Goal: Complete application form: Complete application form

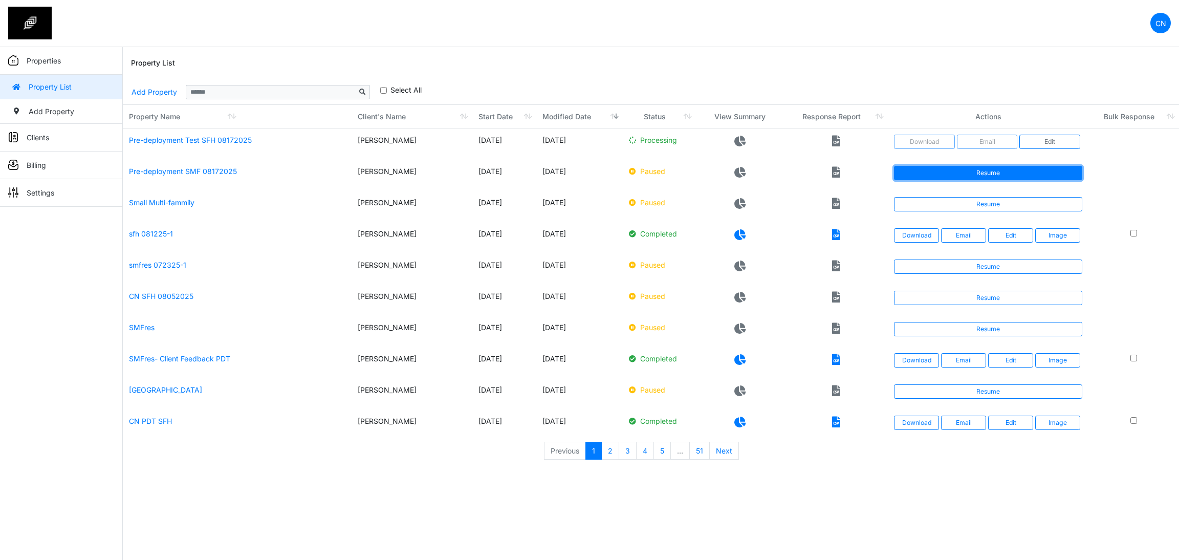
click at [985, 172] on link "Resume" at bounding box center [988, 173] width 188 height 14
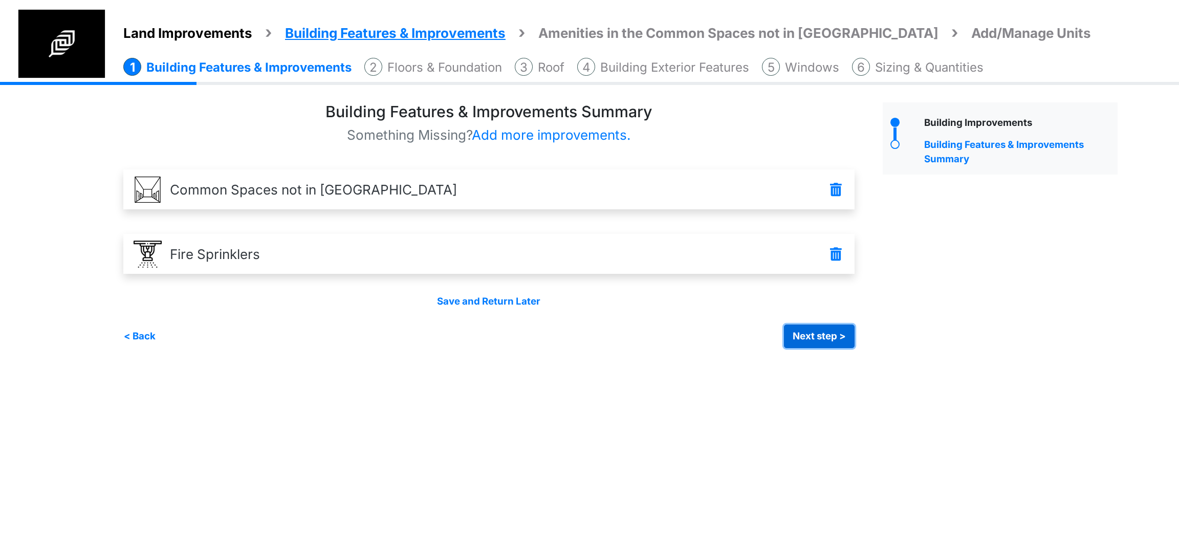
click at [840, 328] on button "Next step >" at bounding box center [819, 336] width 71 height 24
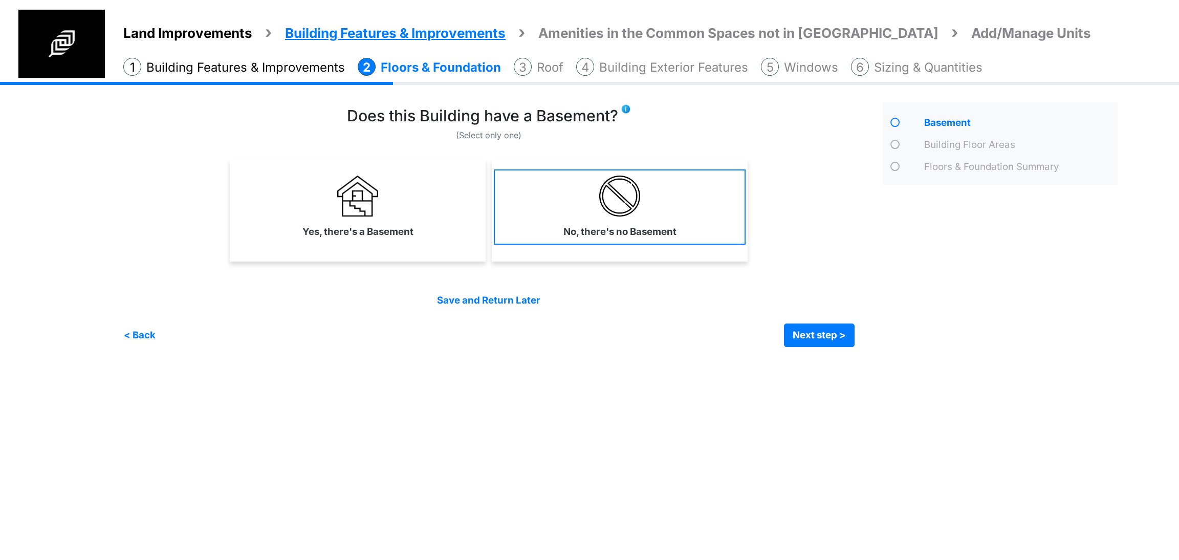
click at [665, 233] on label "No, there's no Basement" at bounding box center [619, 232] width 113 height 14
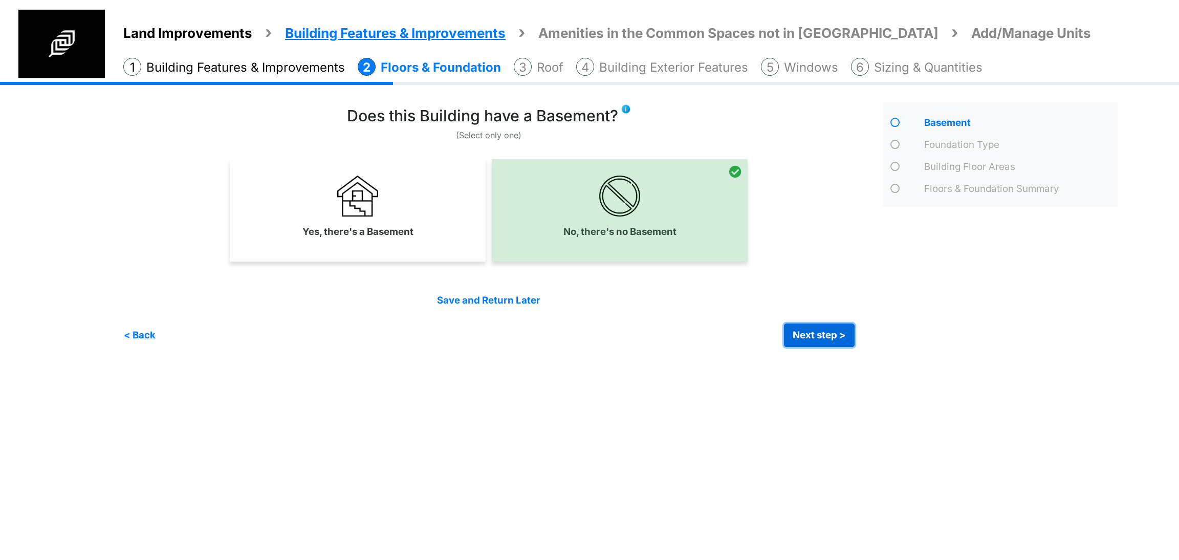
click at [804, 341] on button "Next step >" at bounding box center [819, 335] width 71 height 24
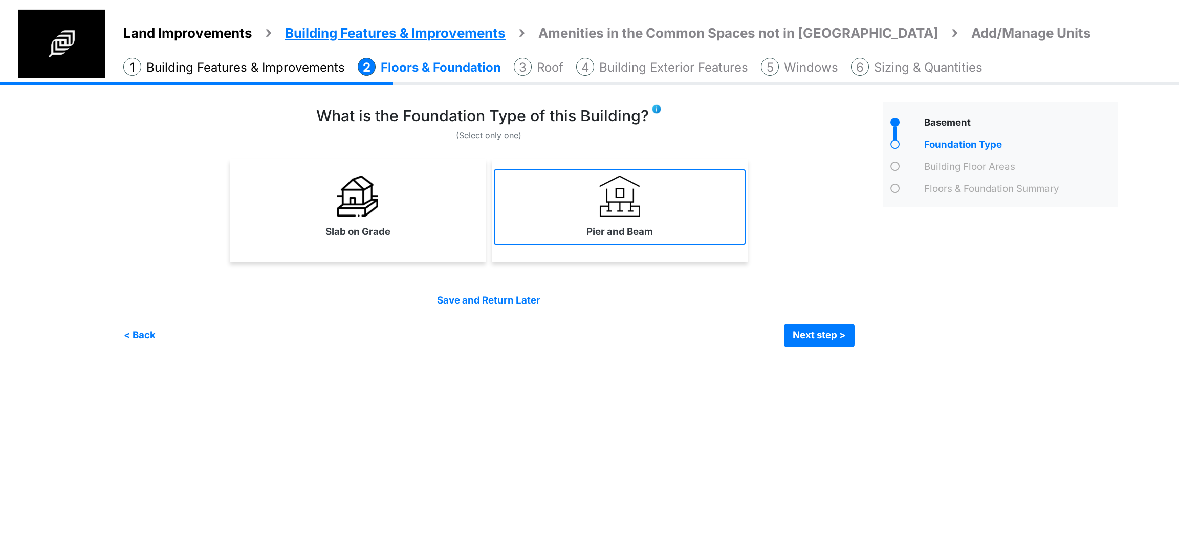
click at [622, 222] on link "Pier and Beam" at bounding box center [620, 206] width 252 height 75
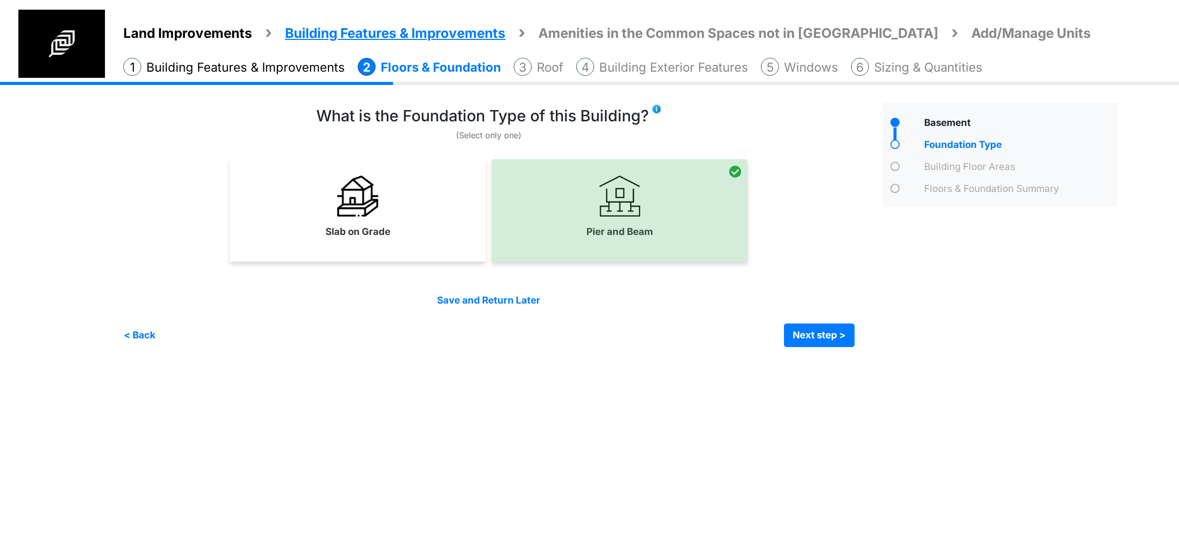
click at [401, 250] on div "Slab on Grade" at bounding box center [358, 210] width 256 height 102
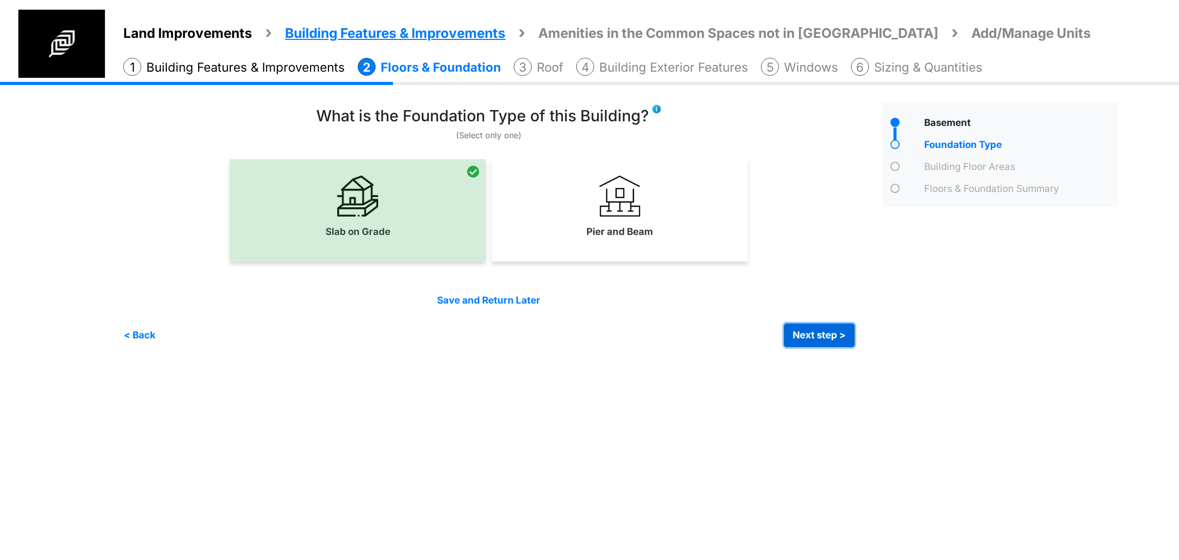
click at [797, 338] on button "Next step >" at bounding box center [819, 335] width 71 height 24
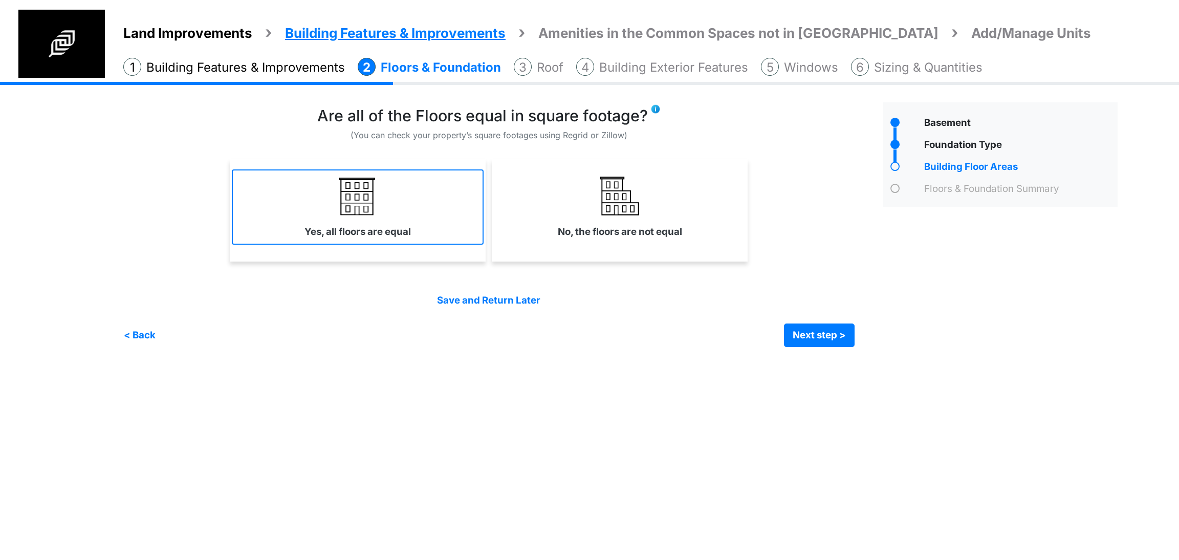
click at [435, 222] on link "Yes, all floors are equal" at bounding box center [358, 206] width 252 height 75
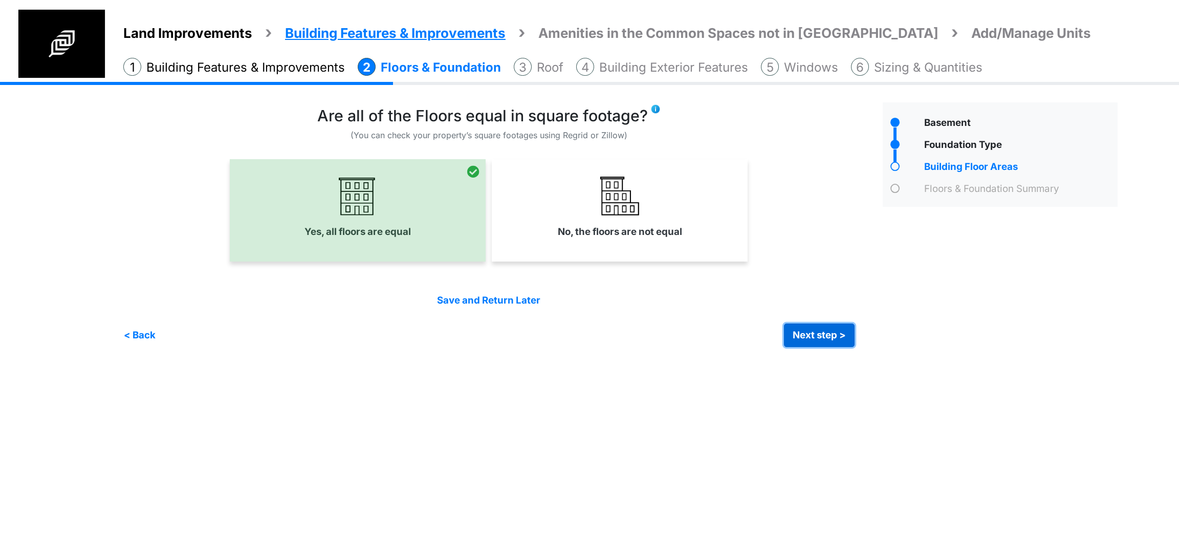
click at [796, 329] on button "Next step >" at bounding box center [819, 335] width 71 height 24
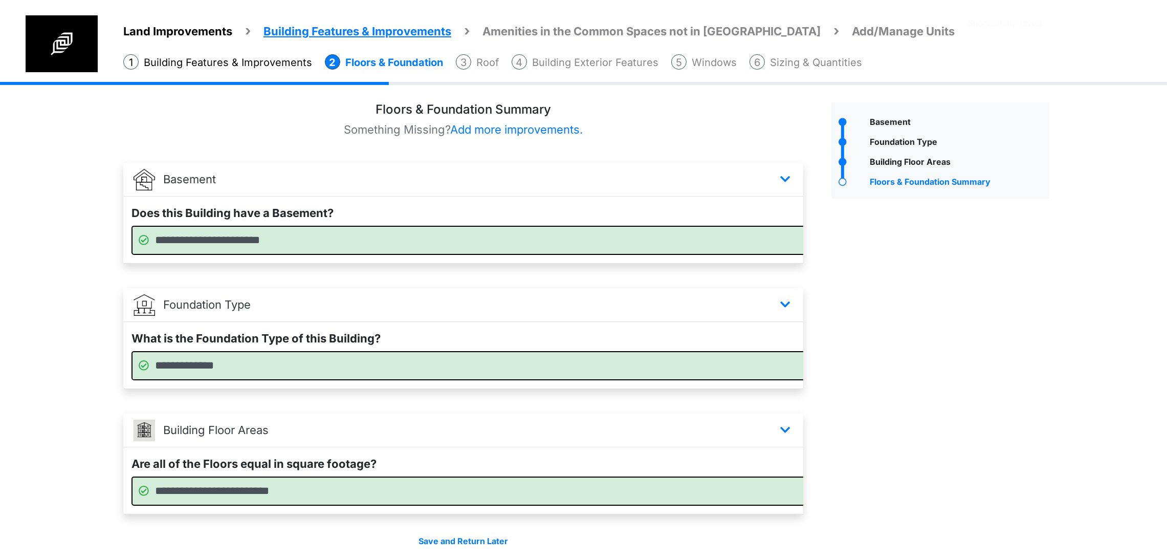
click at [898, 344] on div "Basement" at bounding box center [940, 342] width 233 height 481
click at [970, 296] on div "Basement" at bounding box center [940, 342] width 233 height 481
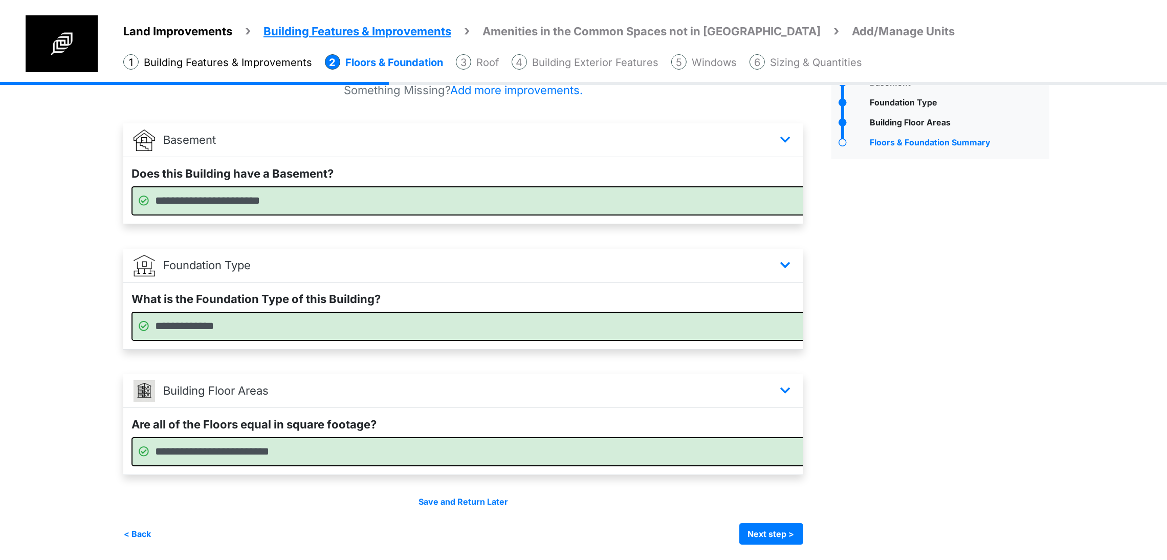
scroll to position [80, 0]
click at [803, 528] on button "Next step >" at bounding box center [771, 533] width 64 height 21
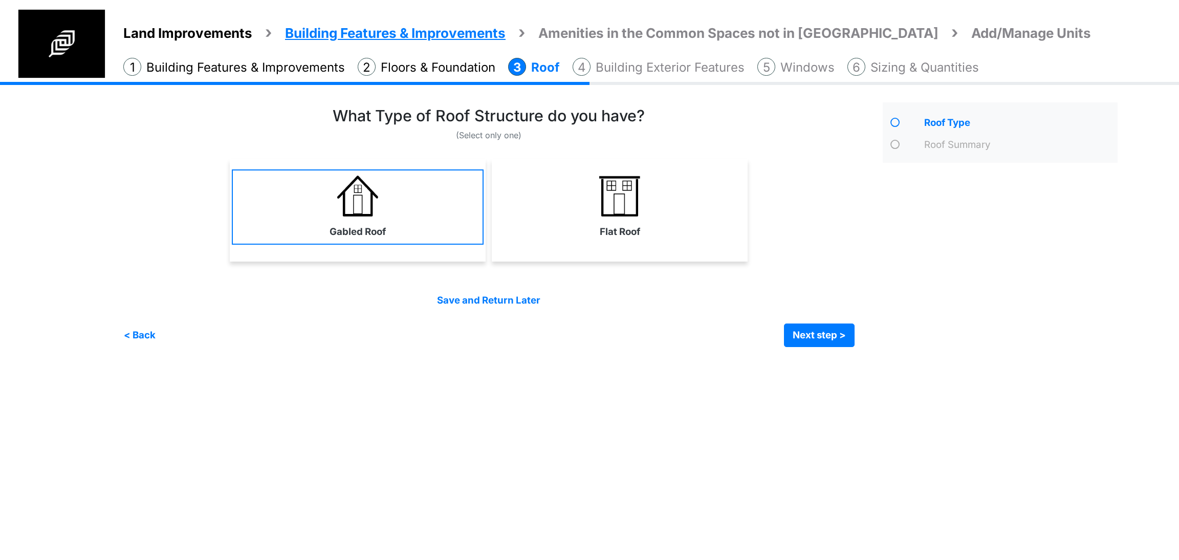
click at [369, 193] on img at bounding box center [357, 195] width 41 height 41
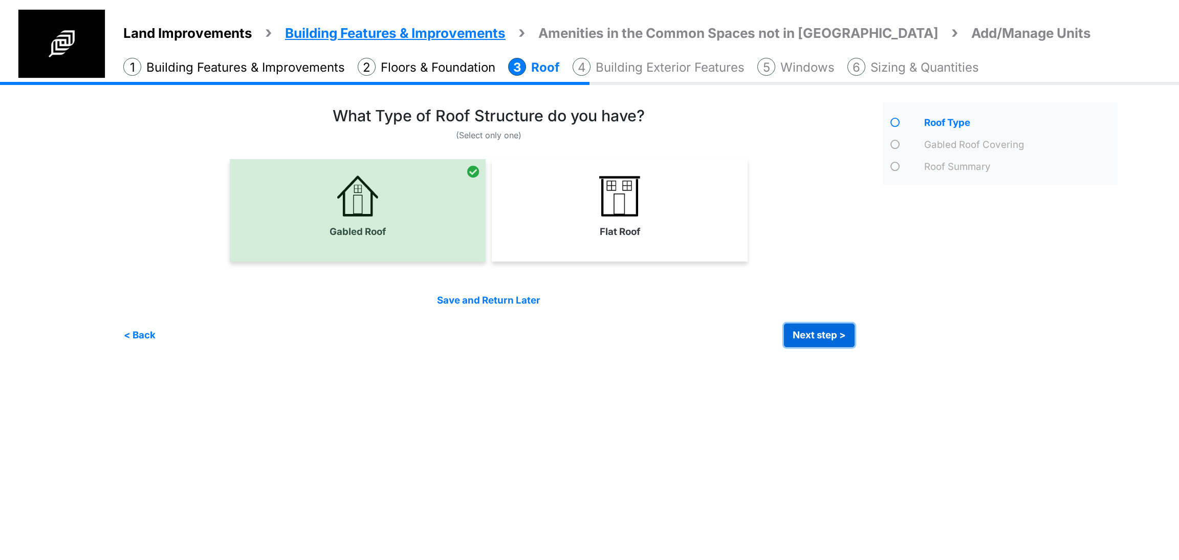
click at [831, 336] on button "Next step >" at bounding box center [819, 335] width 71 height 24
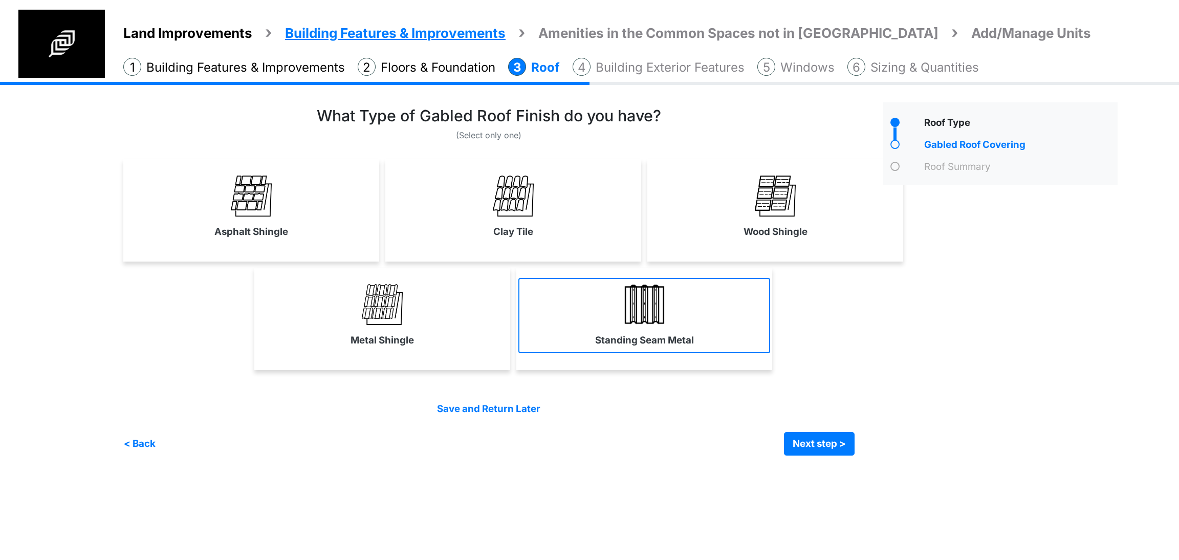
click at [742, 326] on link "Standing Seam Metal" at bounding box center [644, 315] width 252 height 75
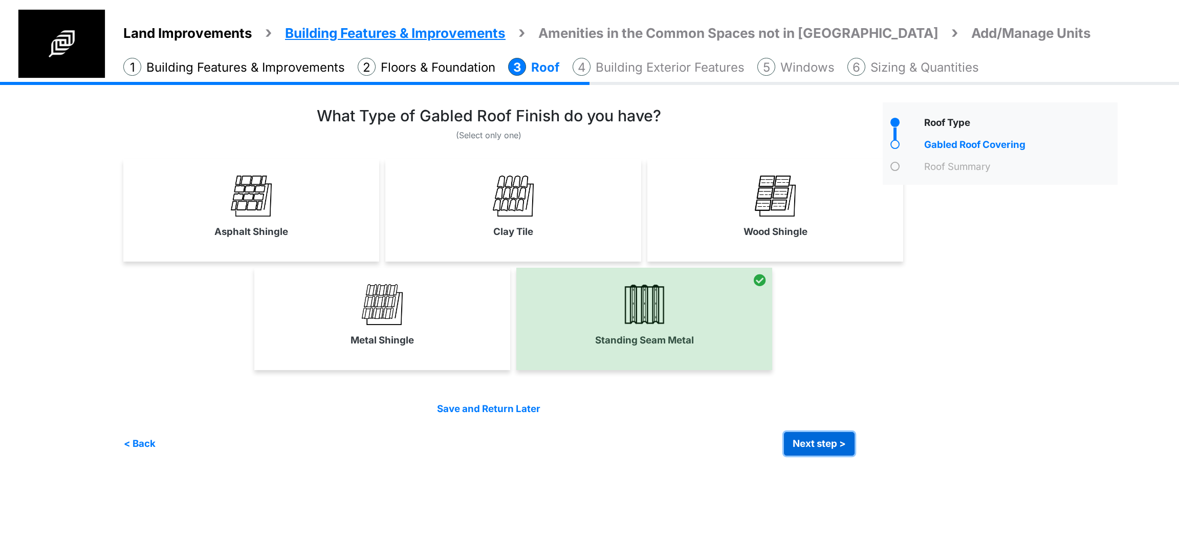
click at [821, 455] on button "Next step >" at bounding box center [819, 444] width 71 height 24
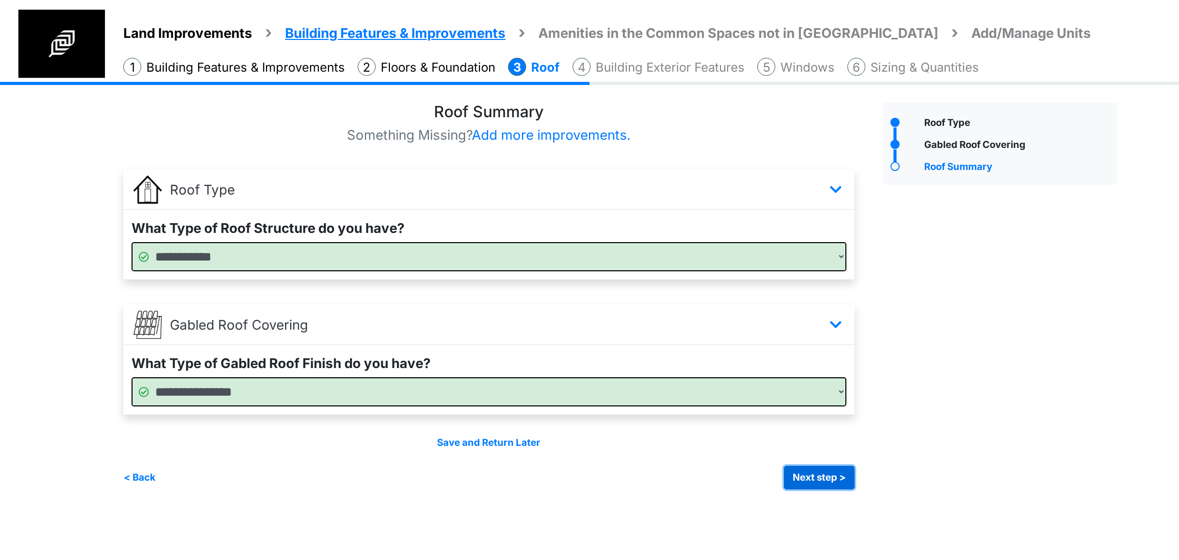
click at [824, 473] on button "Next step >" at bounding box center [819, 477] width 71 height 24
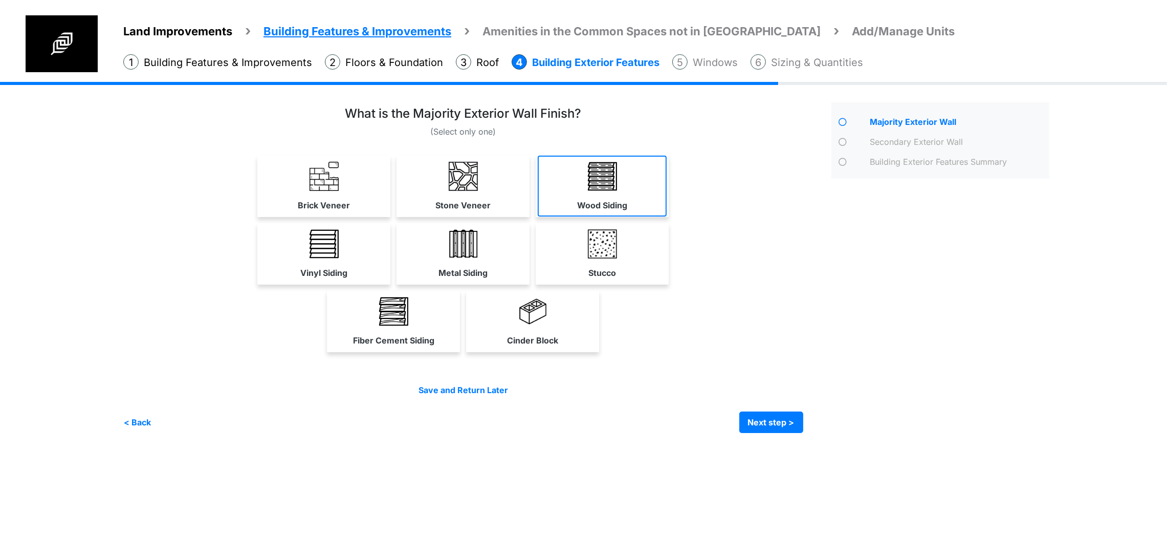
click at [667, 216] on link "Wood Siding" at bounding box center [602, 186] width 129 height 61
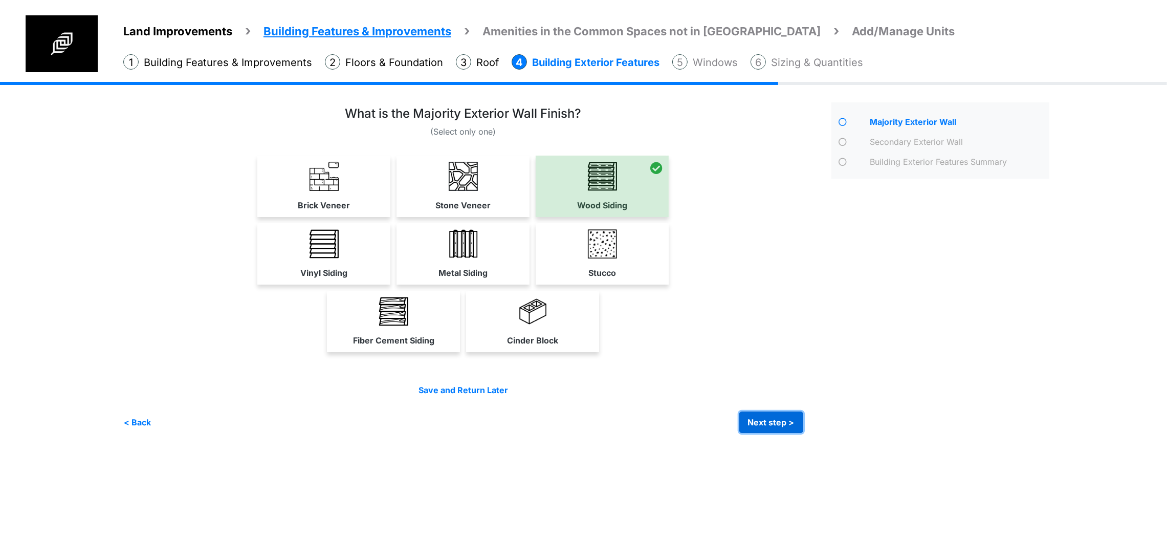
click at [803, 433] on button "Next step >" at bounding box center [771, 421] width 64 height 21
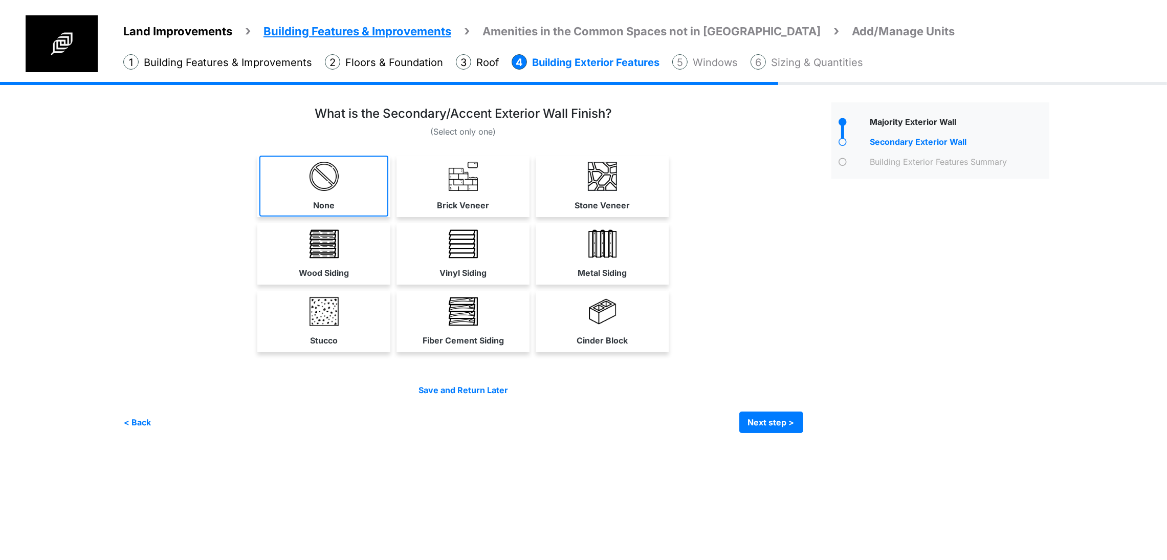
click at [309, 191] on img at bounding box center [323, 176] width 29 height 29
select select "*"
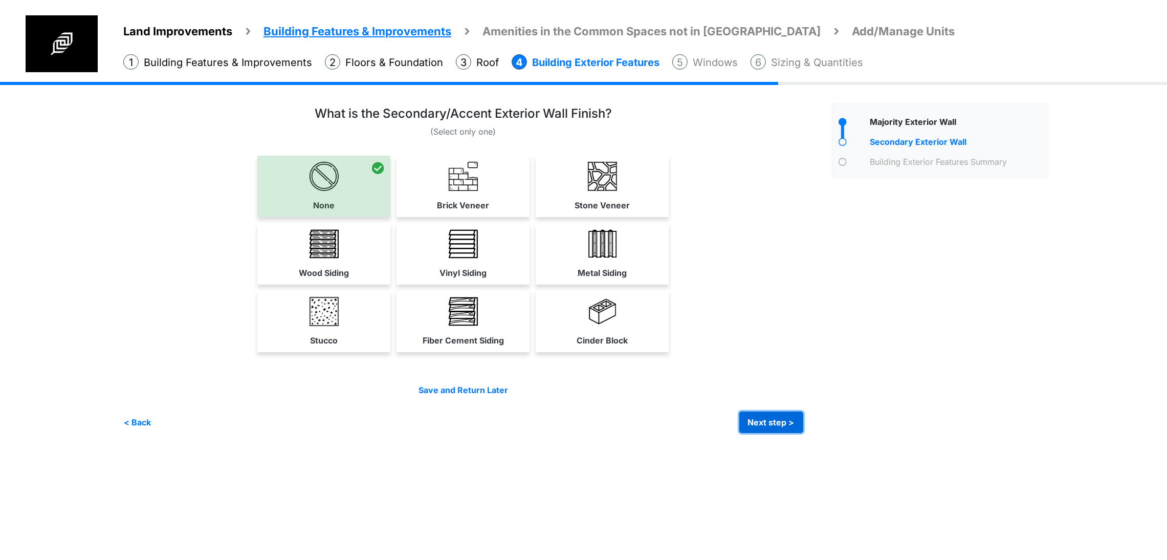
click at [803, 433] on button "Next step >" at bounding box center [771, 421] width 64 height 21
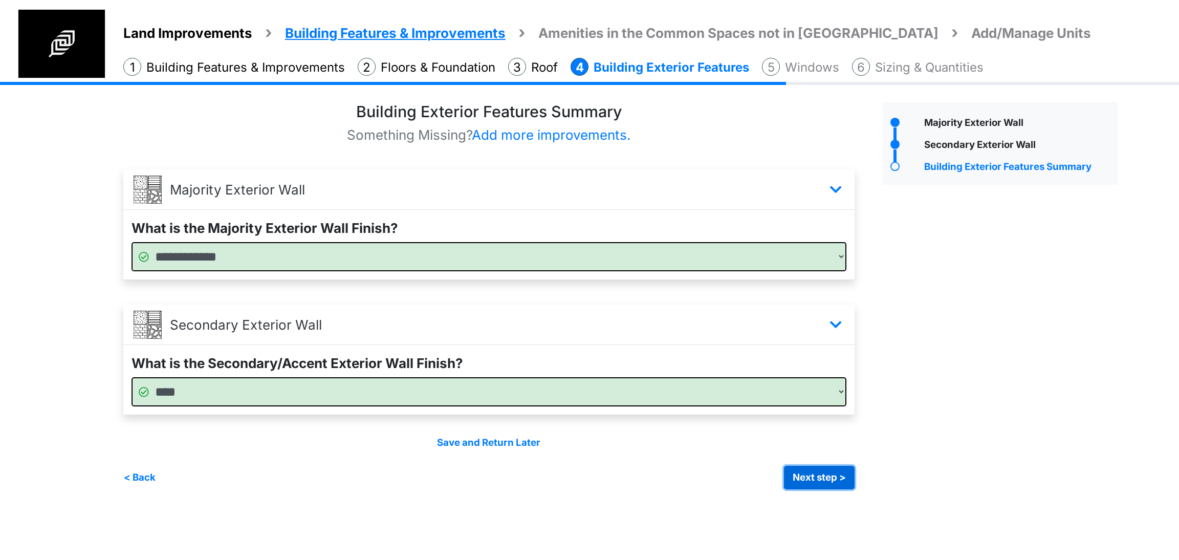
click at [797, 470] on button "Next step >" at bounding box center [819, 477] width 71 height 24
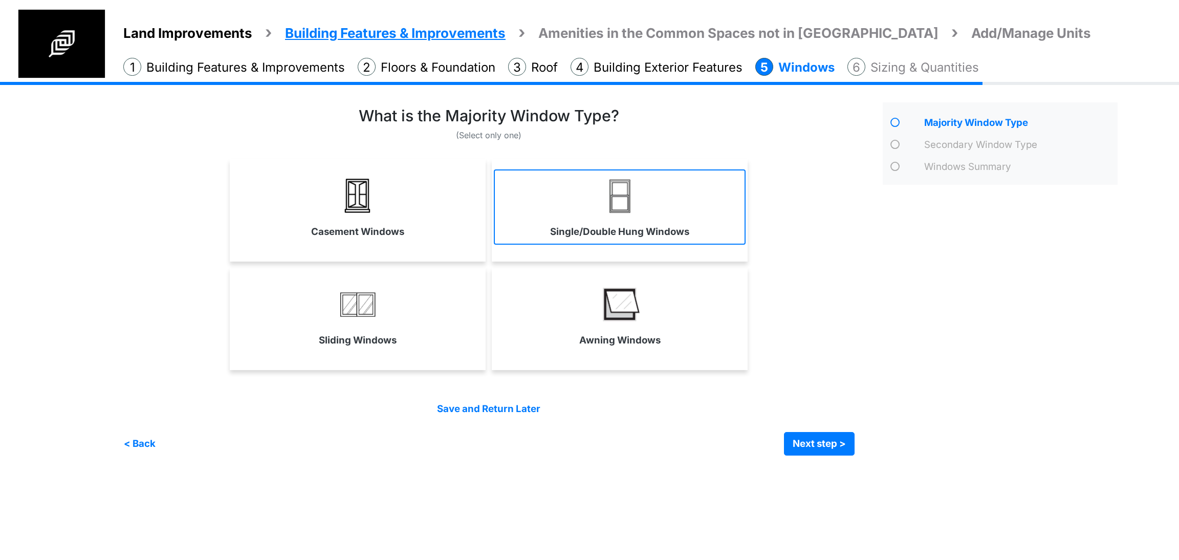
click at [588, 205] on link "Single/Double Hung Windows" at bounding box center [620, 206] width 252 height 75
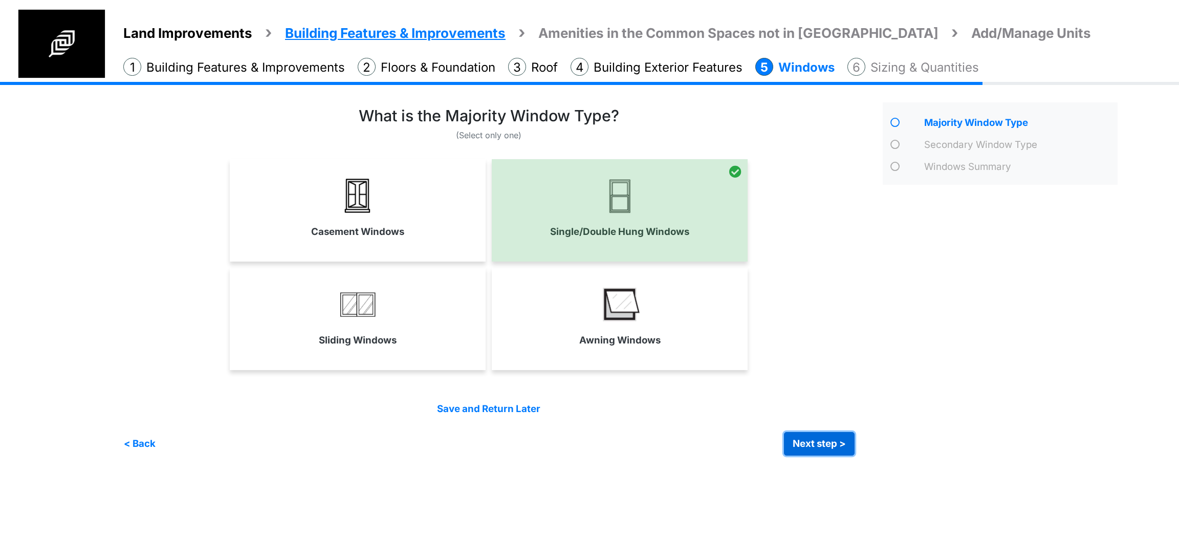
click at [800, 438] on button "Next step >" at bounding box center [819, 444] width 71 height 24
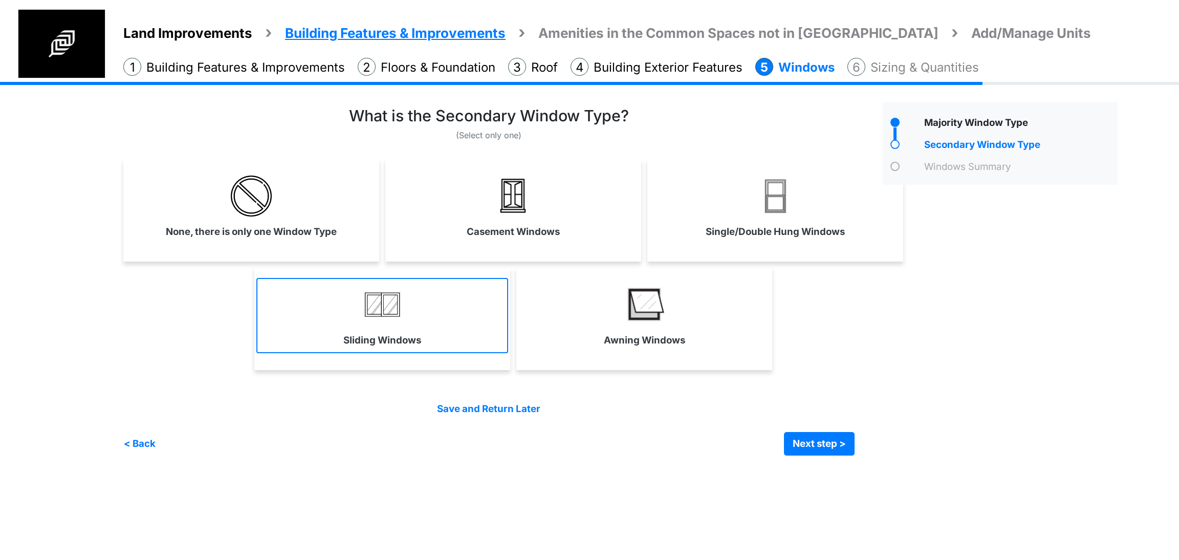
click at [364, 348] on link "Sliding Windows" at bounding box center [382, 315] width 252 height 75
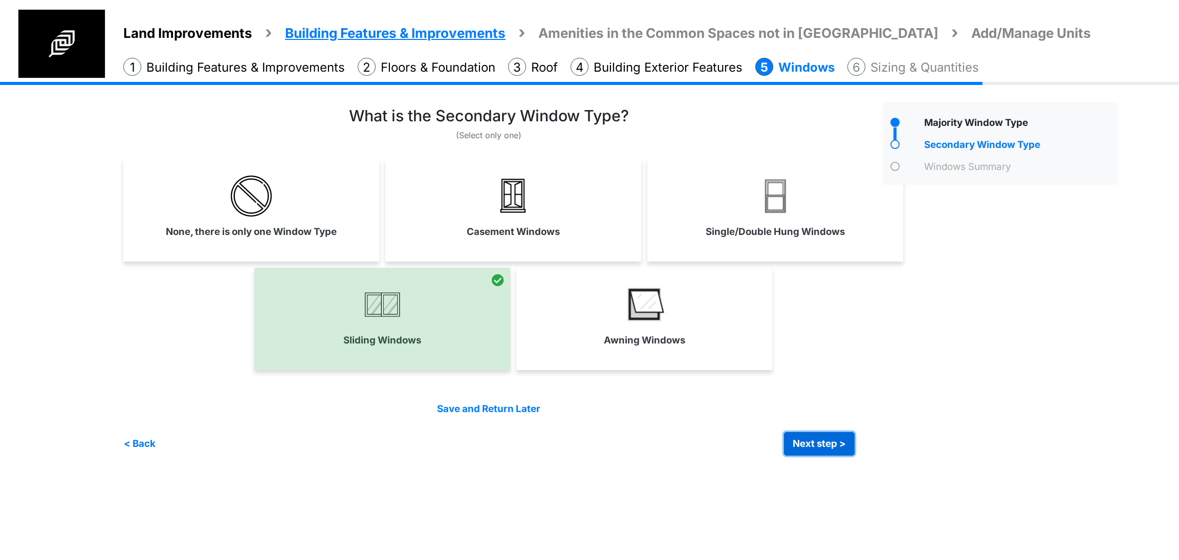
click at [840, 433] on button "Next step >" at bounding box center [819, 444] width 71 height 24
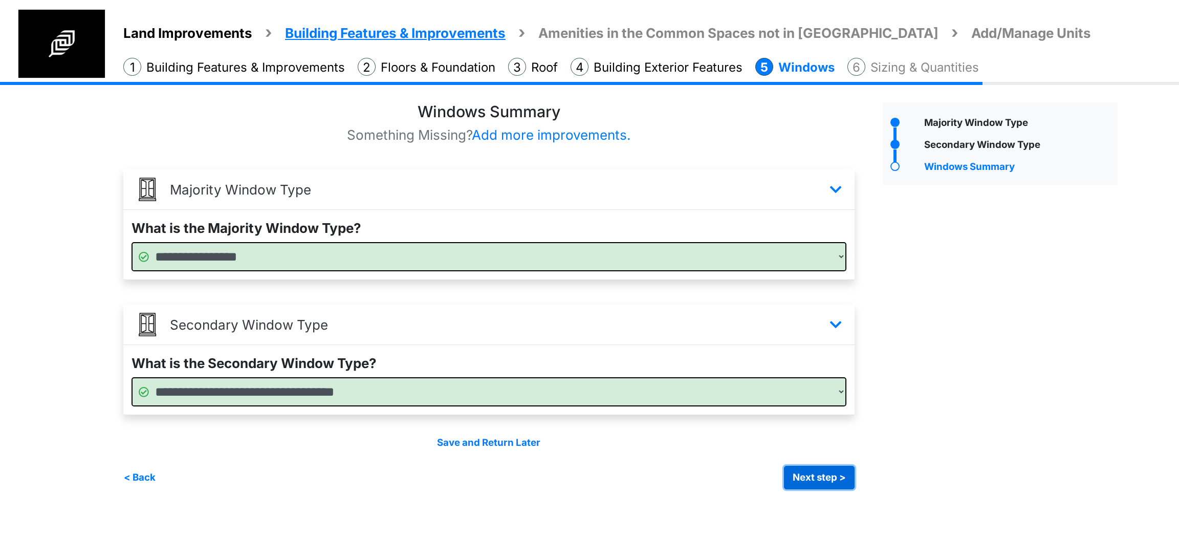
click at [790, 480] on button "Next step >" at bounding box center [819, 477] width 71 height 24
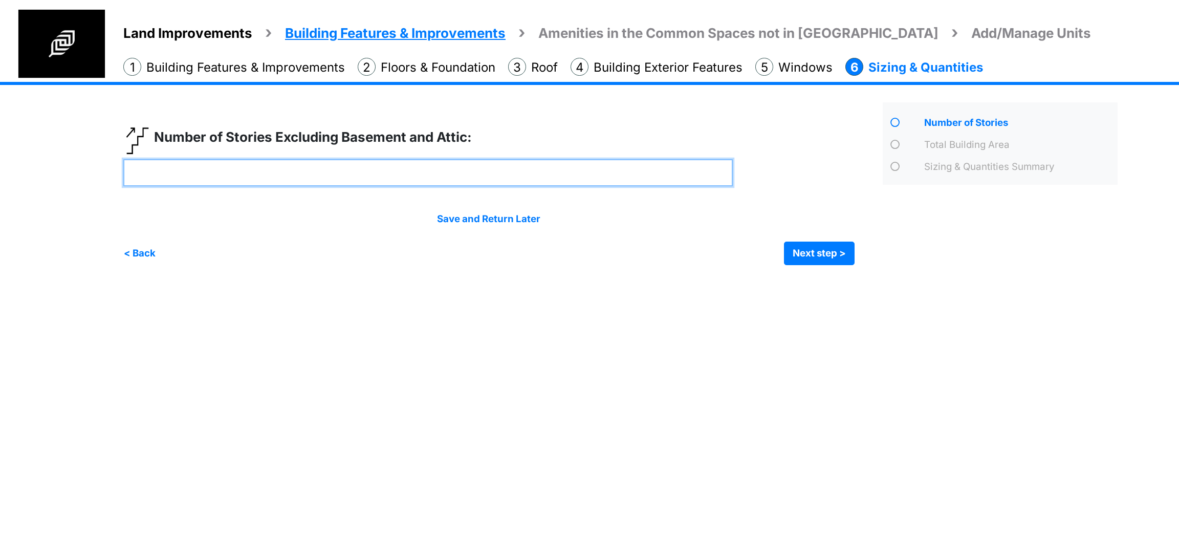
click at [287, 166] on input "number" at bounding box center [427, 172] width 609 height 27
type input "*"
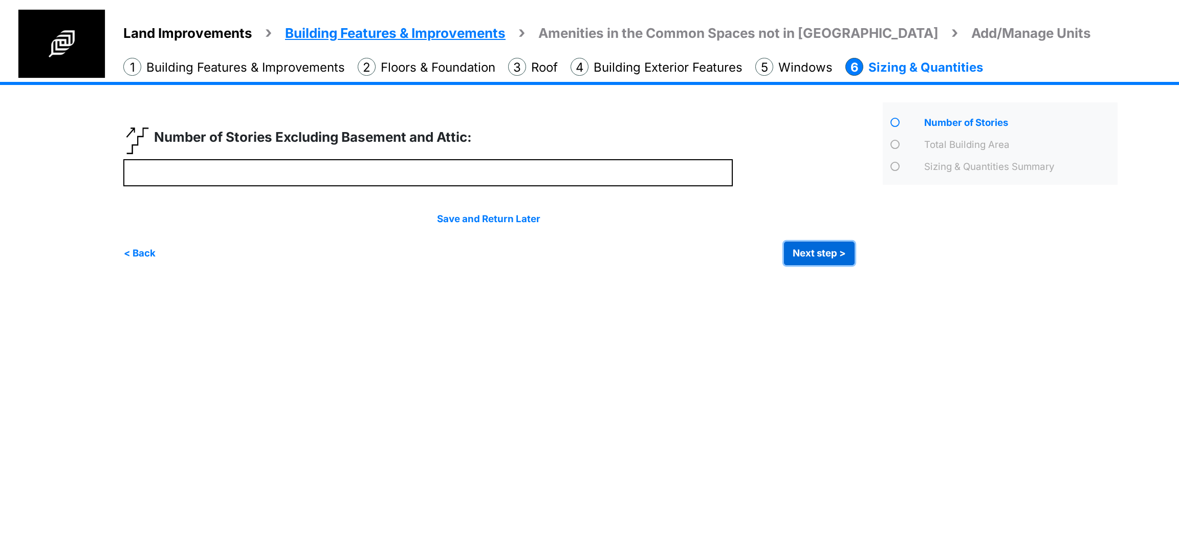
click at [796, 258] on button "Next step >" at bounding box center [819, 253] width 71 height 24
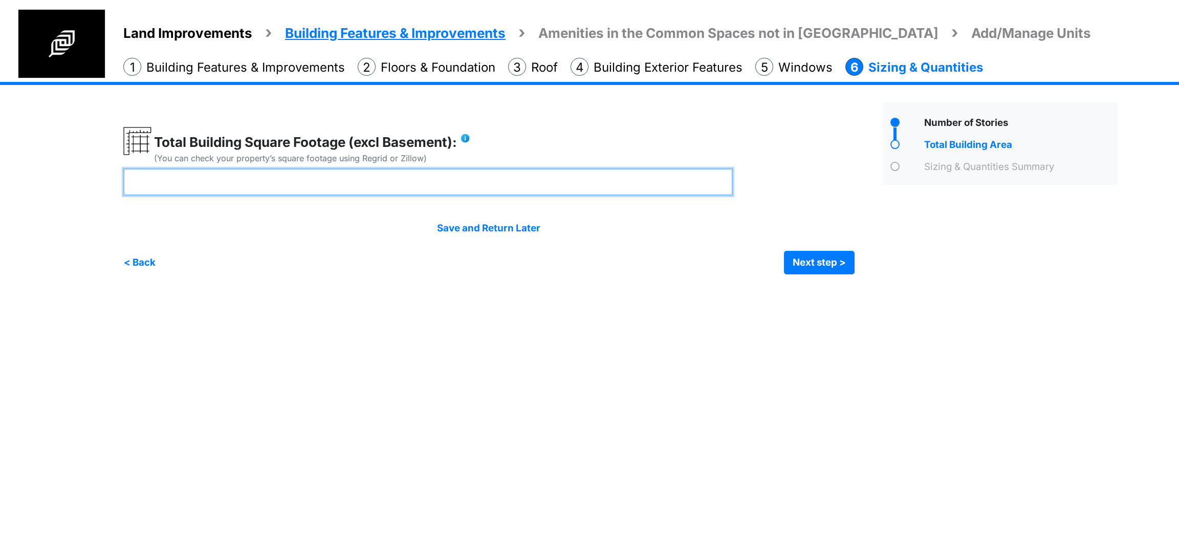
click at [442, 187] on input "number" at bounding box center [427, 181] width 609 height 27
type input "****"
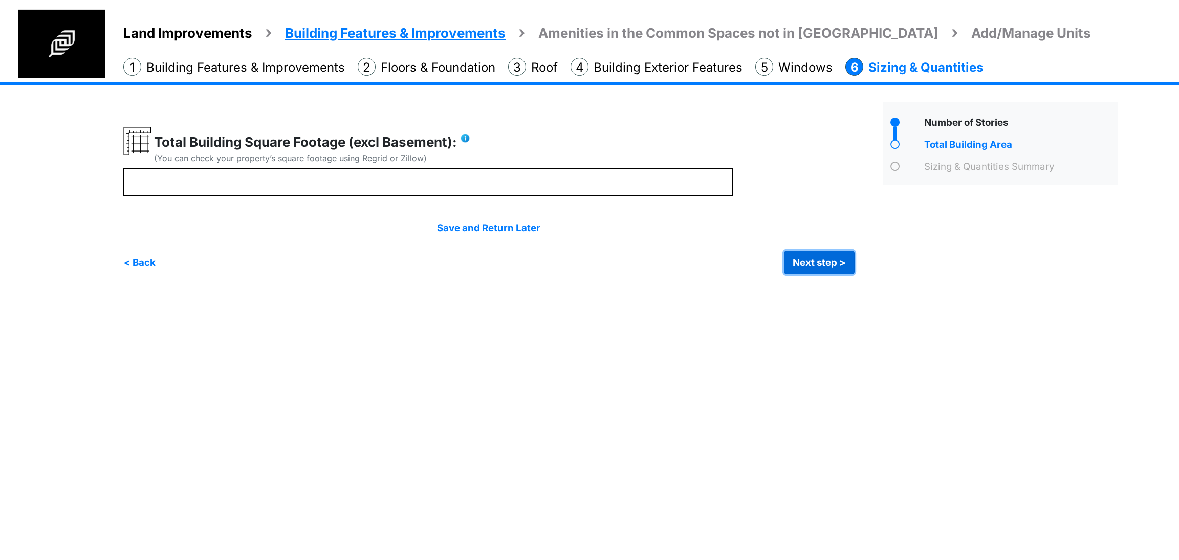
type input "****"
click at [836, 270] on button "Next step >" at bounding box center [819, 263] width 71 height 24
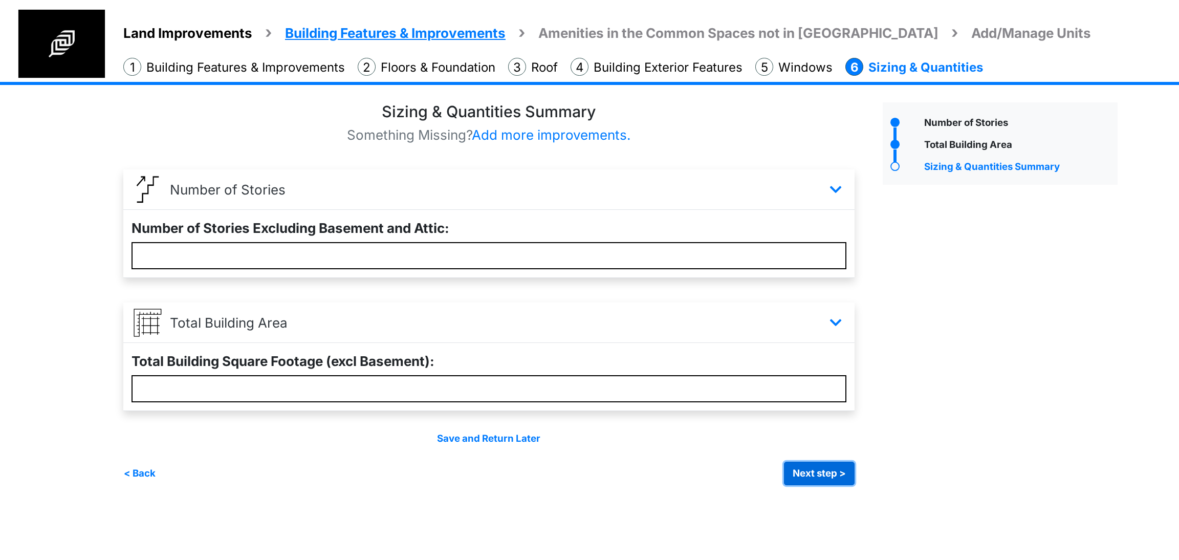
click at [819, 464] on button "Next step >" at bounding box center [819, 473] width 71 height 24
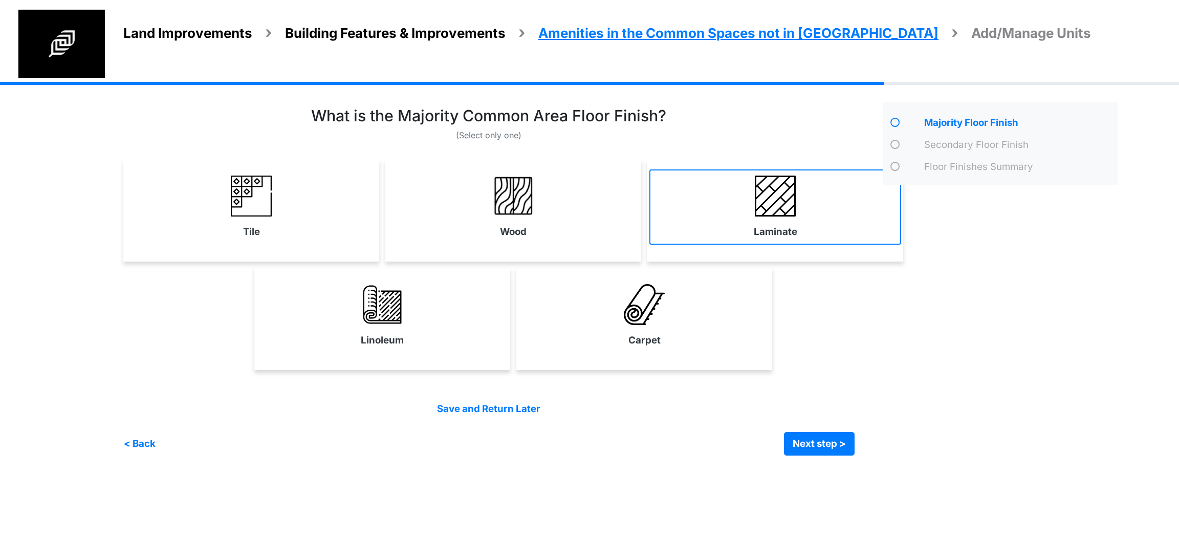
click at [674, 219] on link "Laminate" at bounding box center [775, 206] width 252 height 75
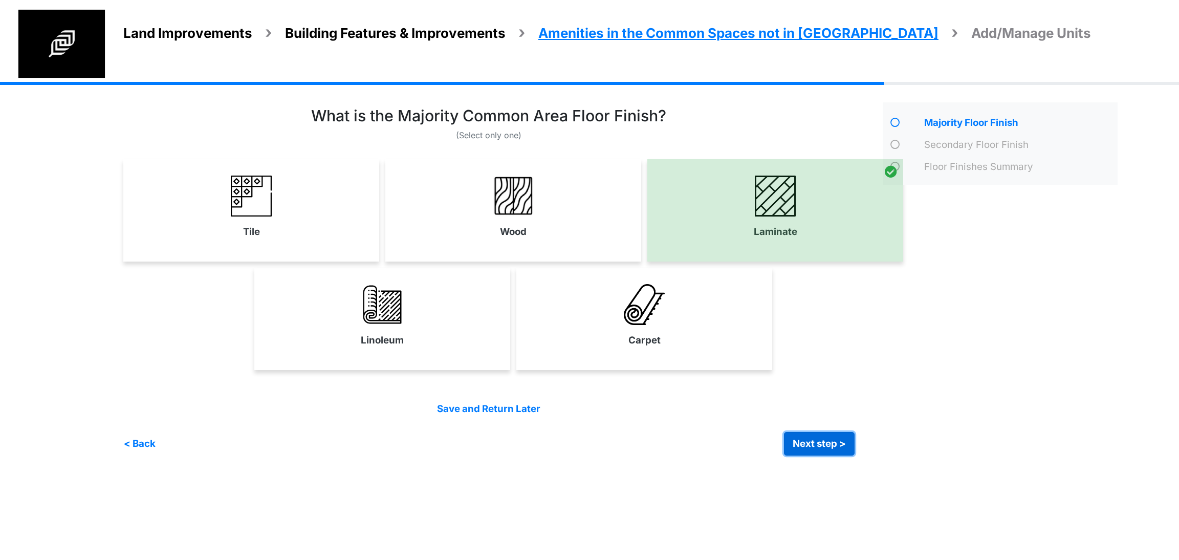
click at [813, 433] on button "Next step >" at bounding box center [819, 444] width 71 height 24
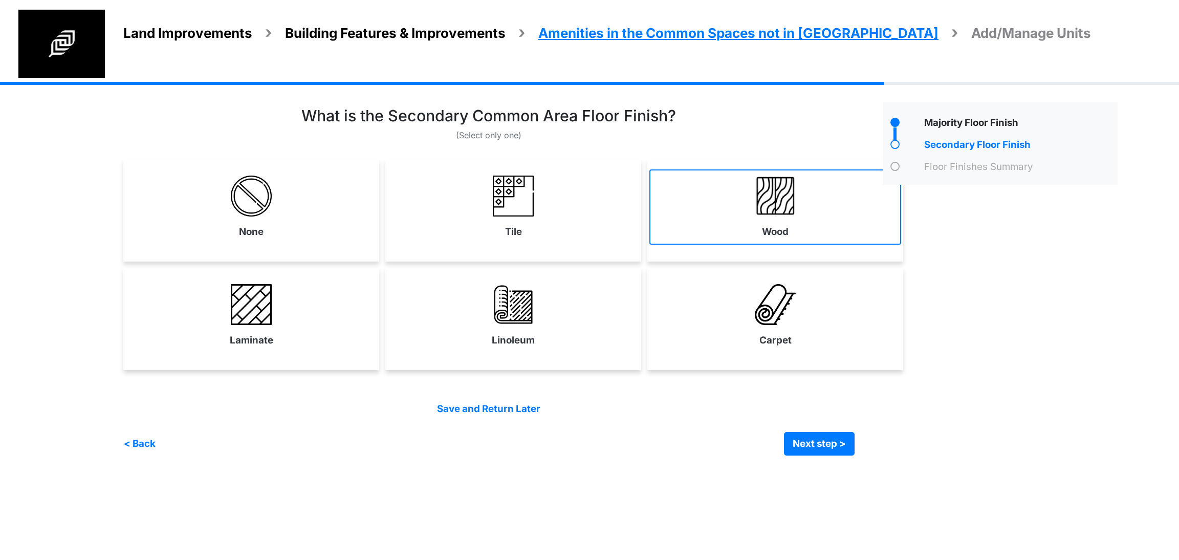
click at [796, 218] on link "Wood" at bounding box center [775, 206] width 252 height 75
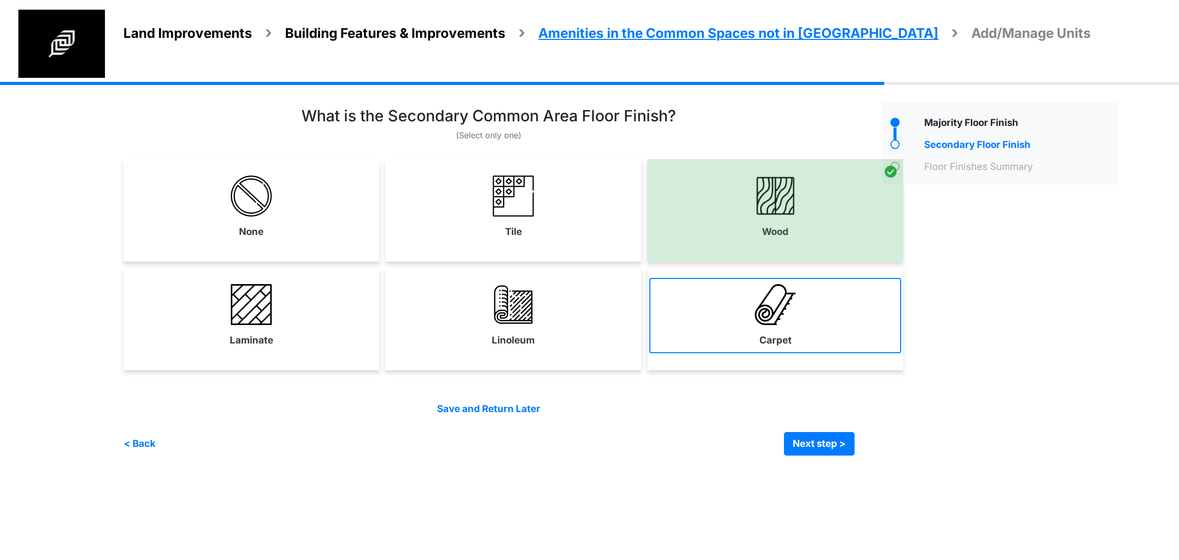
click at [720, 326] on link "Carpet" at bounding box center [775, 315] width 252 height 75
select select "*"
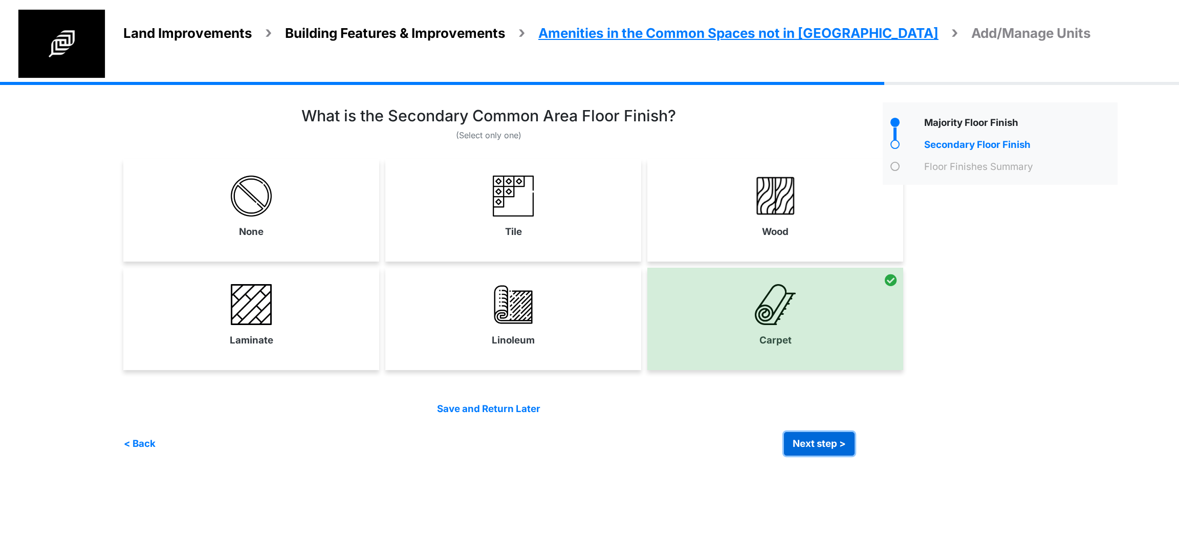
click at [830, 437] on button "Next step >" at bounding box center [819, 444] width 71 height 24
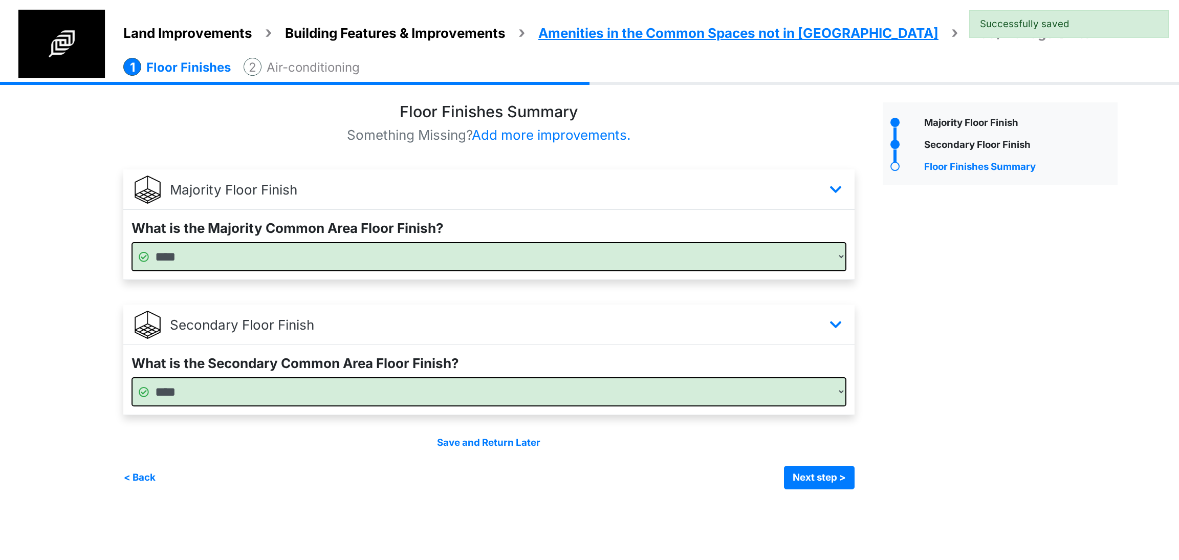
click at [958, 394] on div "Majority Floor Finish" at bounding box center [1000, 295] width 251 height 387
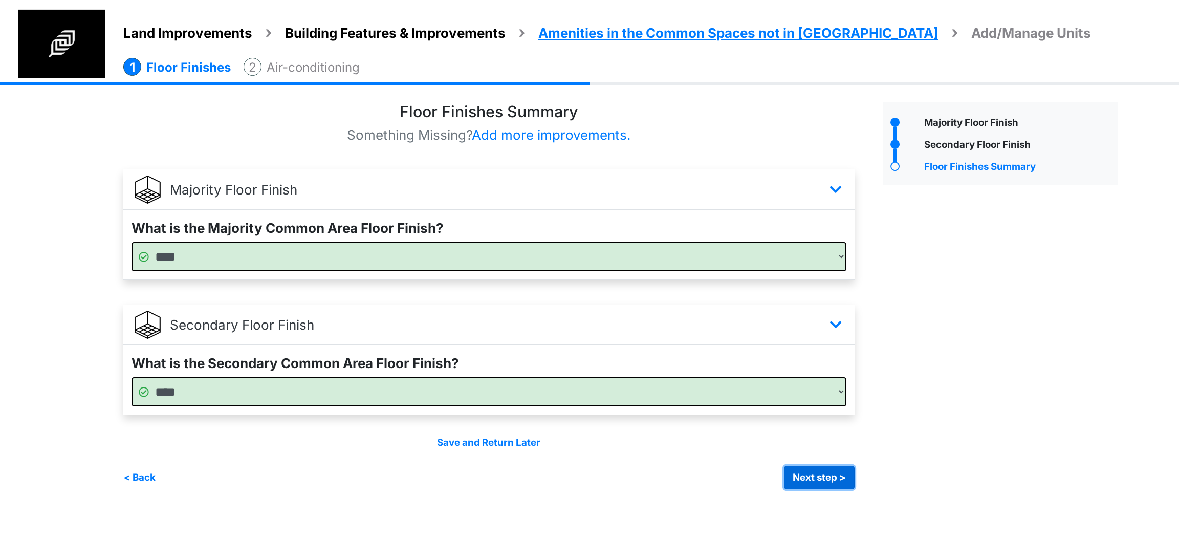
click at [792, 479] on button "Next step >" at bounding box center [819, 477] width 71 height 24
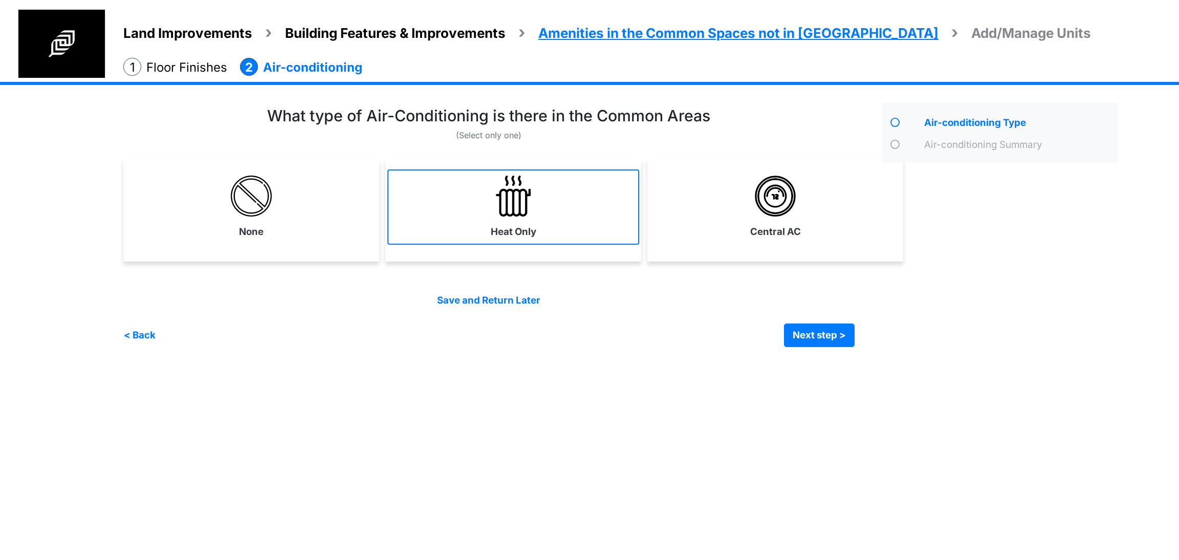
click at [517, 210] on img at bounding box center [513, 195] width 41 height 41
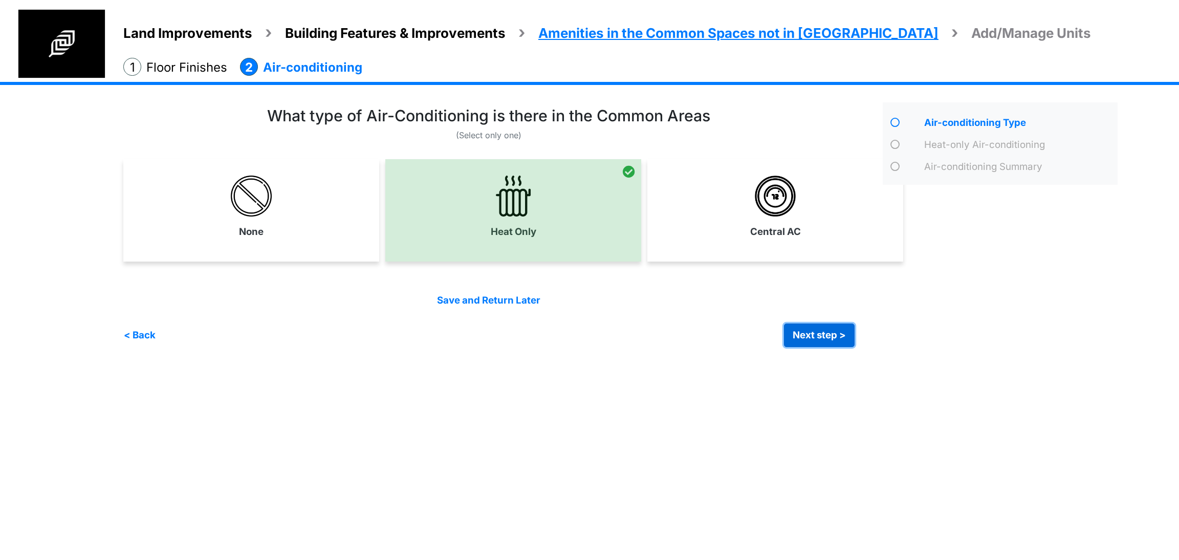
click at [817, 335] on button "Next step >" at bounding box center [819, 335] width 71 height 24
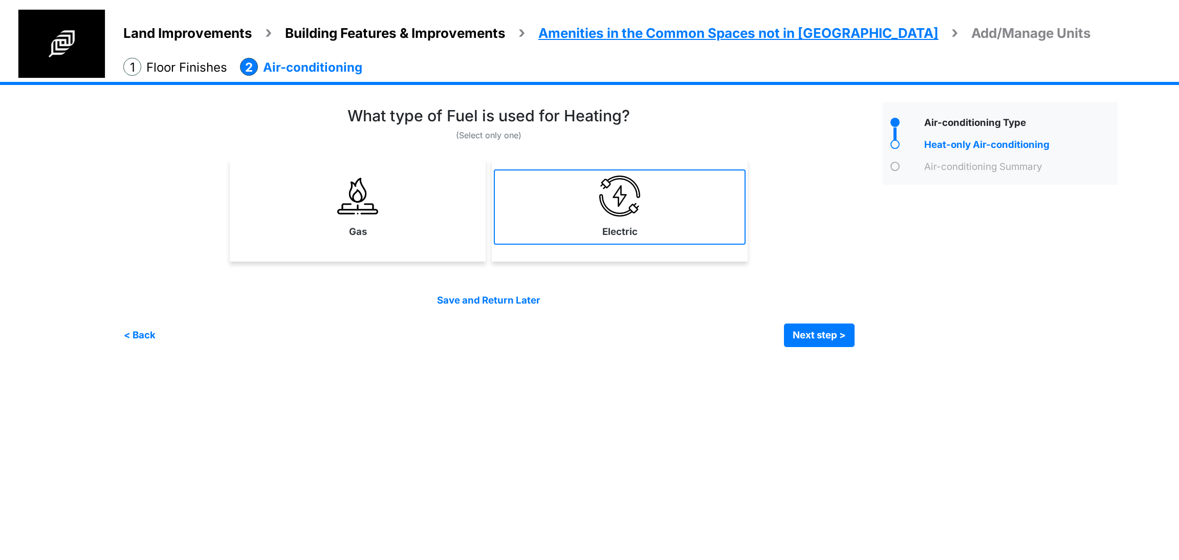
click at [597, 205] on link "Electric" at bounding box center [620, 206] width 252 height 75
select select "*"
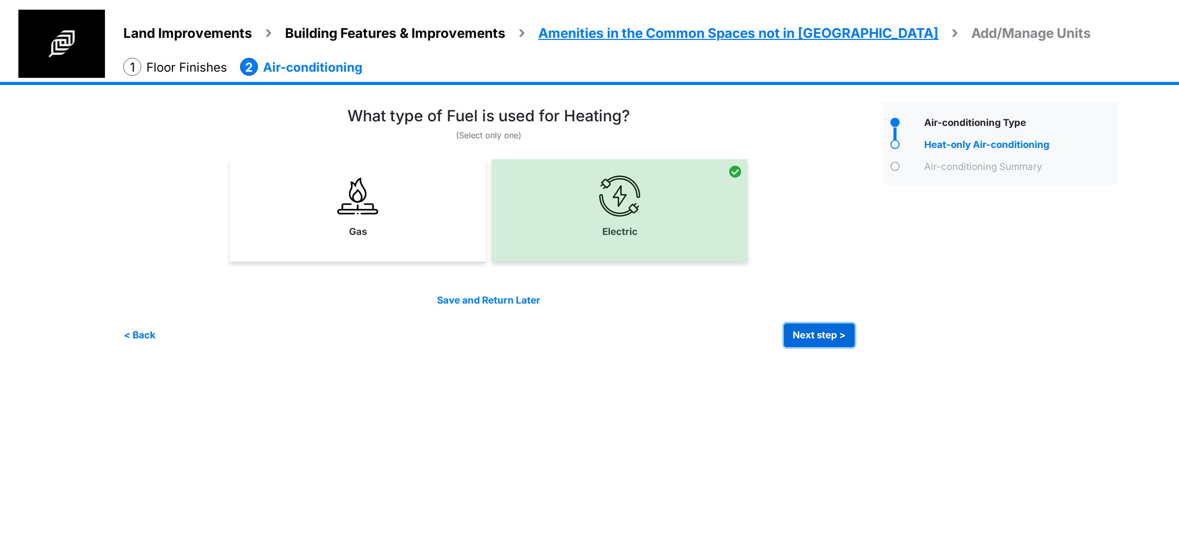
click at [793, 335] on button "Next step >" at bounding box center [819, 335] width 71 height 24
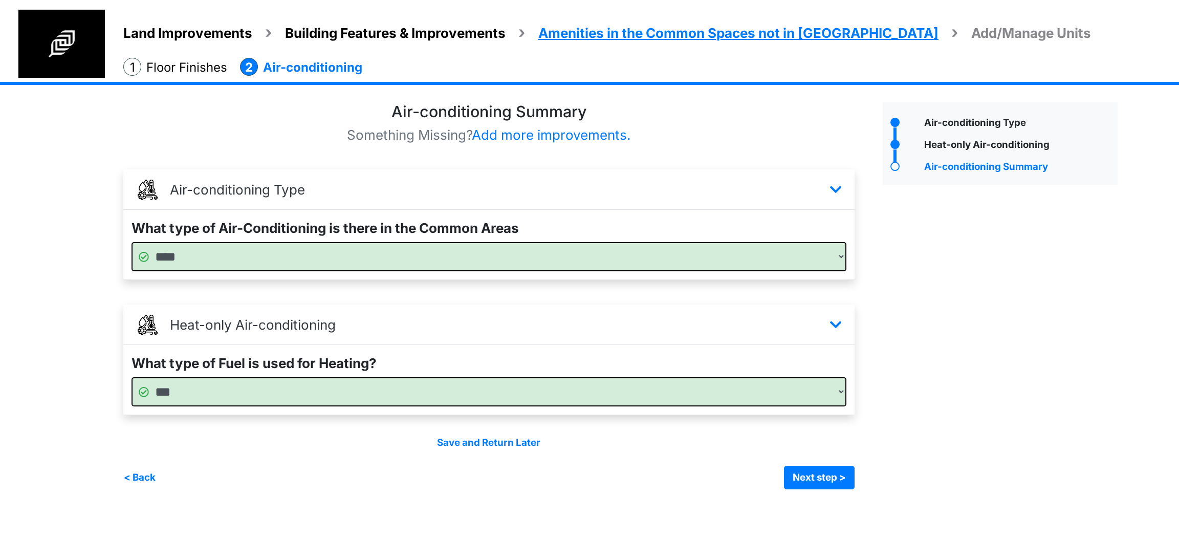
click at [938, 474] on div "Air-conditioning Type" at bounding box center [1000, 295] width 251 height 387
click at [787, 486] on button "Next step >" at bounding box center [819, 477] width 71 height 24
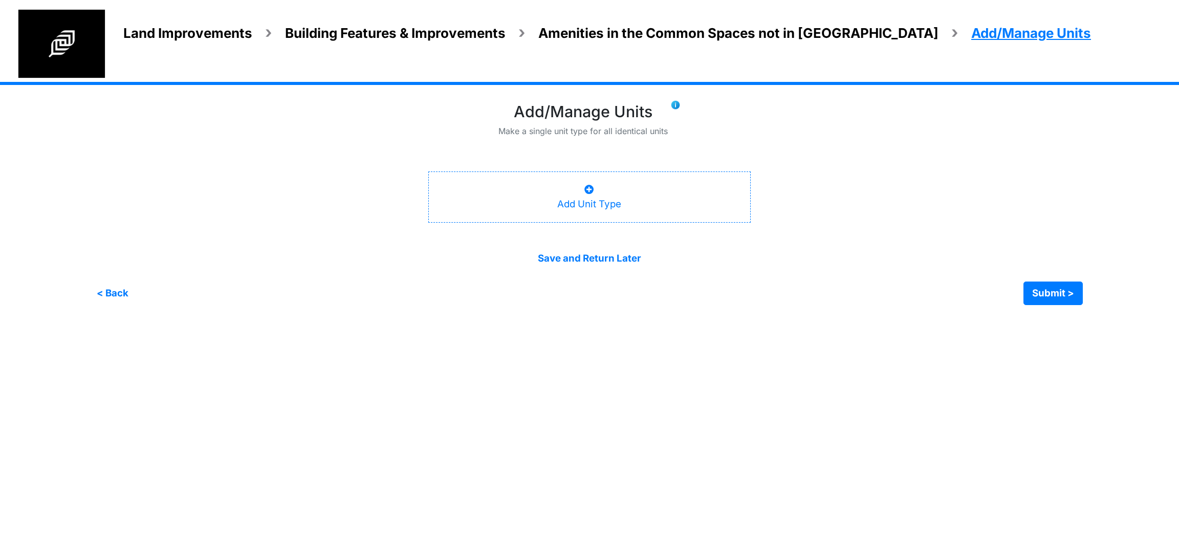
click at [601, 212] on div "Add Unit Type" at bounding box center [589, 196] width 323 height 51
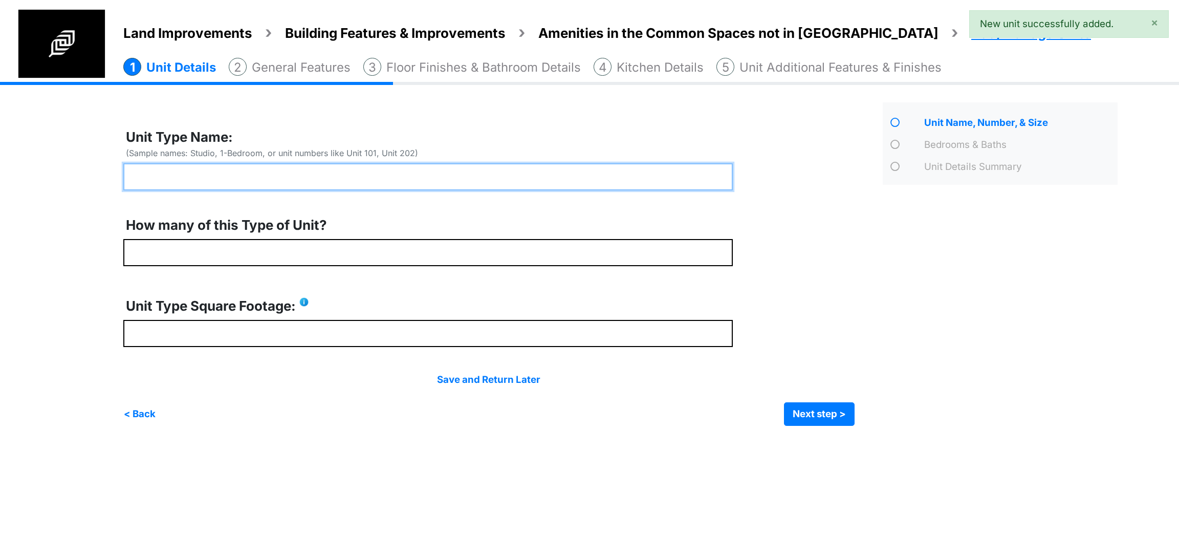
click at [572, 181] on input "text" at bounding box center [427, 176] width 609 height 27
type input "********"
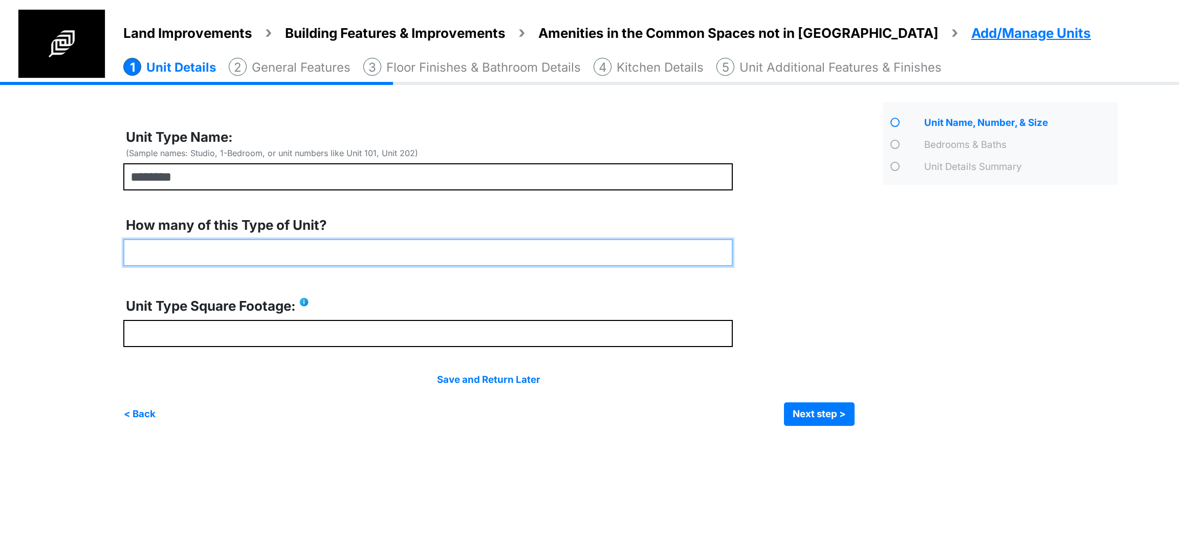
click at [361, 259] on input "number" at bounding box center [427, 252] width 609 height 27
type input "*"
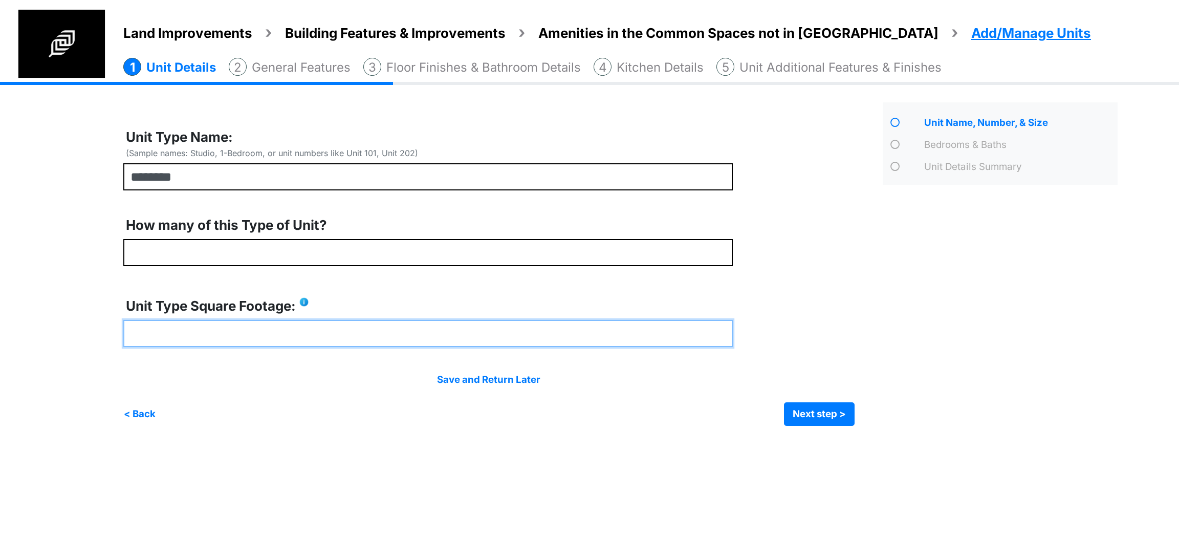
type input "*"
drag, startPoint x: 172, startPoint y: 332, endPoint x: 91, endPoint y: 316, distance: 83.4
click at [91, 316] on div "Land Improvements Building Features & Improvements Amenities in the Common Spac…" at bounding box center [589, 261] width 1179 height 359
type input "***"
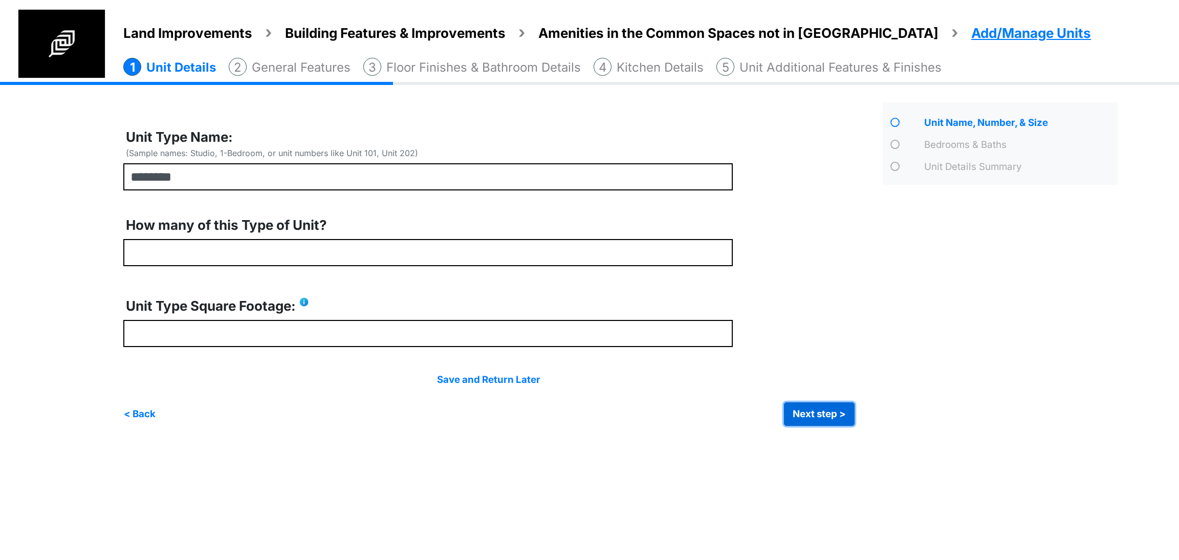
click at [798, 421] on button "Next step >" at bounding box center [819, 414] width 71 height 24
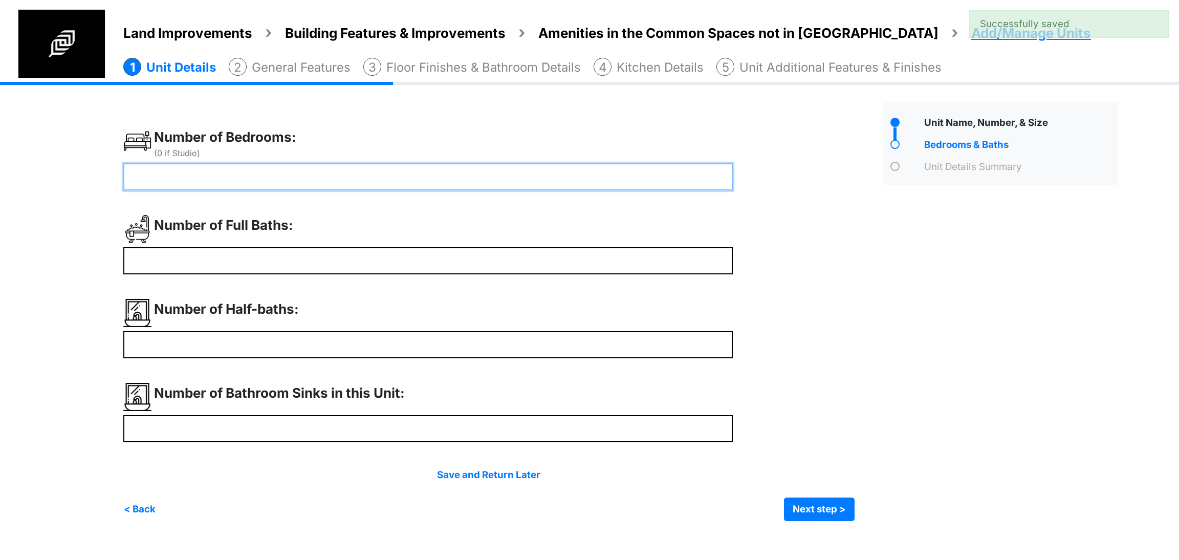
click at [283, 170] on input "number" at bounding box center [427, 176] width 609 height 27
type input "*"
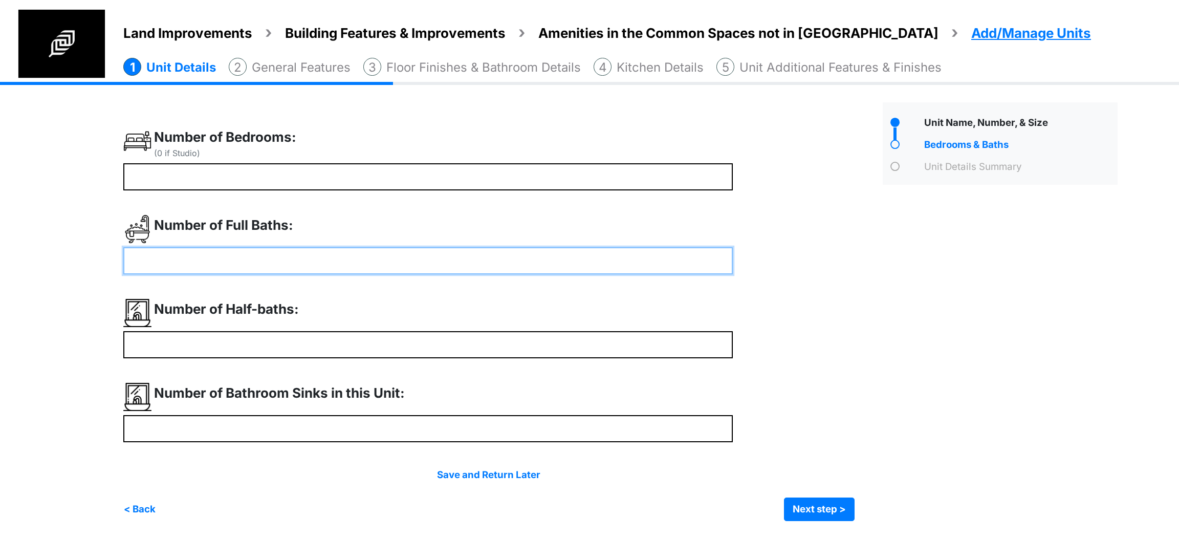
click at [232, 259] on input "number" at bounding box center [427, 260] width 609 height 27
type input "*"
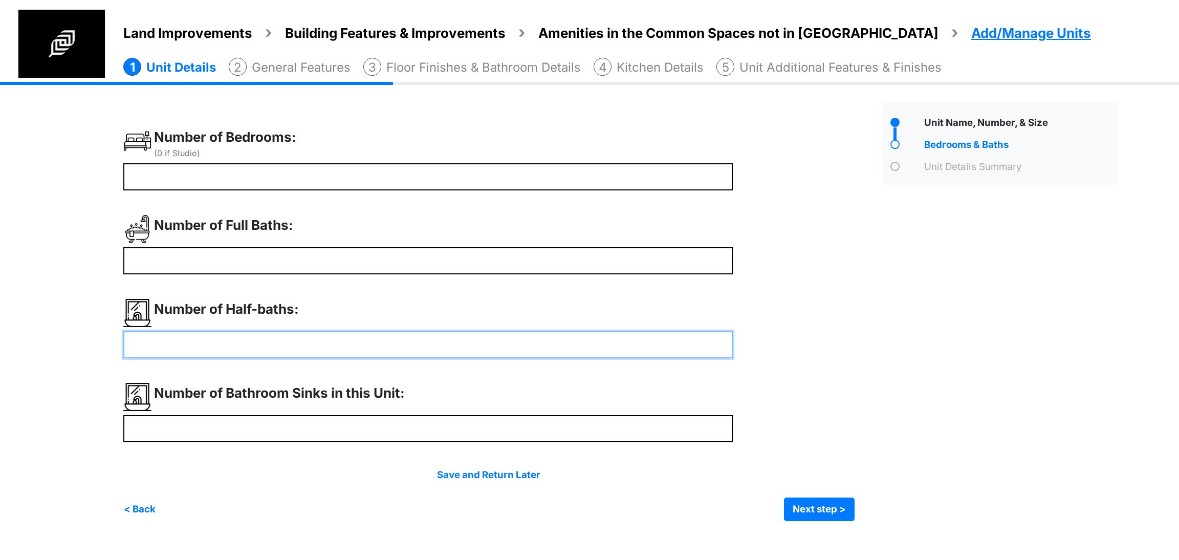
click at [243, 347] on input "number" at bounding box center [427, 344] width 609 height 27
type input "*"
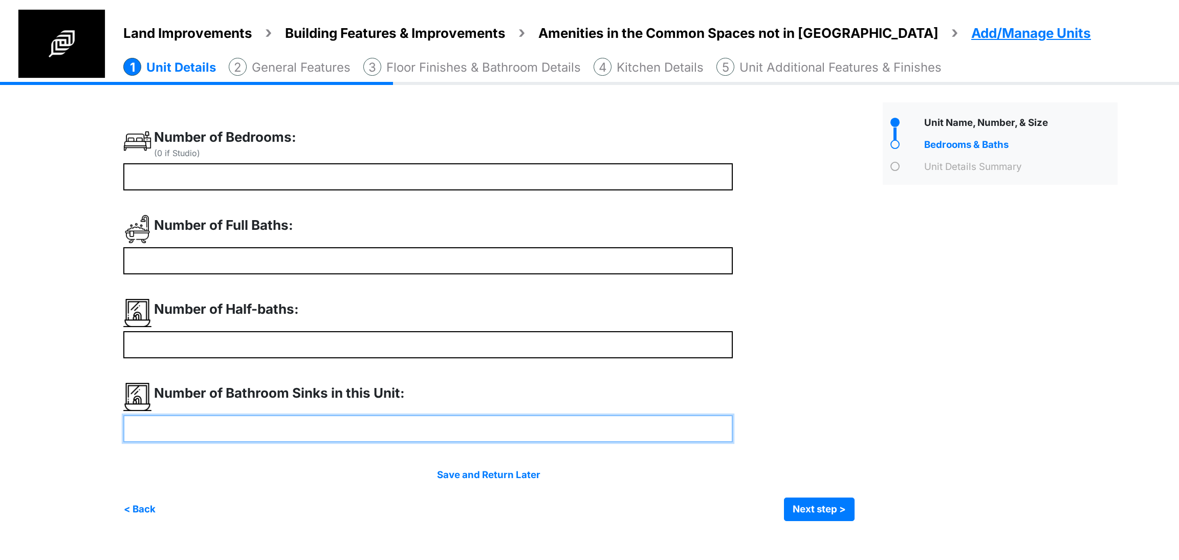
click at [232, 425] on input "number" at bounding box center [427, 428] width 609 height 27
type input "*"
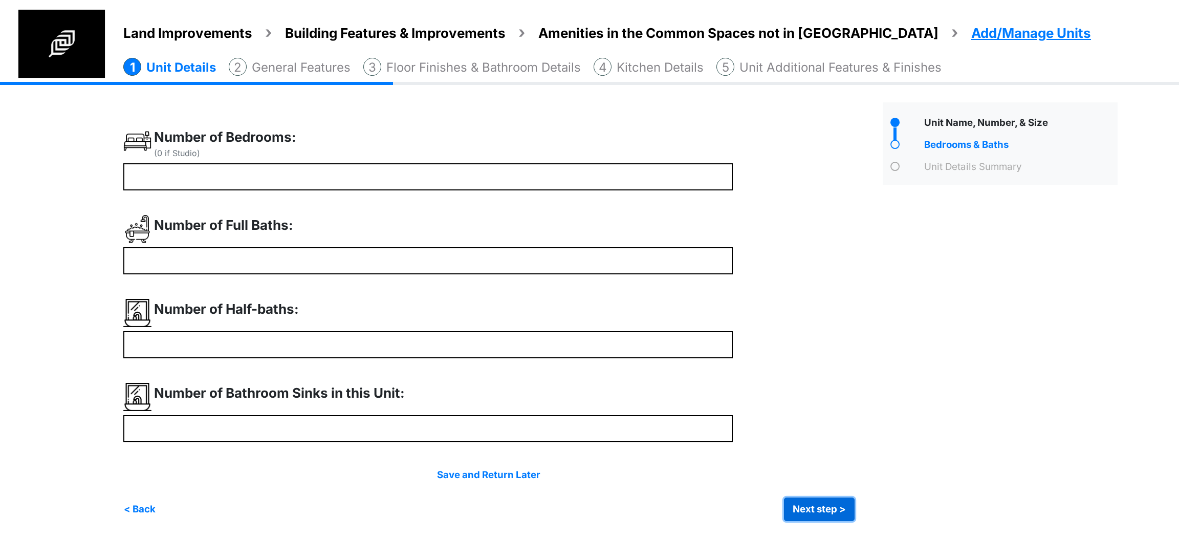
click at [806, 516] on button "Next step >" at bounding box center [819, 509] width 71 height 24
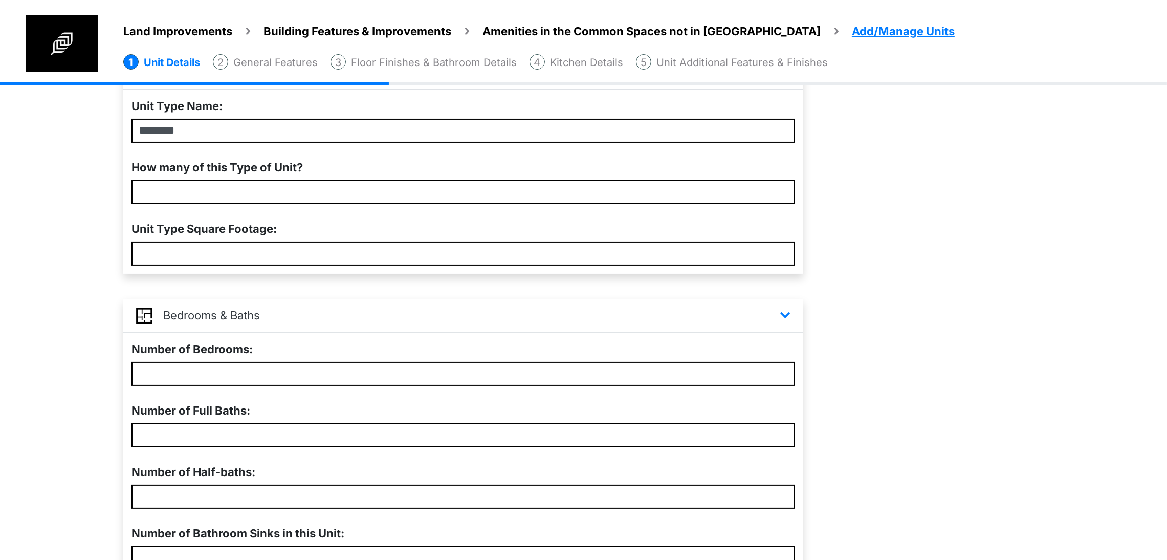
scroll to position [280, 0]
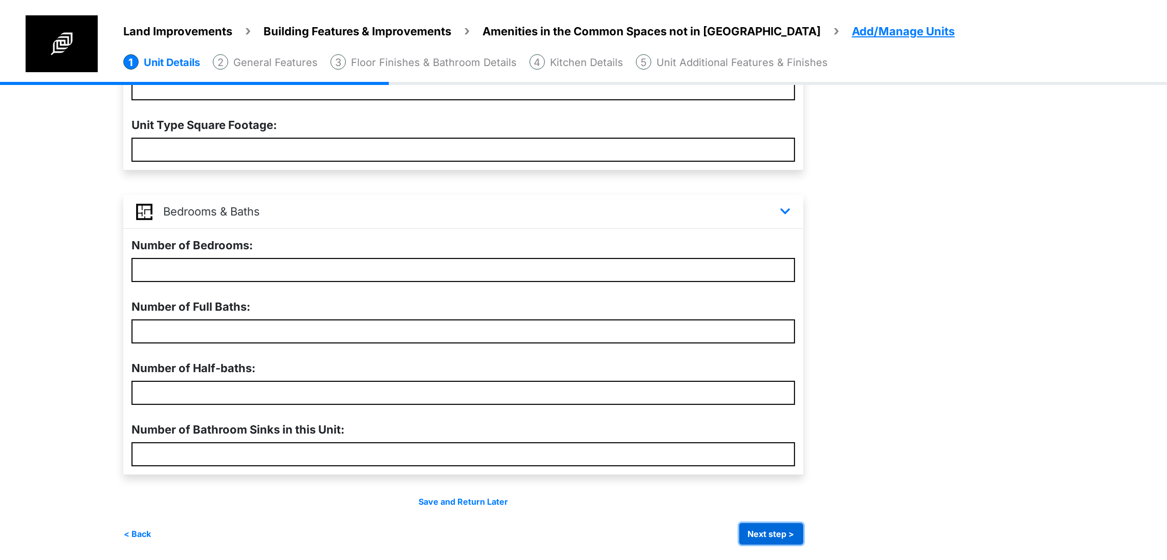
click at [803, 532] on button "Next step >" at bounding box center [771, 533] width 64 height 21
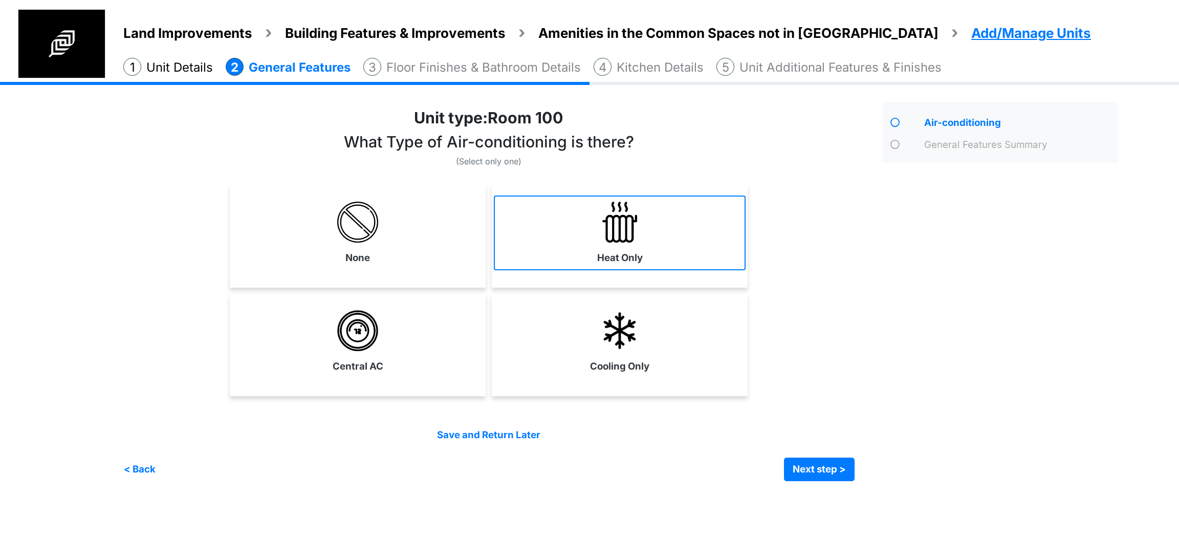
click at [523, 258] on link "Heat Only" at bounding box center [620, 232] width 252 height 75
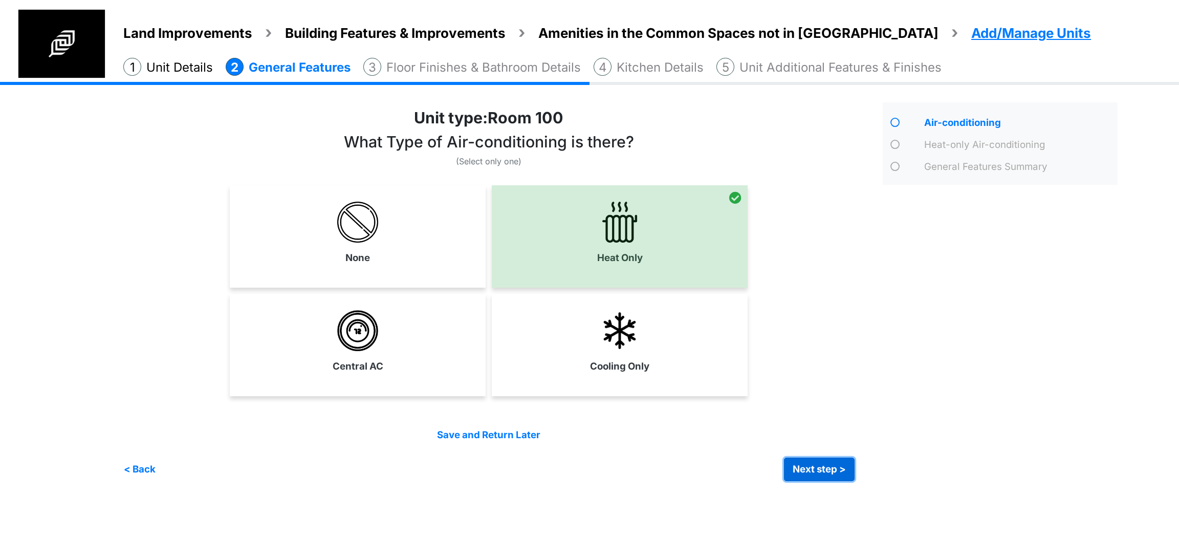
click at [808, 461] on button "Next step >" at bounding box center [819, 469] width 71 height 24
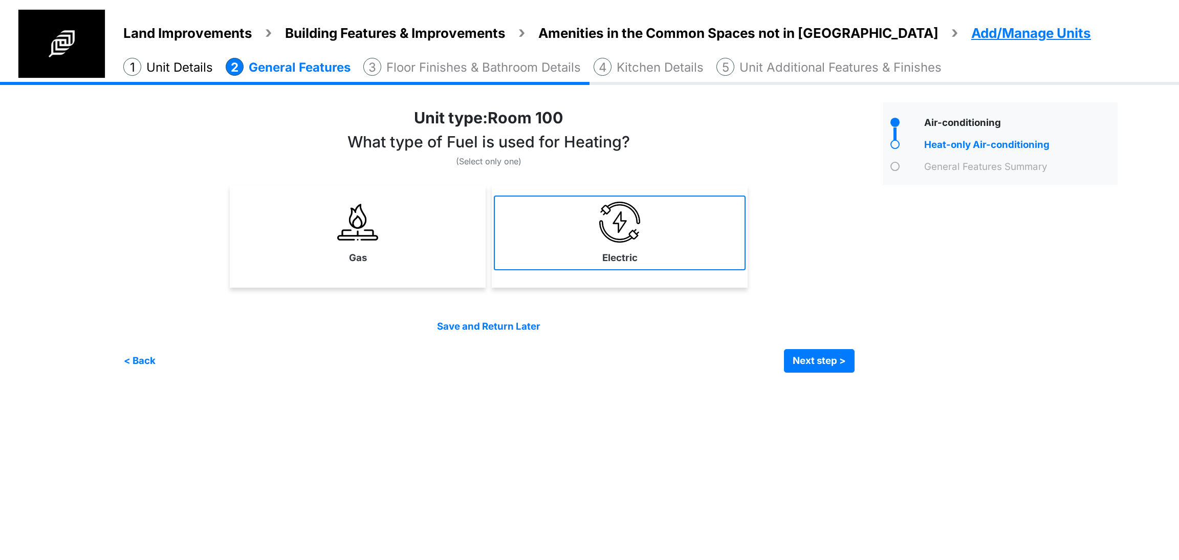
click at [574, 260] on link "Electric" at bounding box center [620, 232] width 252 height 75
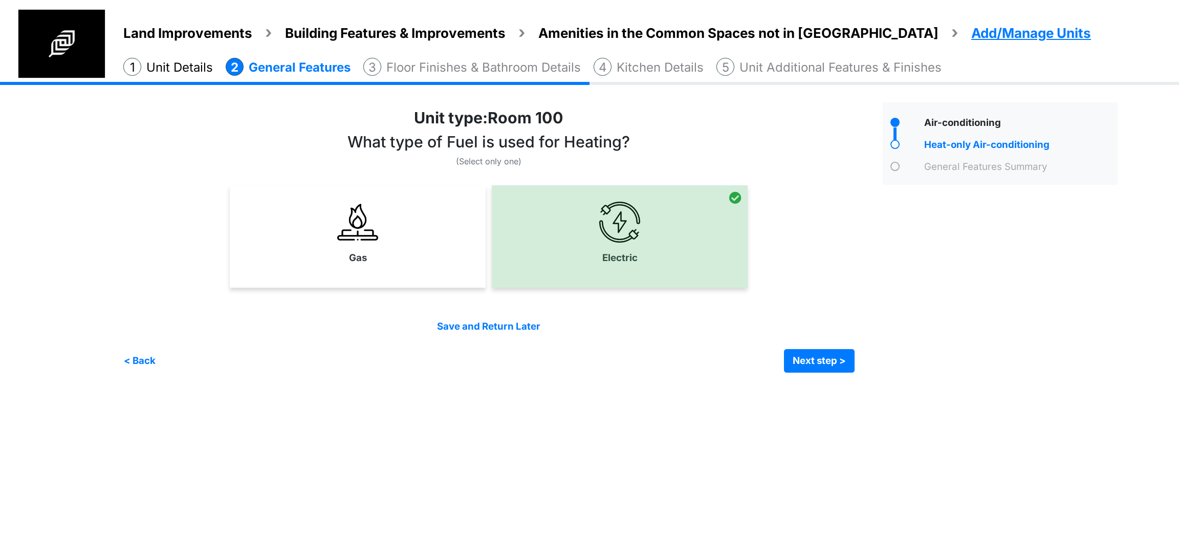
click at [828, 372] on div "Irrigation Flag pole" at bounding box center [624, 235] width 1002 height 306
click at [817, 362] on button "Next step >" at bounding box center [819, 361] width 71 height 24
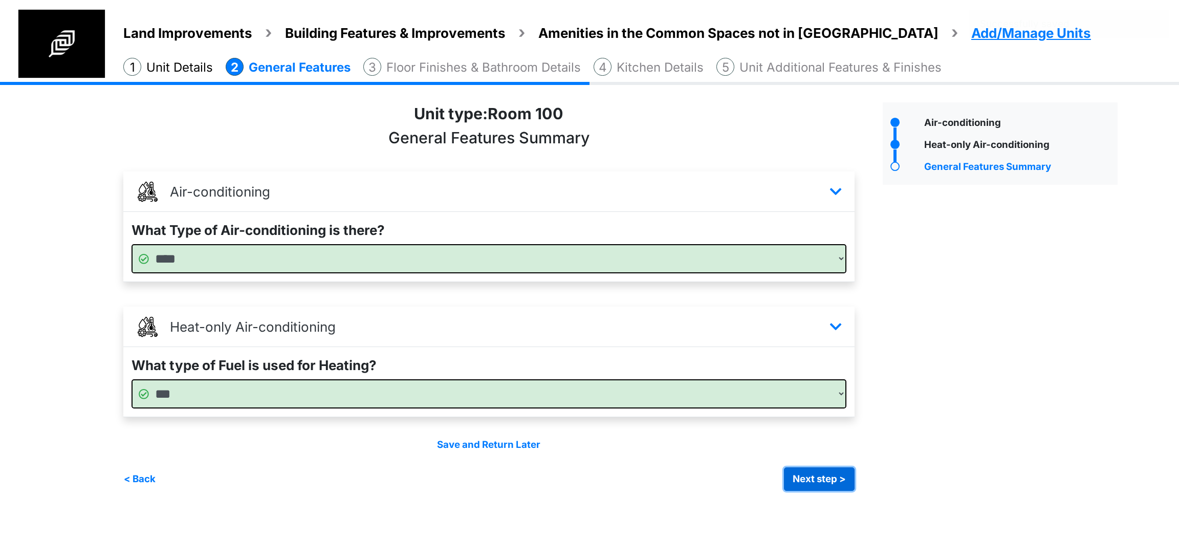
click at [798, 476] on button "Next step >" at bounding box center [819, 479] width 71 height 24
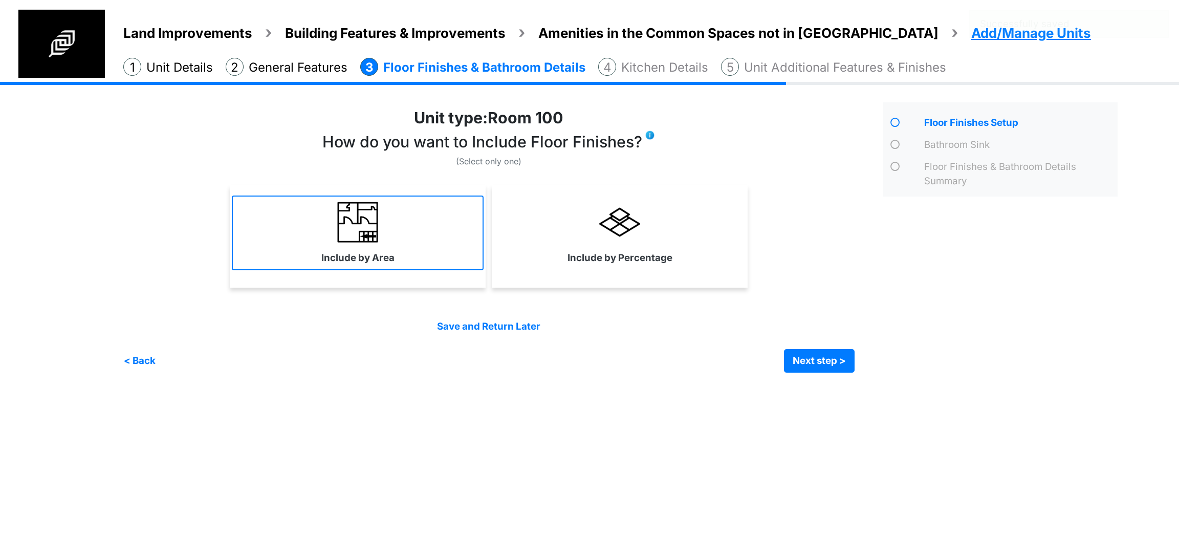
click at [406, 245] on link "Include by Area" at bounding box center [358, 232] width 252 height 75
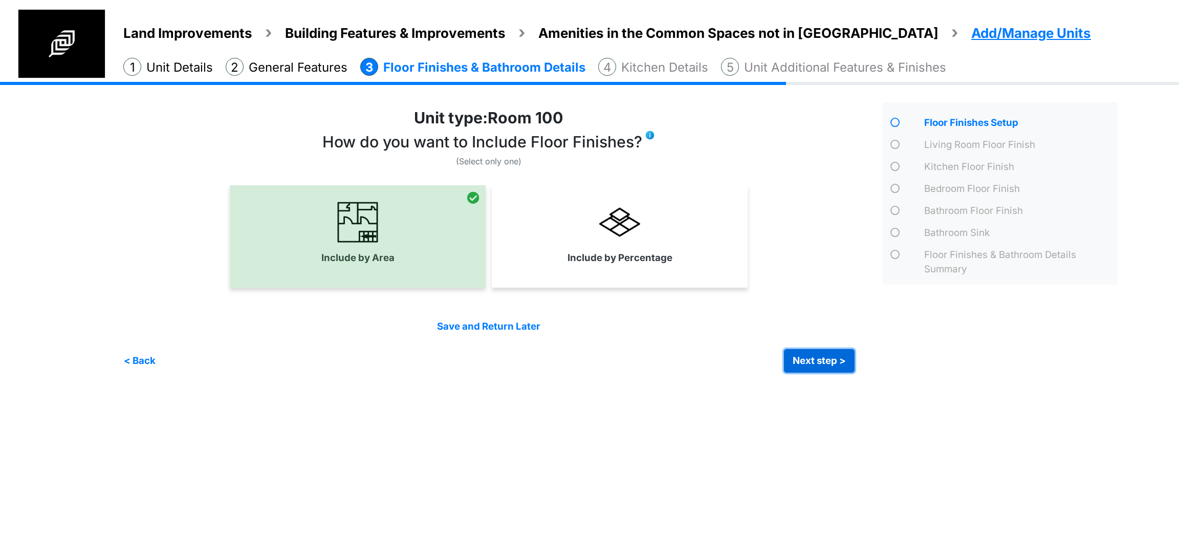
click at [823, 357] on button "Next step >" at bounding box center [819, 361] width 71 height 24
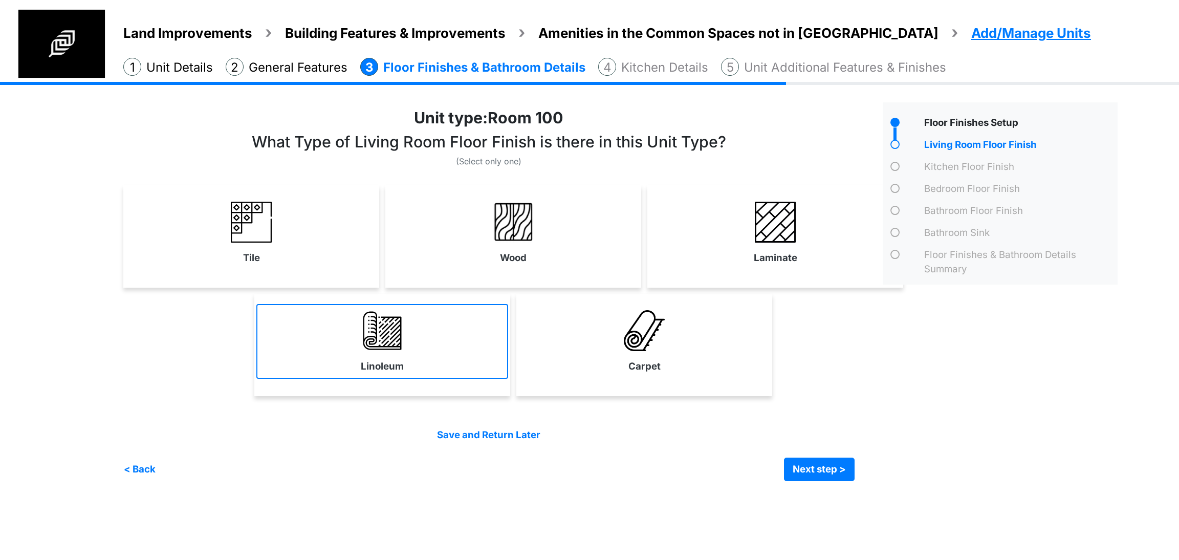
click at [442, 369] on link "Linoleum" at bounding box center [382, 341] width 252 height 75
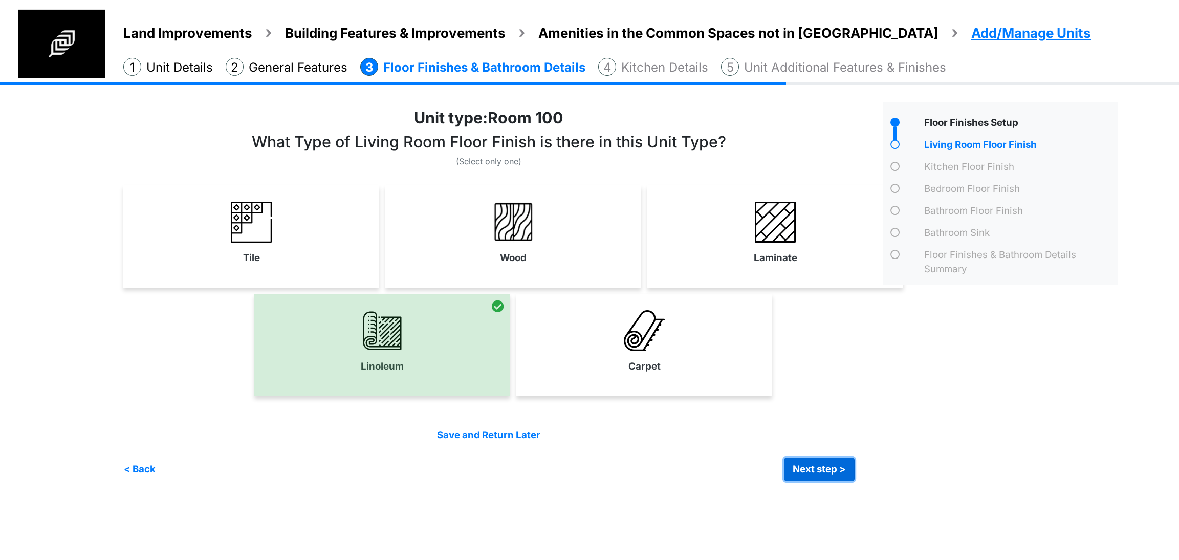
click at [837, 463] on button "Next step >" at bounding box center [819, 469] width 71 height 24
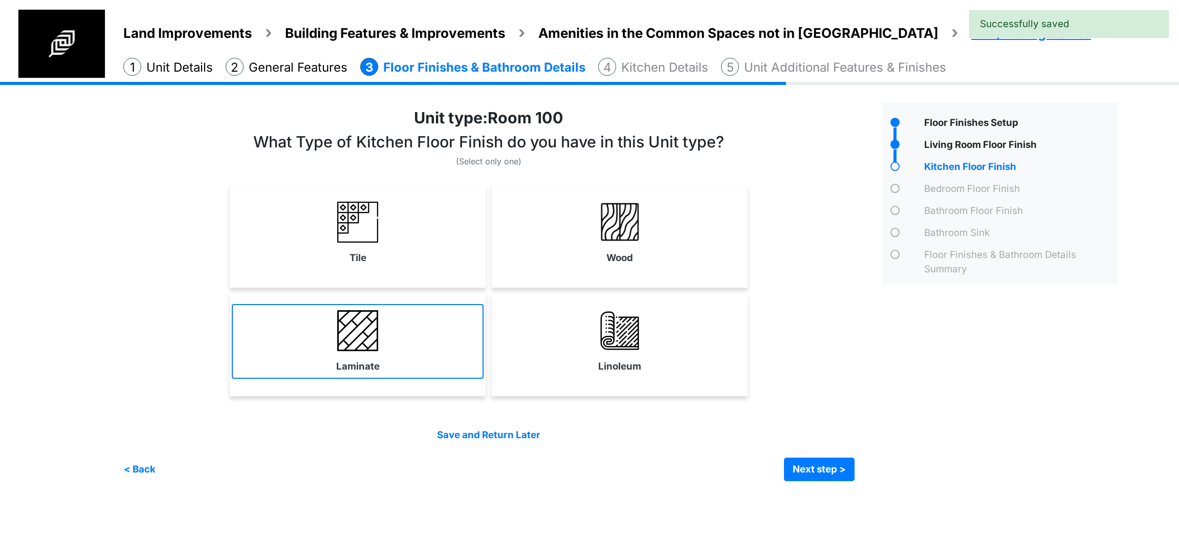
click at [412, 346] on link "Laminate" at bounding box center [358, 341] width 252 height 75
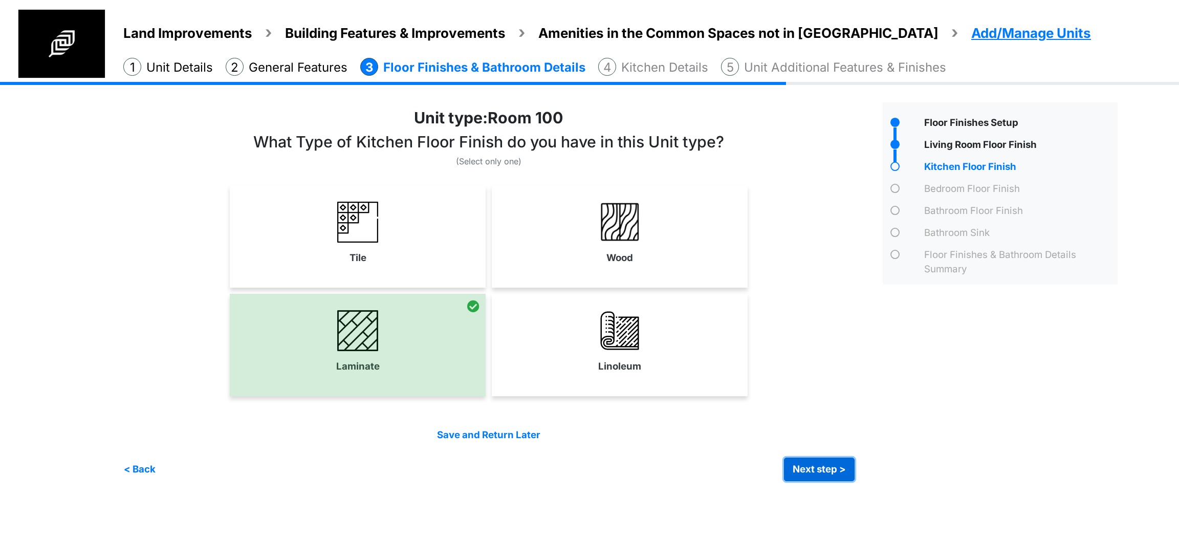
click at [796, 467] on button "Next step >" at bounding box center [819, 469] width 71 height 24
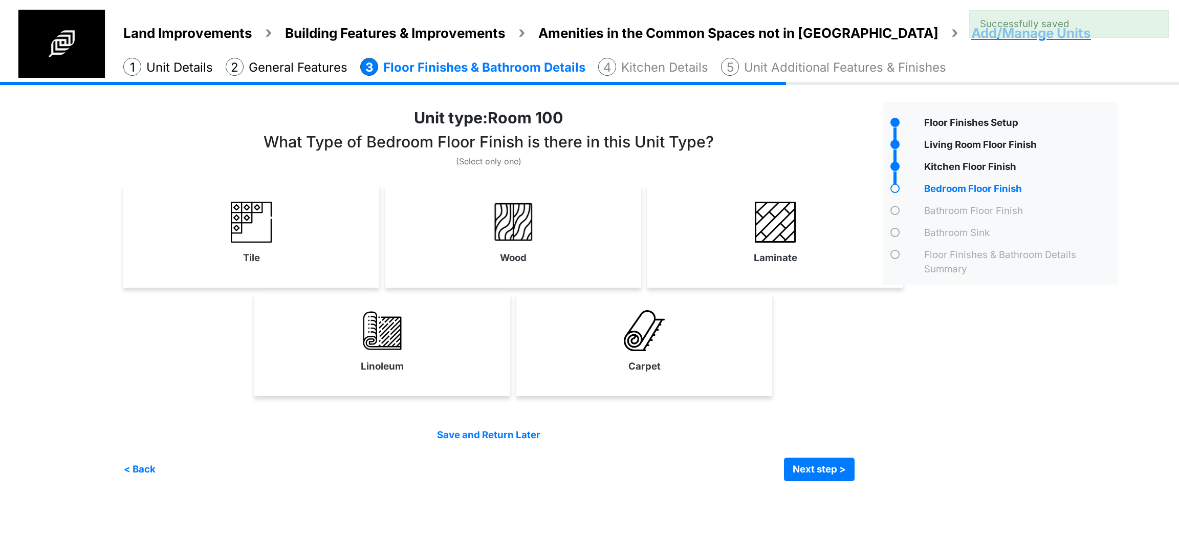
click at [765, 279] on div "Laminate" at bounding box center [775, 236] width 256 height 102
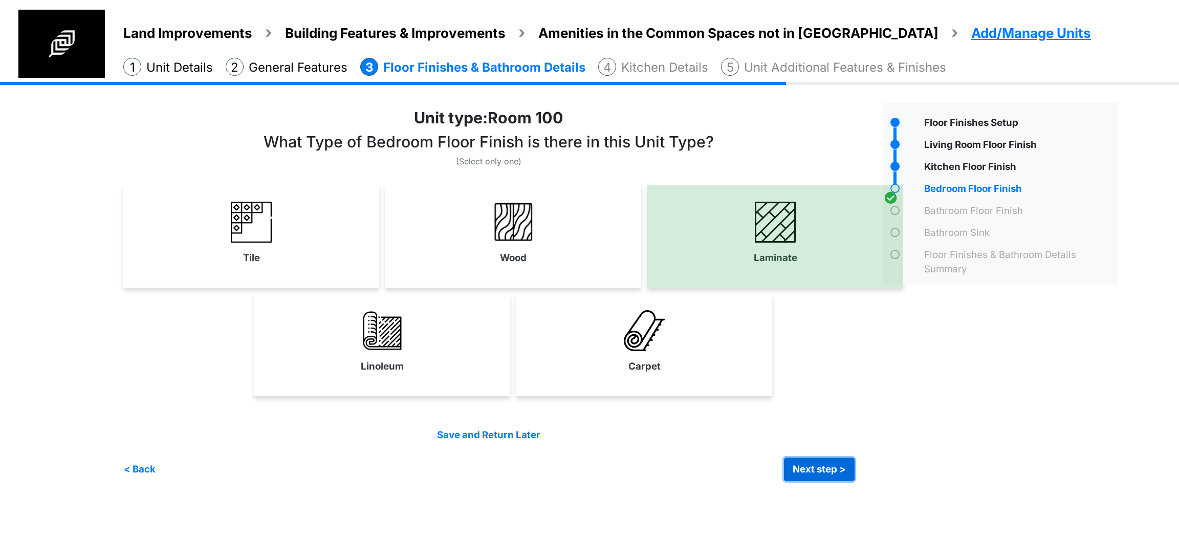
click at [798, 461] on button "Next step >" at bounding box center [819, 469] width 71 height 24
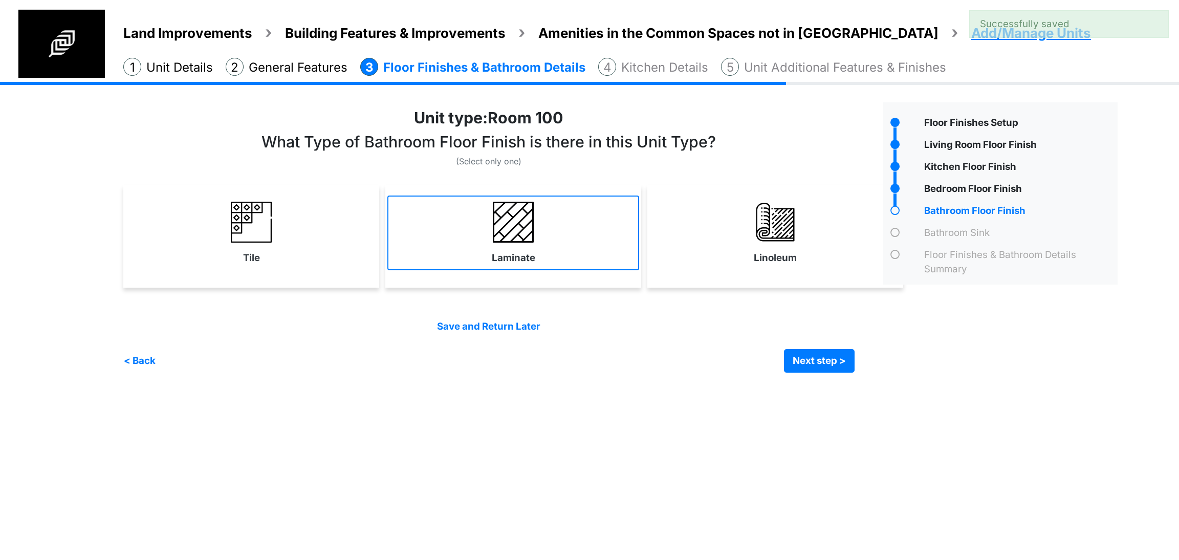
click at [524, 240] on img at bounding box center [513, 222] width 41 height 41
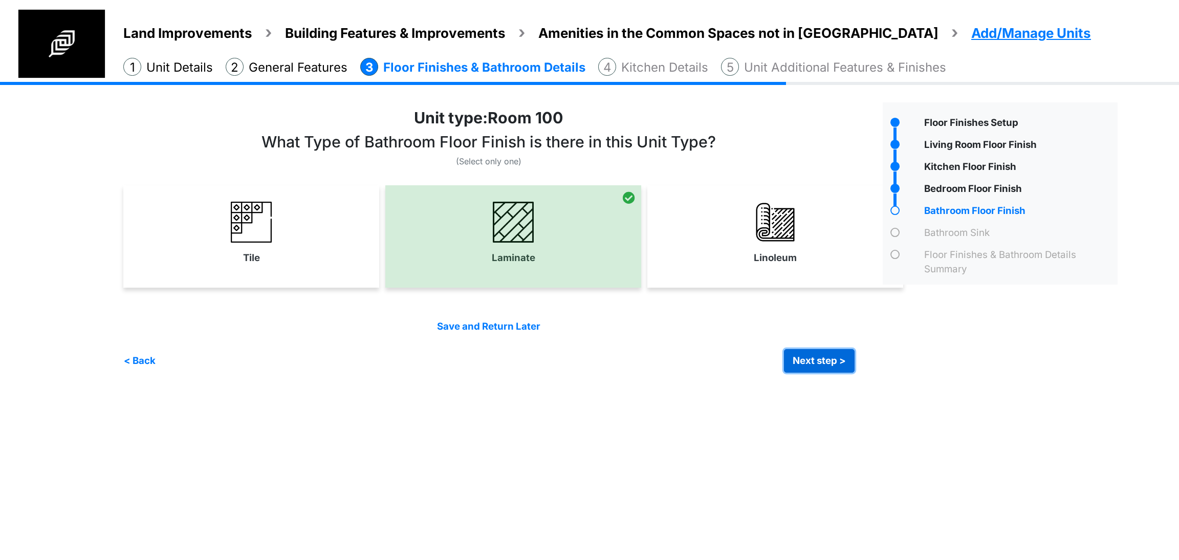
click at [814, 369] on button "Next step >" at bounding box center [819, 361] width 71 height 24
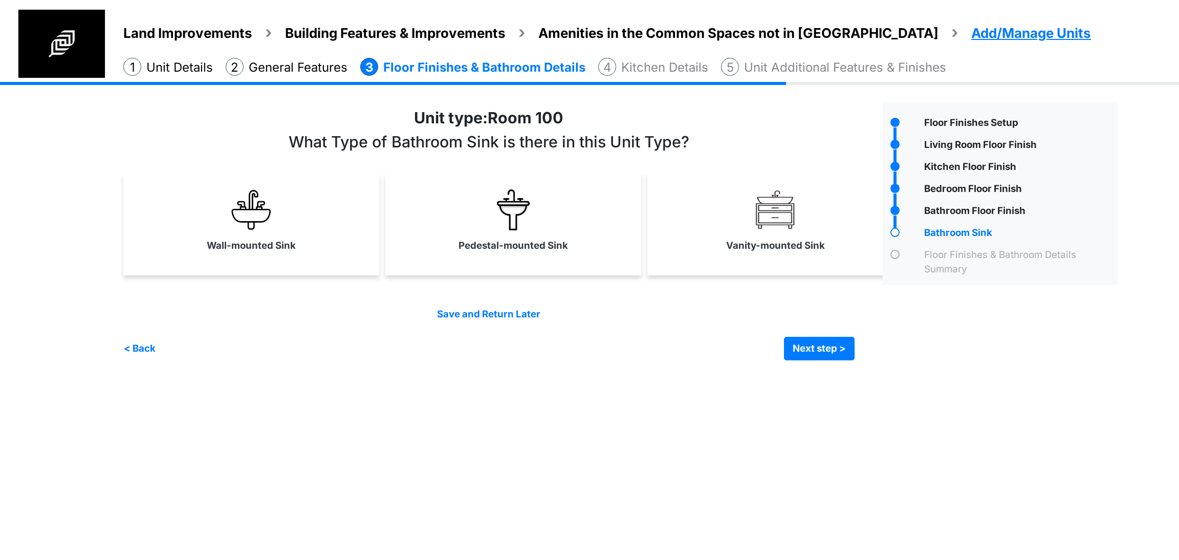
click at [339, 225] on link "Wall-mounted Sink" at bounding box center [251, 220] width 252 height 75
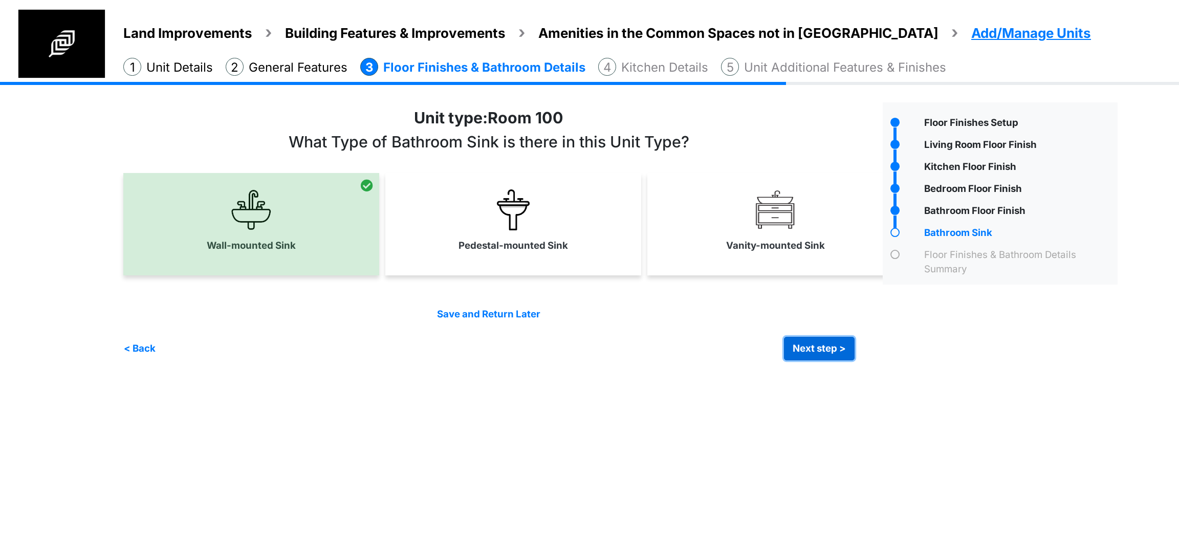
click at [821, 345] on button "Next step >" at bounding box center [819, 349] width 71 height 24
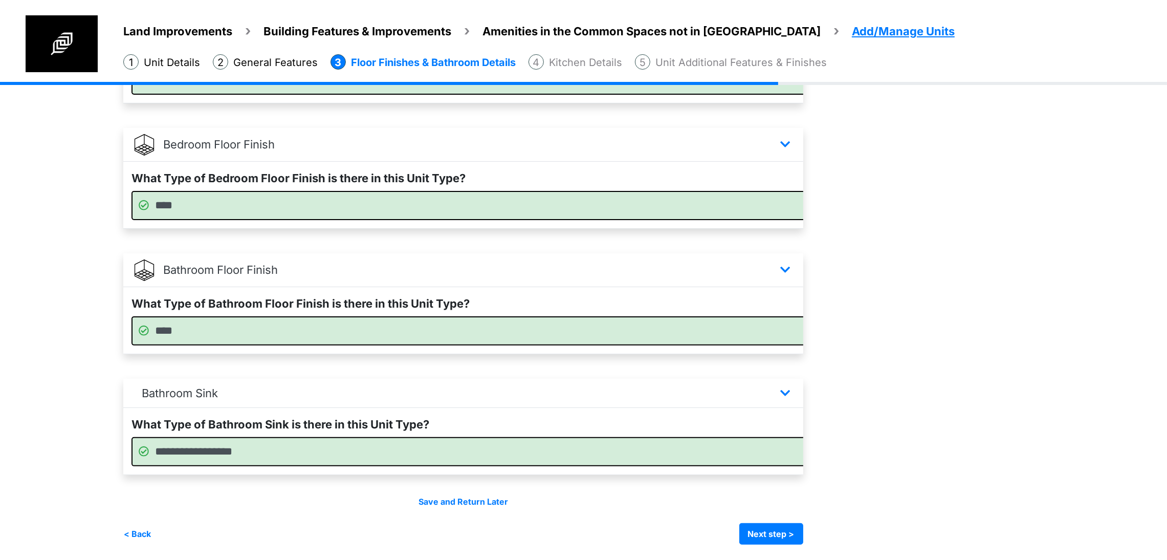
scroll to position [479, 0]
click at [803, 540] on button "Next step >" at bounding box center [771, 533] width 64 height 21
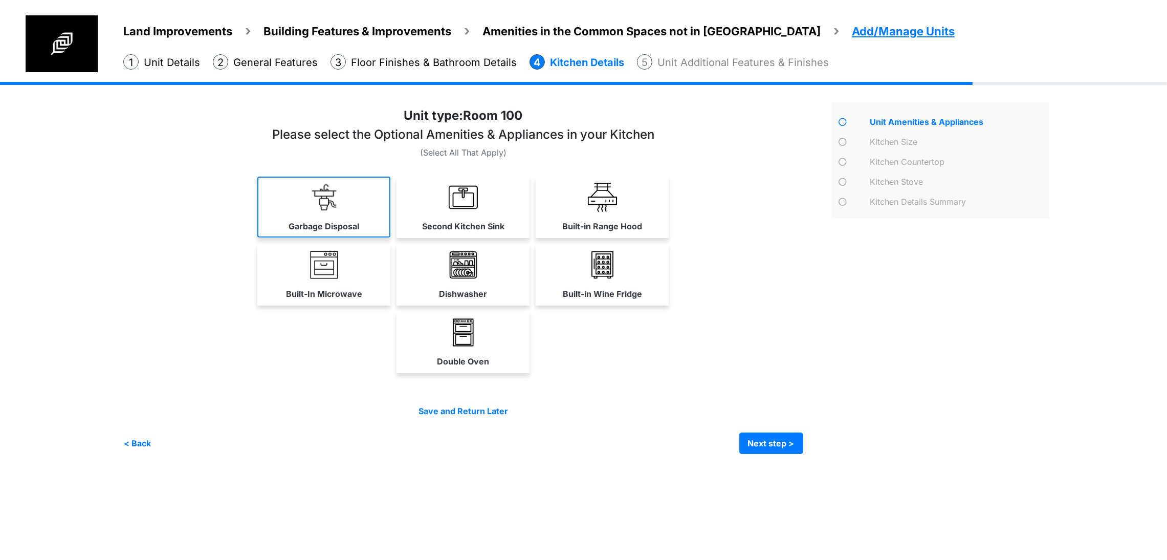
click at [345, 237] on link "Garbage Disposal" at bounding box center [323, 206] width 133 height 61
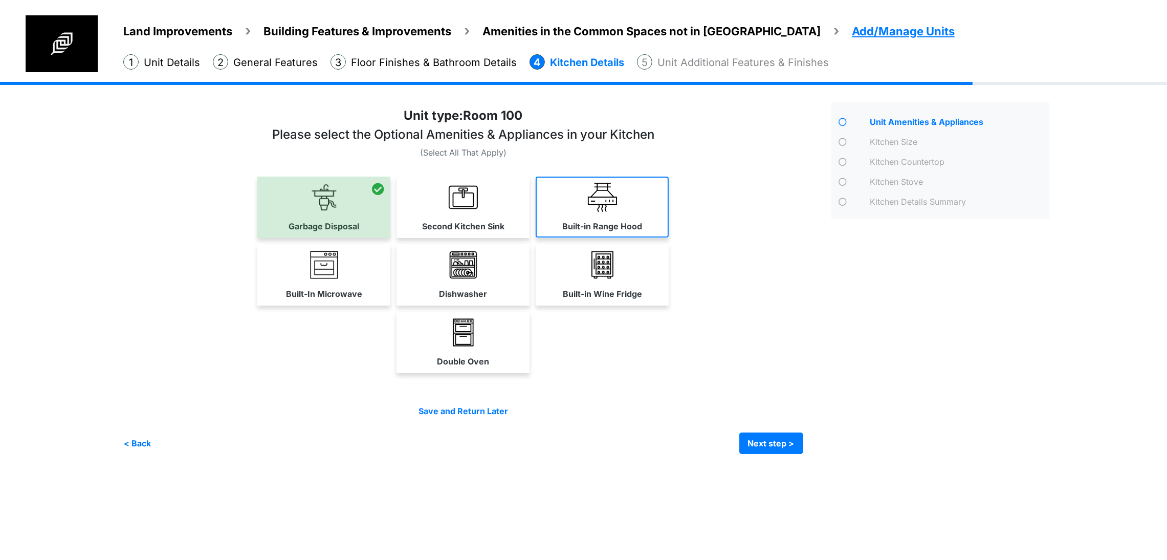
click at [617, 212] on img at bounding box center [602, 197] width 29 height 29
click at [314, 305] on div "Built-In Microwave" at bounding box center [323, 274] width 133 height 61
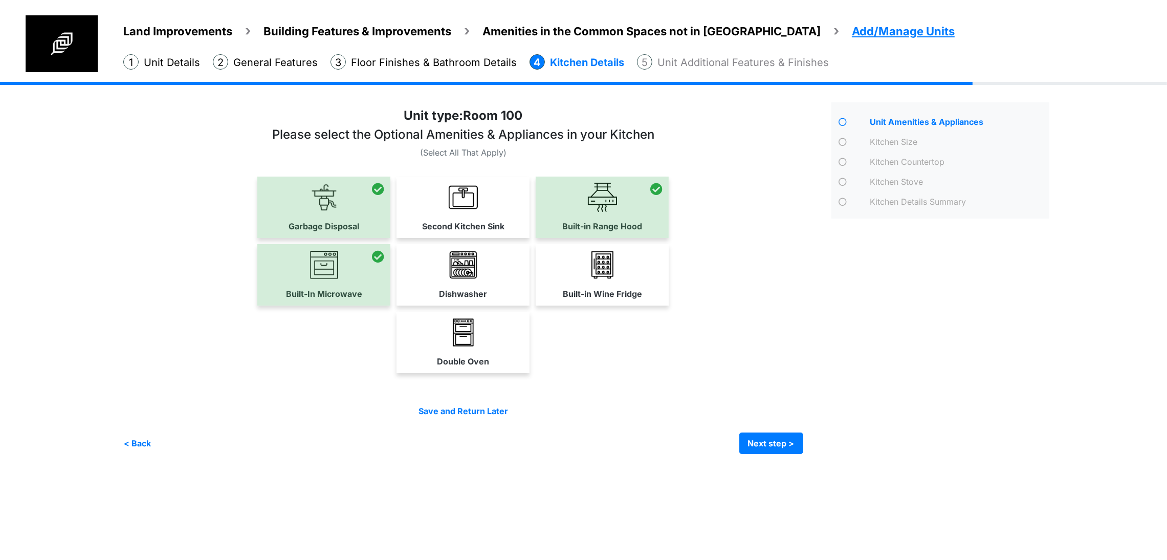
click at [803, 373] on div "Double Oven" at bounding box center [463, 342] width 680 height 61
click at [803, 454] on button "Next step >" at bounding box center [771, 442] width 64 height 21
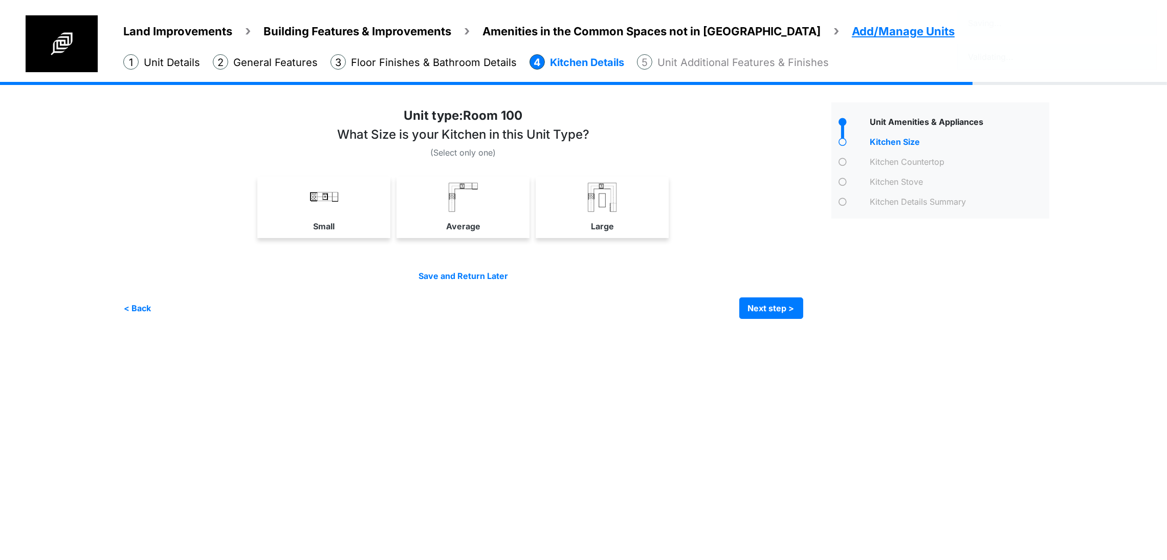
scroll to position [0, 0]
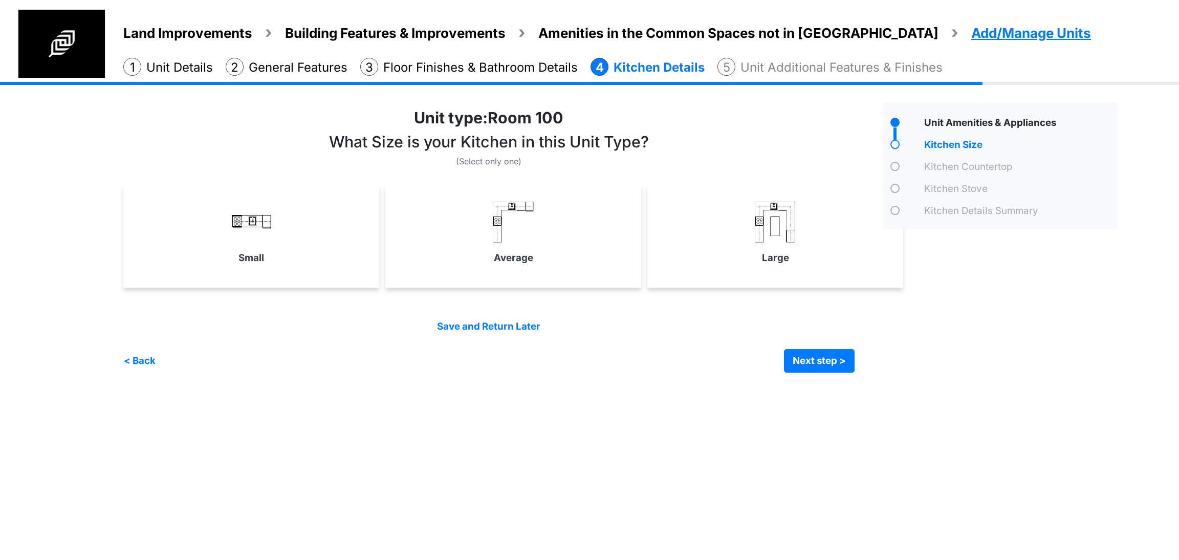
click at [557, 224] on link "Average" at bounding box center [513, 232] width 252 height 75
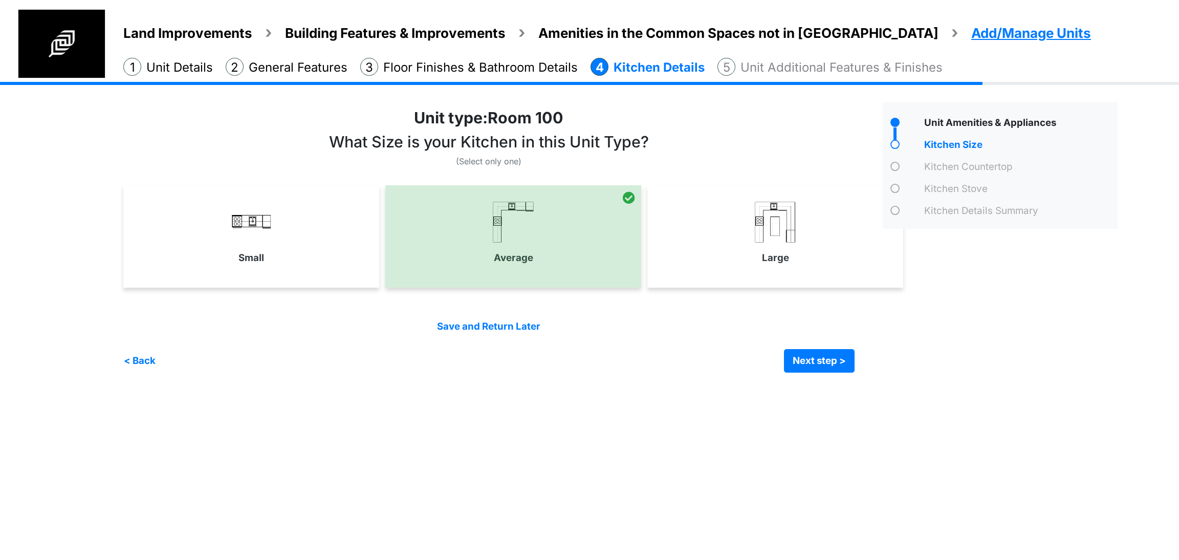
click at [260, 278] on div "Small" at bounding box center [251, 236] width 256 height 102
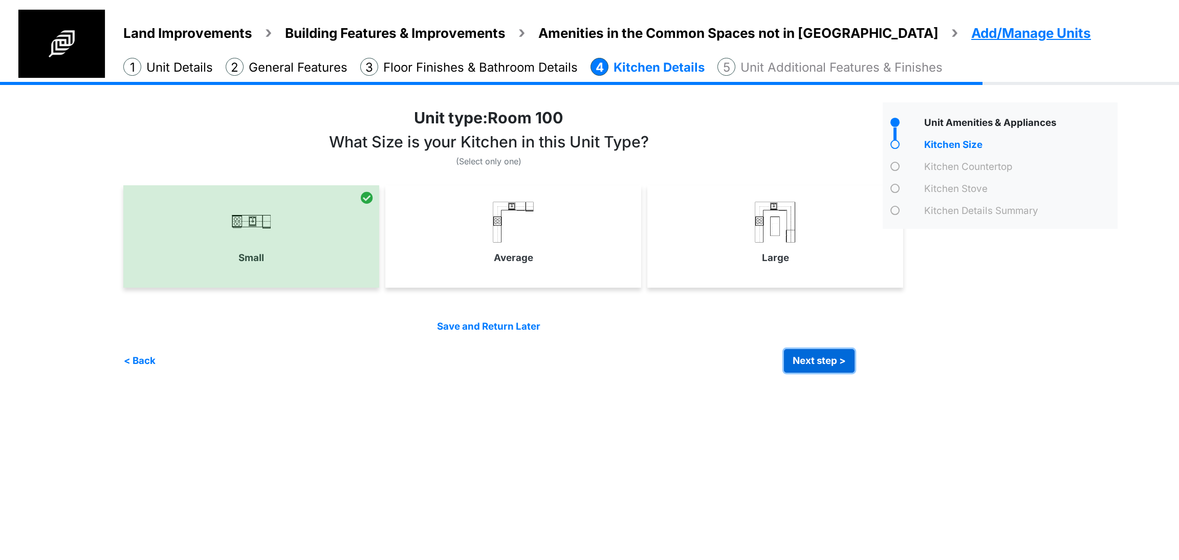
click at [826, 363] on button "Next step >" at bounding box center [819, 361] width 71 height 24
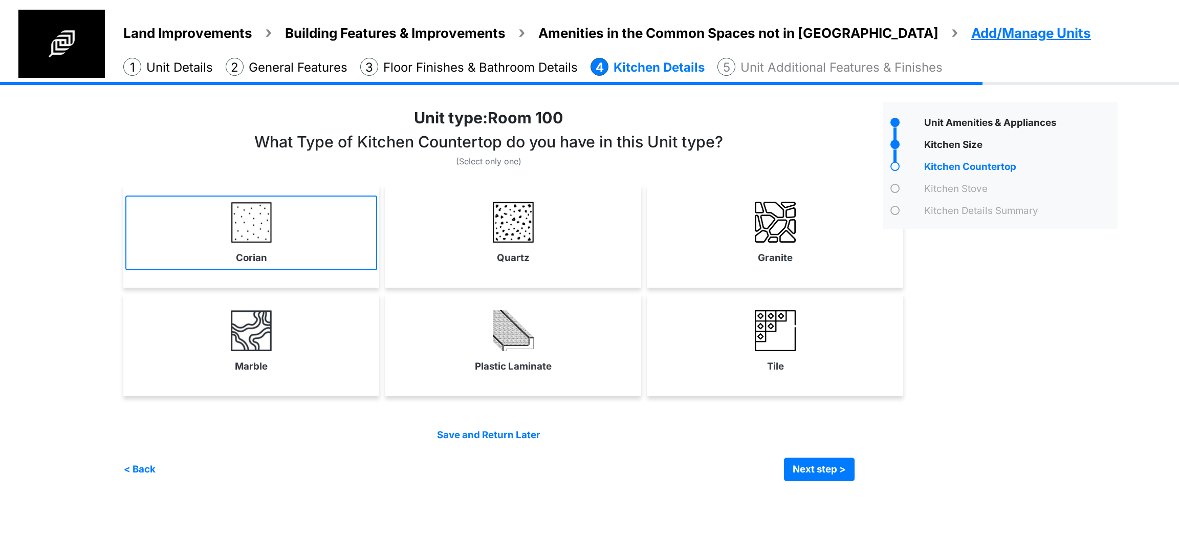
click at [245, 231] on img at bounding box center [251, 222] width 41 height 41
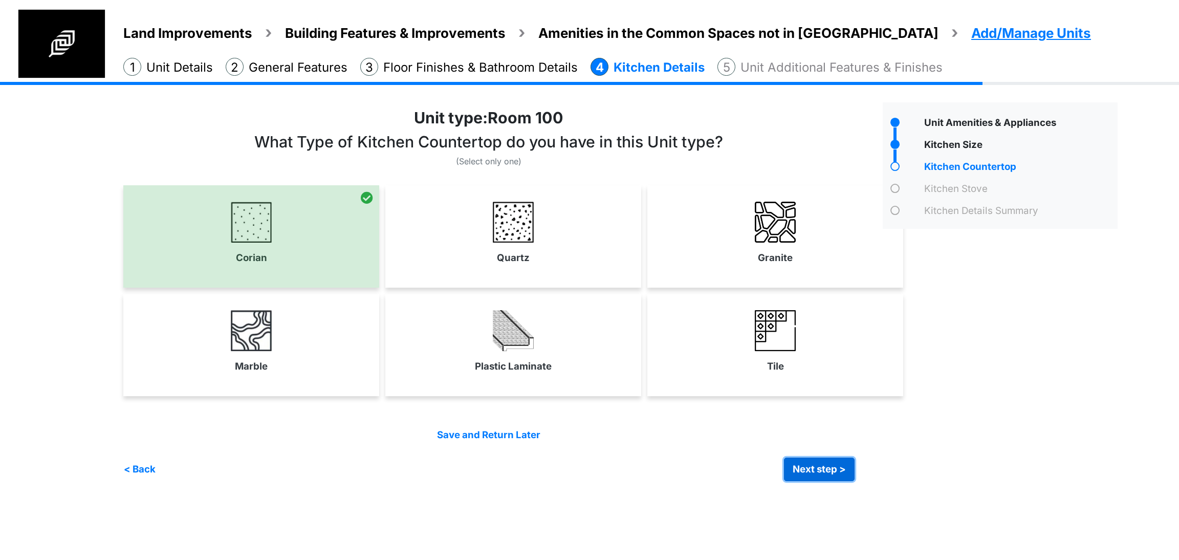
click at [842, 470] on button "Next step >" at bounding box center [819, 469] width 71 height 24
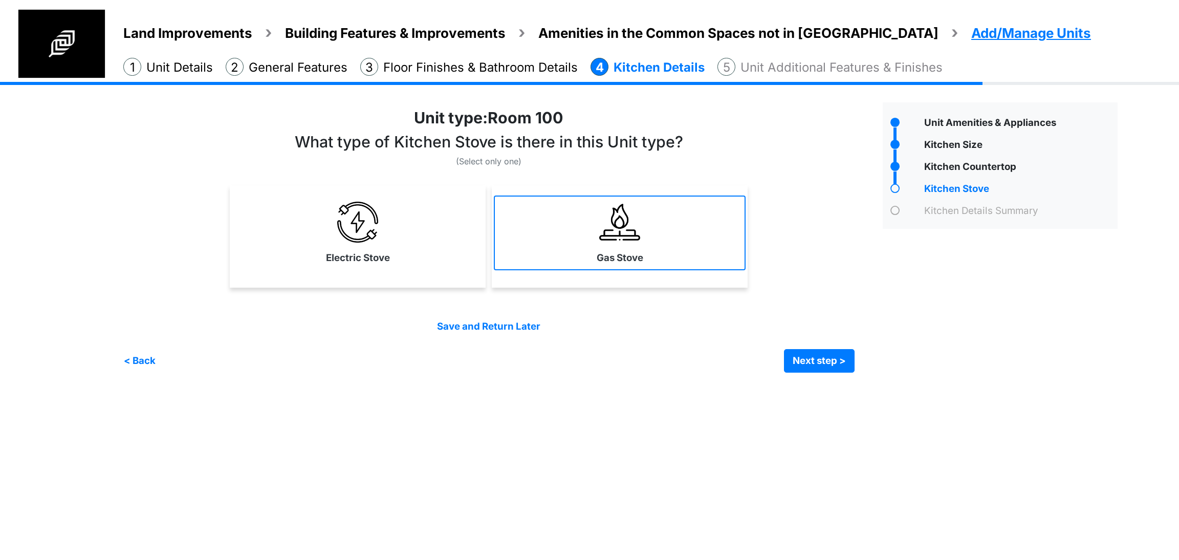
click at [573, 224] on link "Gas Stove" at bounding box center [620, 232] width 252 height 75
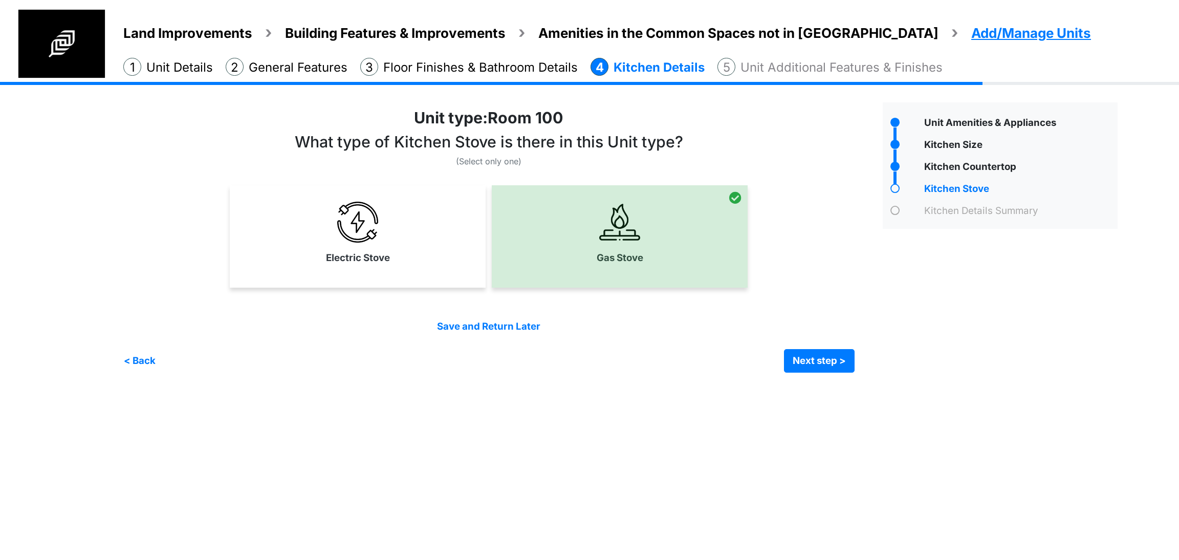
click at [697, 326] on div "Save and Return Later" at bounding box center [488, 326] width 731 height 14
click at [793, 361] on button "Next step >" at bounding box center [819, 361] width 71 height 24
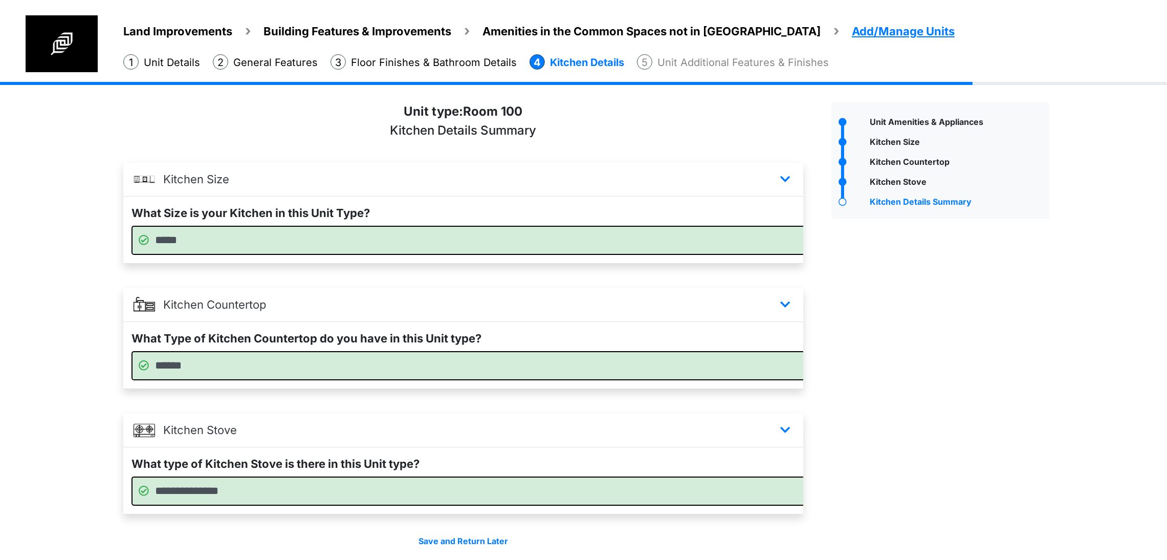
click at [937, 337] on div "Unit Amenities & Appliances" at bounding box center [940, 342] width 233 height 481
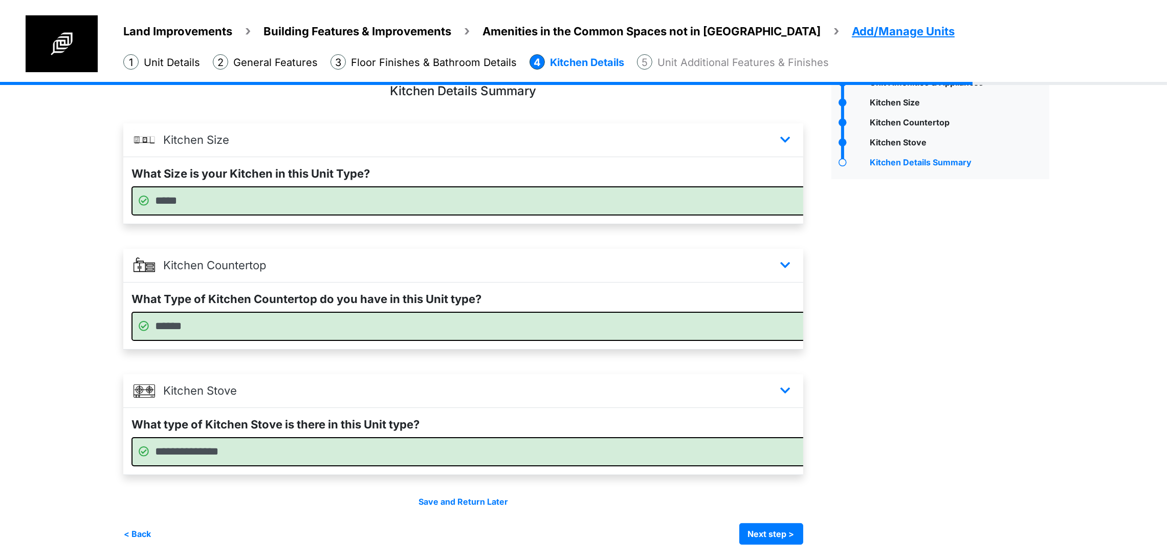
scroll to position [82, 0]
click at [803, 542] on button "Next step >" at bounding box center [771, 533] width 64 height 21
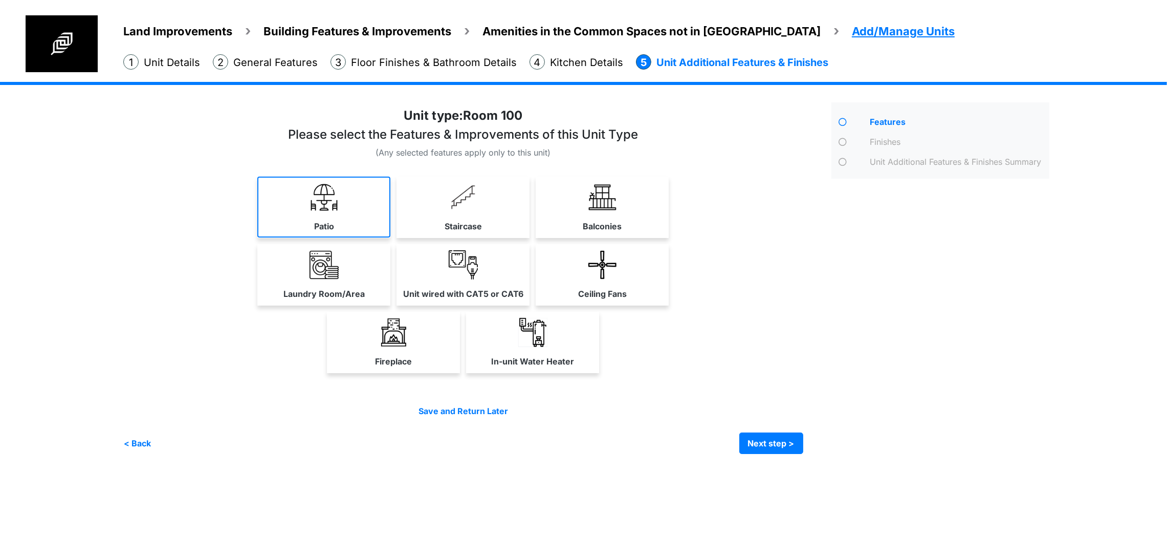
click at [269, 237] on link "Patio" at bounding box center [323, 206] width 133 height 61
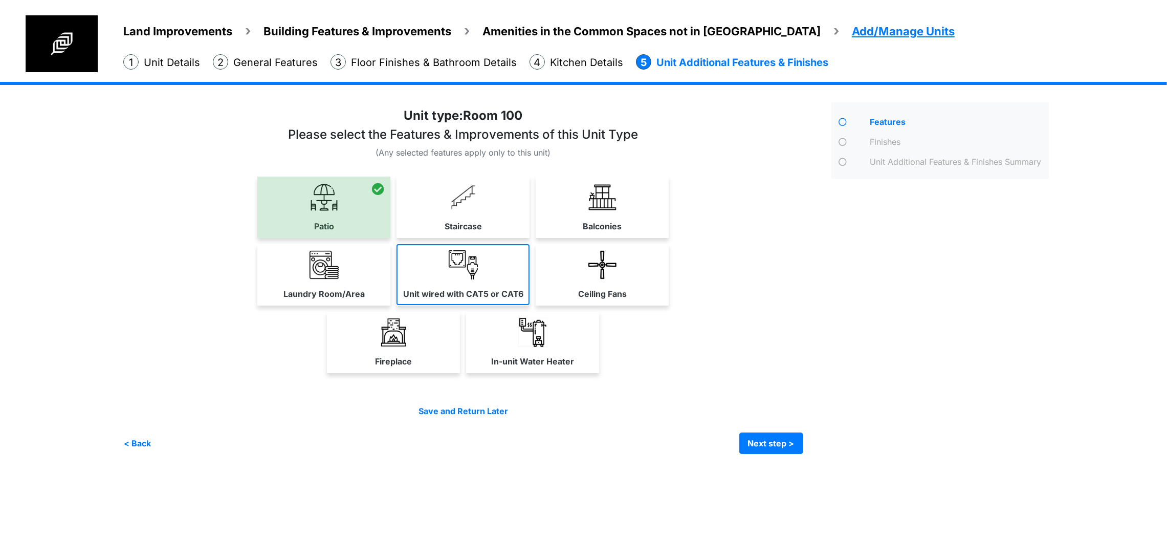
click at [523, 300] on label "Unit wired with CAT5 or CAT6" at bounding box center [463, 293] width 120 height 12
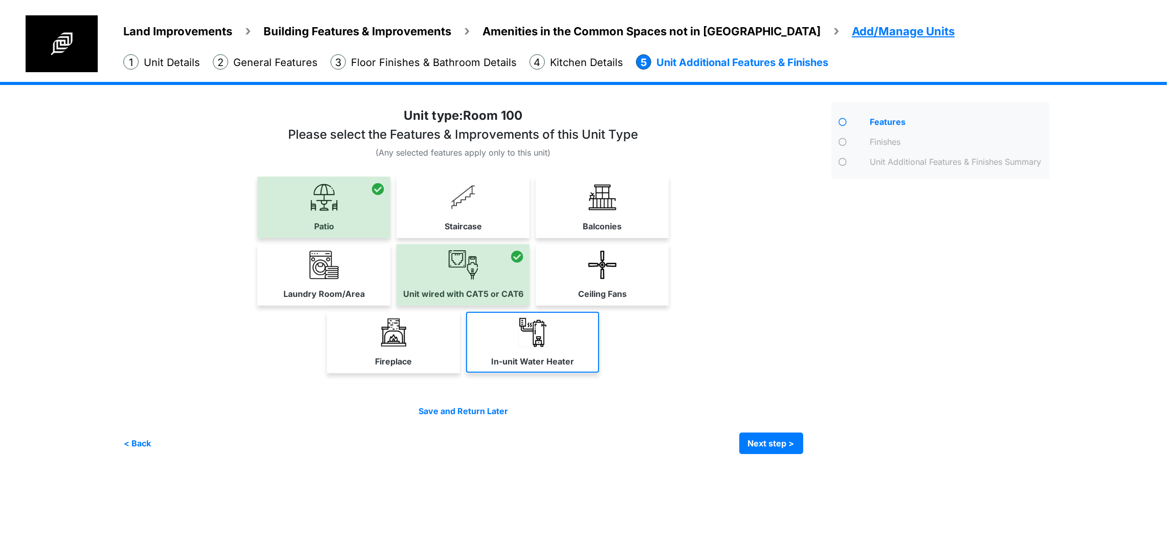
click at [587, 372] on link "In-unit Water Heater" at bounding box center [532, 342] width 133 height 61
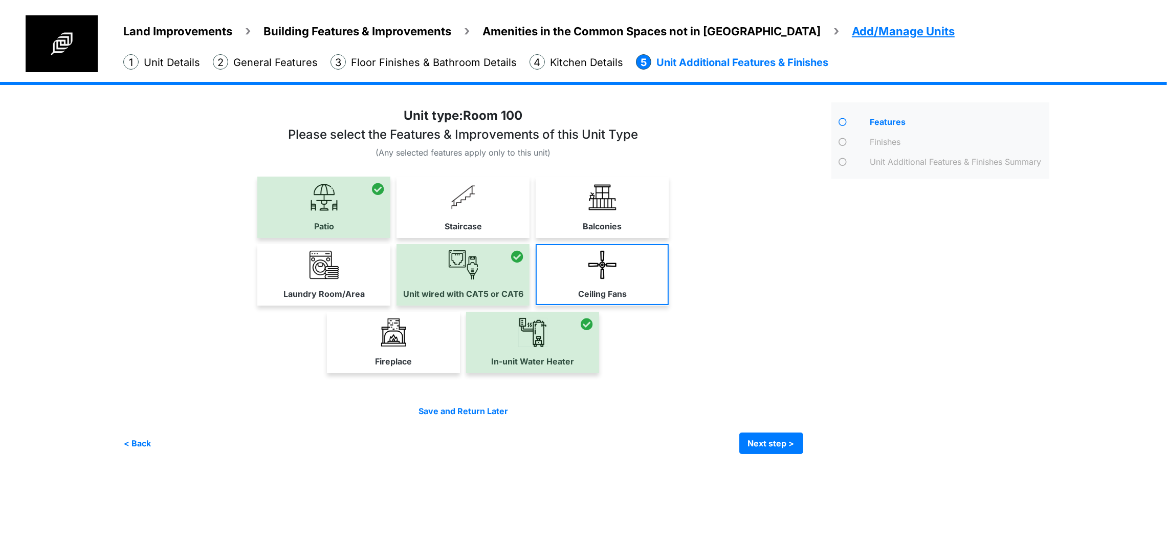
click at [617, 279] on img at bounding box center [602, 264] width 29 height 29
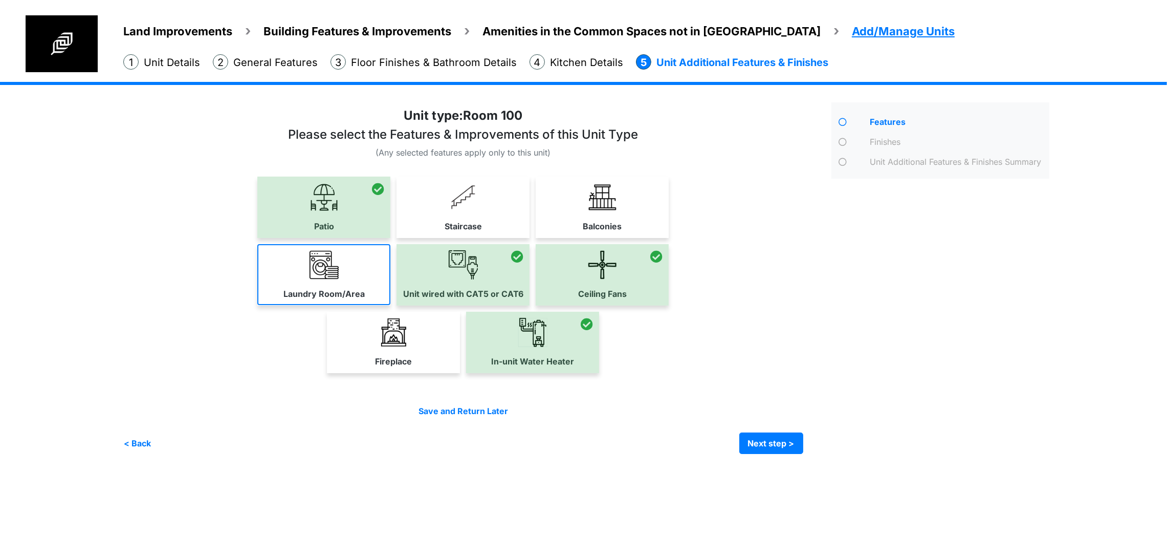
click at [308, 305] on link "Laundry Room/Area" at bounding box center [323, 274] width 133 height 61
click at [1033, 302] on div "Features" at bounding box center [940, 277] width 233 height 351
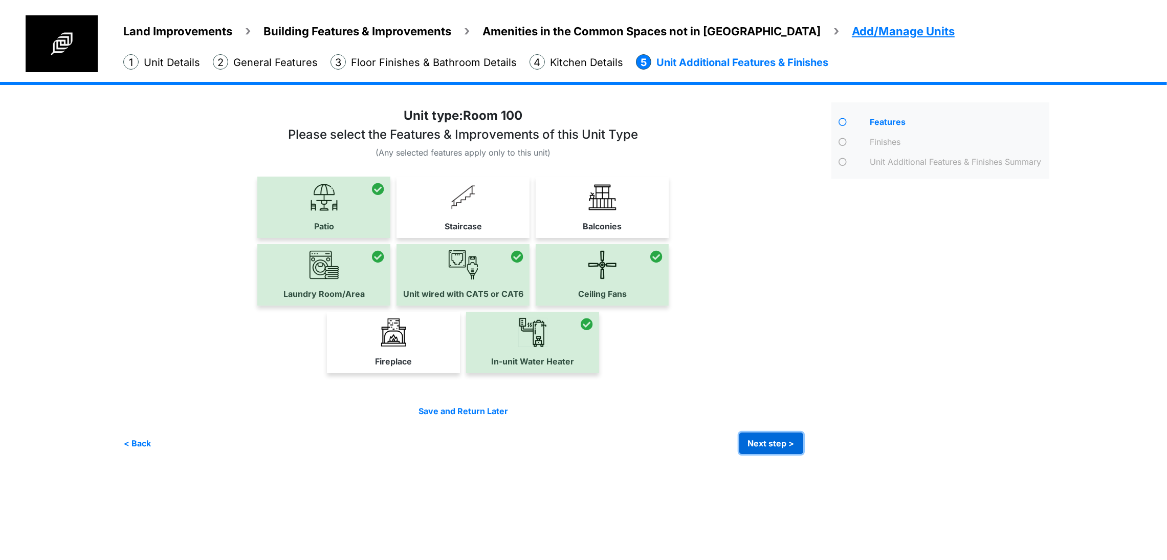
drag, startPoint x: 833, startPoint y: 538, endPoint x: 827, endPoint y: 536, distance: 7.0
click at [803, 454] on button "Next step >" at bounding box center [771, 442] width 64 height 21
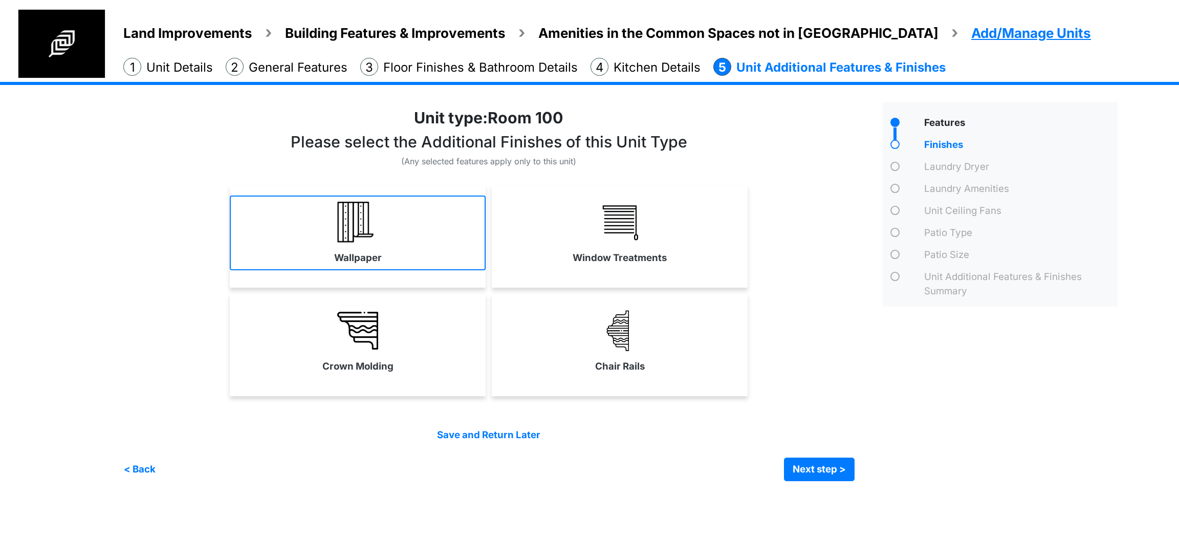
click at [429, 264] on link "Wallpaper" at bounding box center [358, 232] width 256 height 75
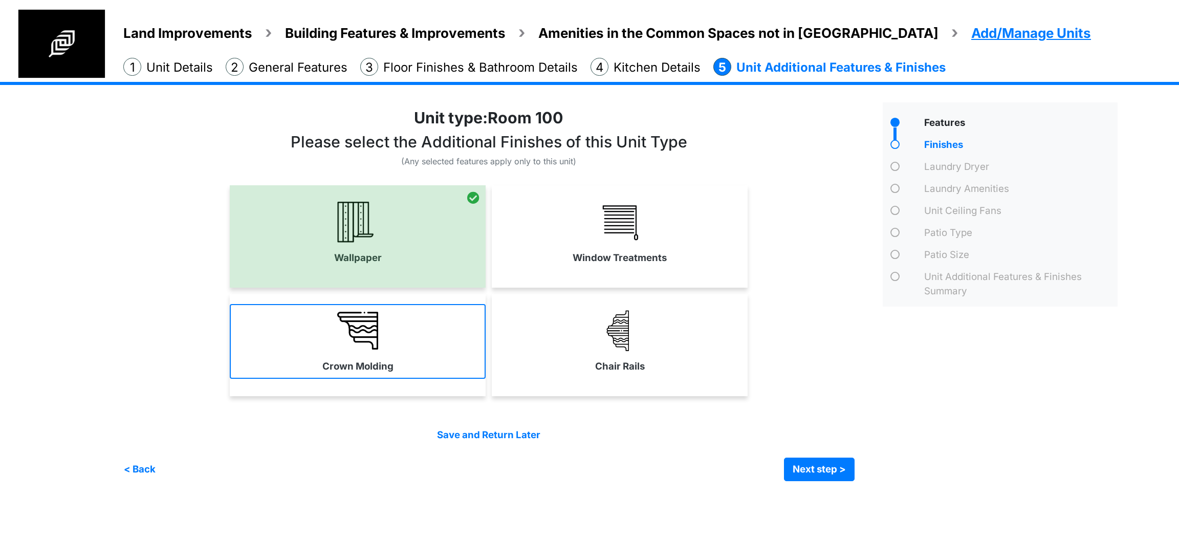
click at [457, 329] on link "Crown Molding" at bounding box center [358, 341] width 256 height 75
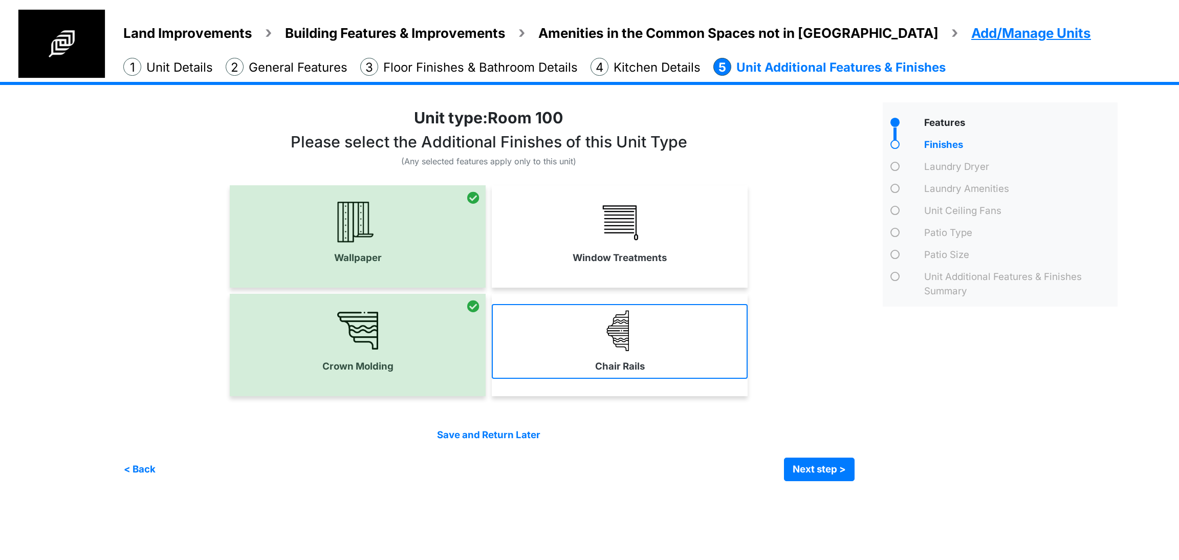
click at [650, 329] on link "Chair Rails" at bounding box center [620, 341] width 256 height 75
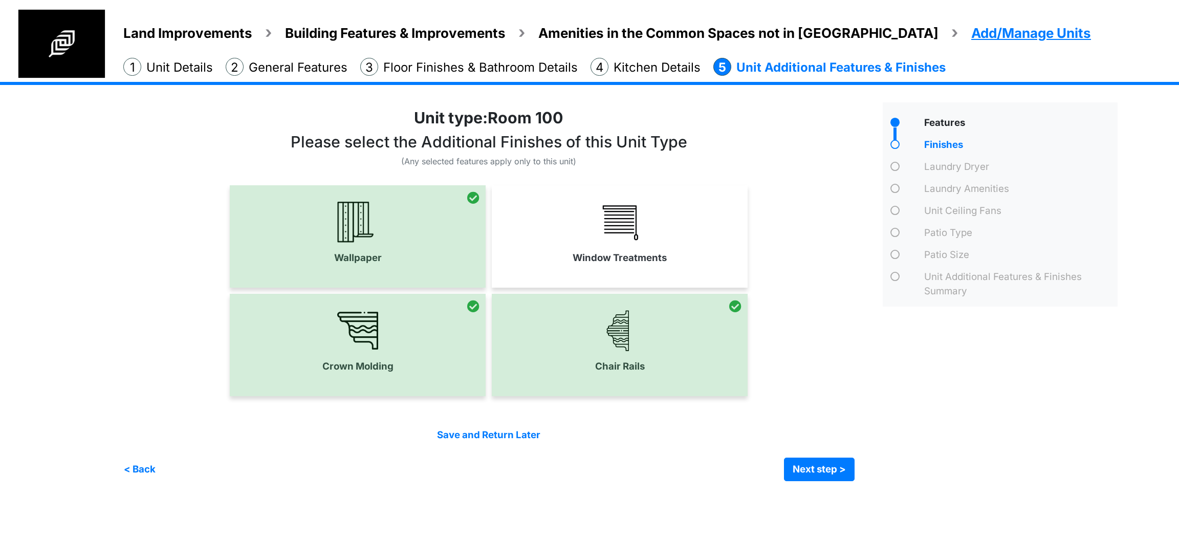
click at [685, 187] on div "Window Treatments" at bounding box center [620, 236] width 256 height 102
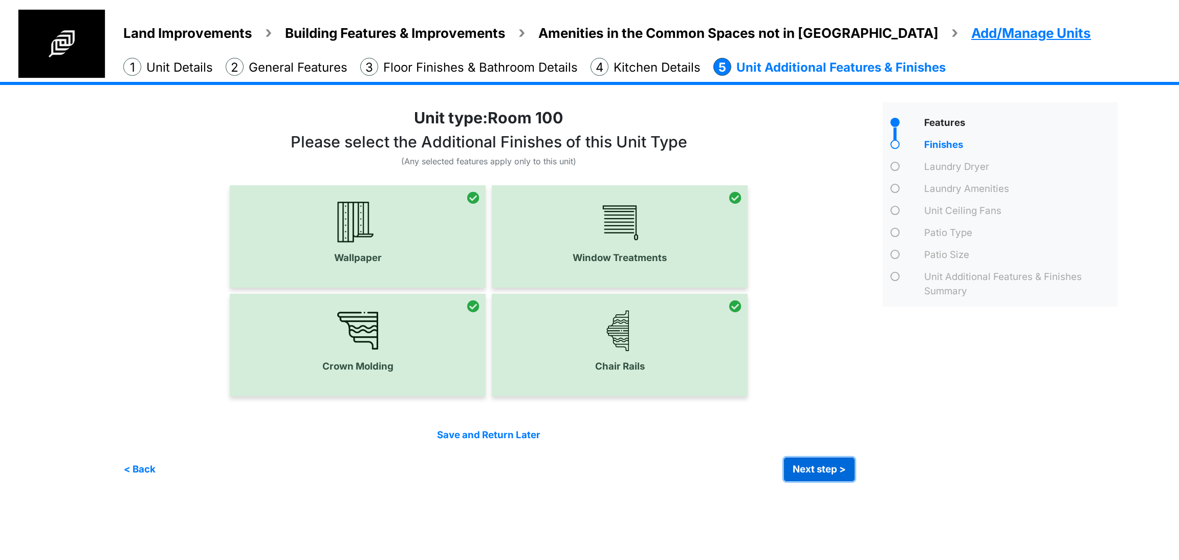
click at [826, 457] on button "Next step >" at bounding box center [819, 469] width 71 height 24
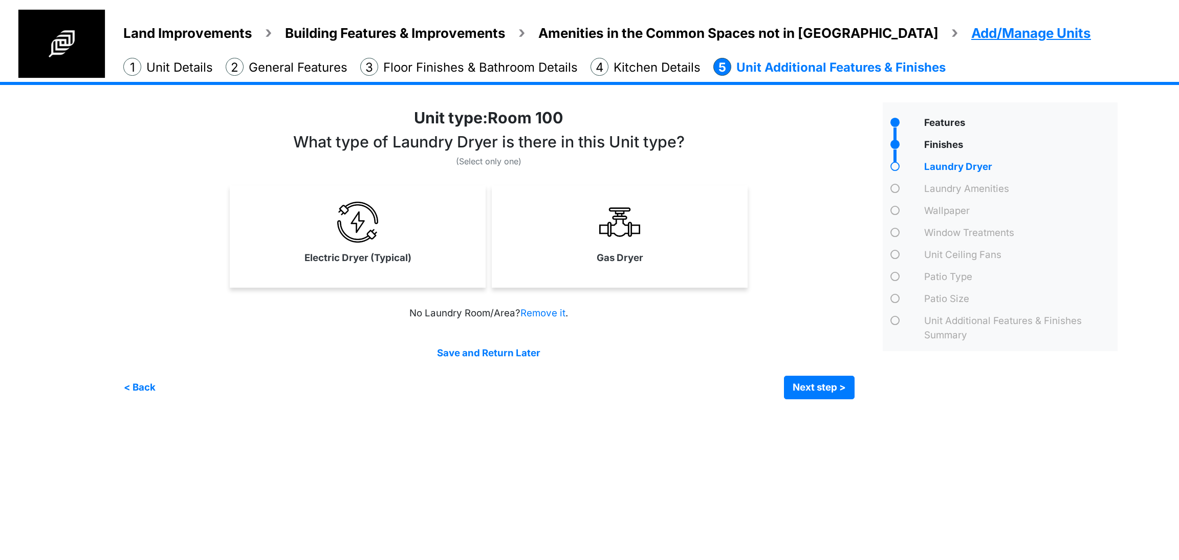
click at [597, 274] on div "Gas Dryer" at bounding box center [620, 236] width 256 height 102
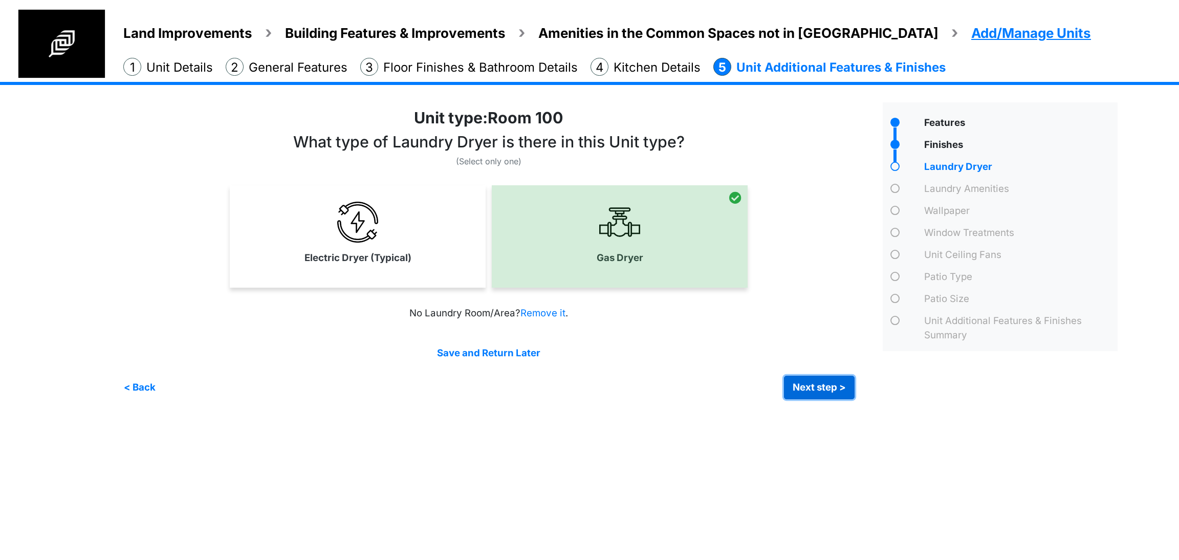
click at [795, 381] on button "Next step >" at bounding box center [819, 387] width 71 height 24
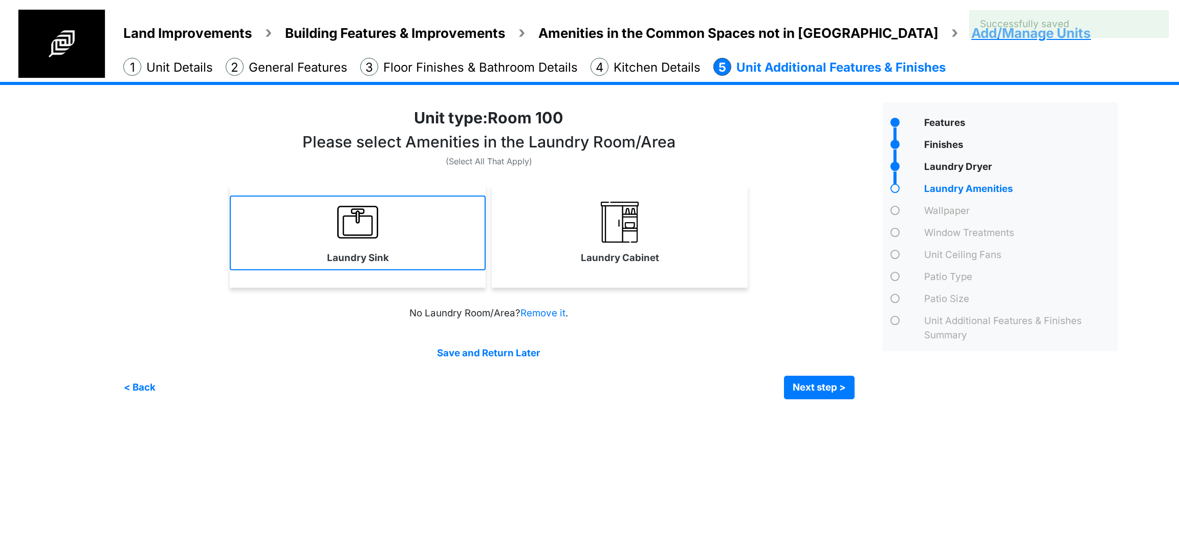
click at [372, 226] on img at bounding box center [357, 222] width 41 height 41
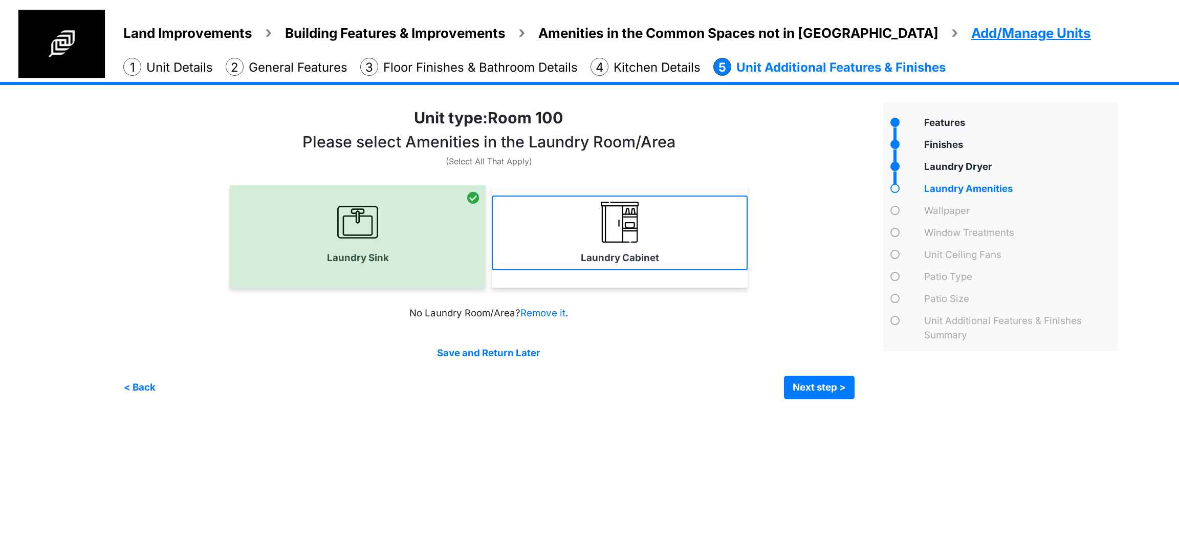
click at [608, 234] on img at bounding box center [619, 222] width 41 height 41
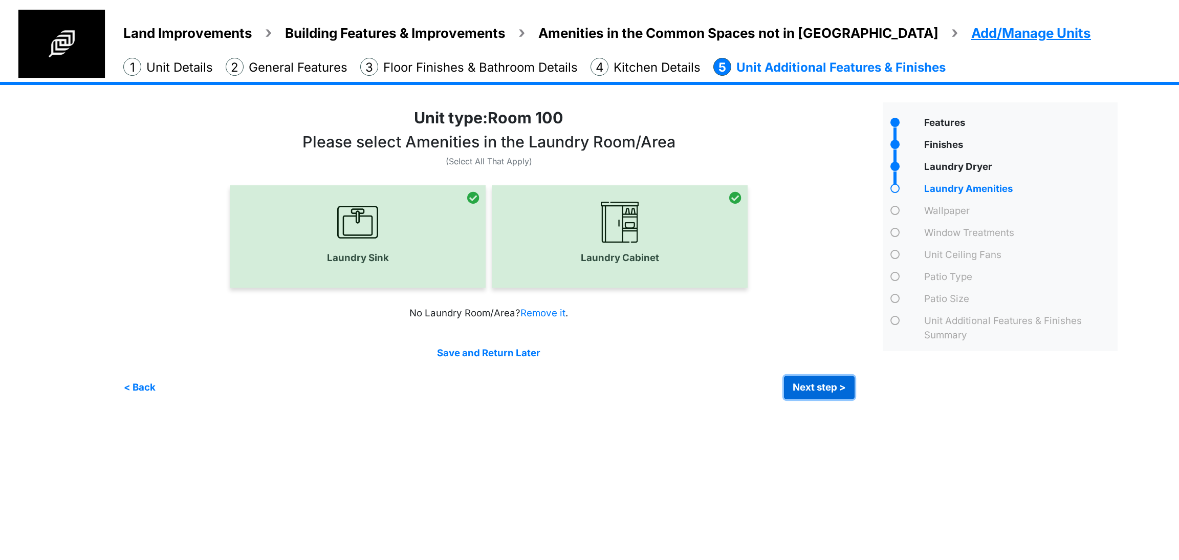
click at [823, 383] on button "Next step >" at bounding box center [819, 387] width 71 height 24
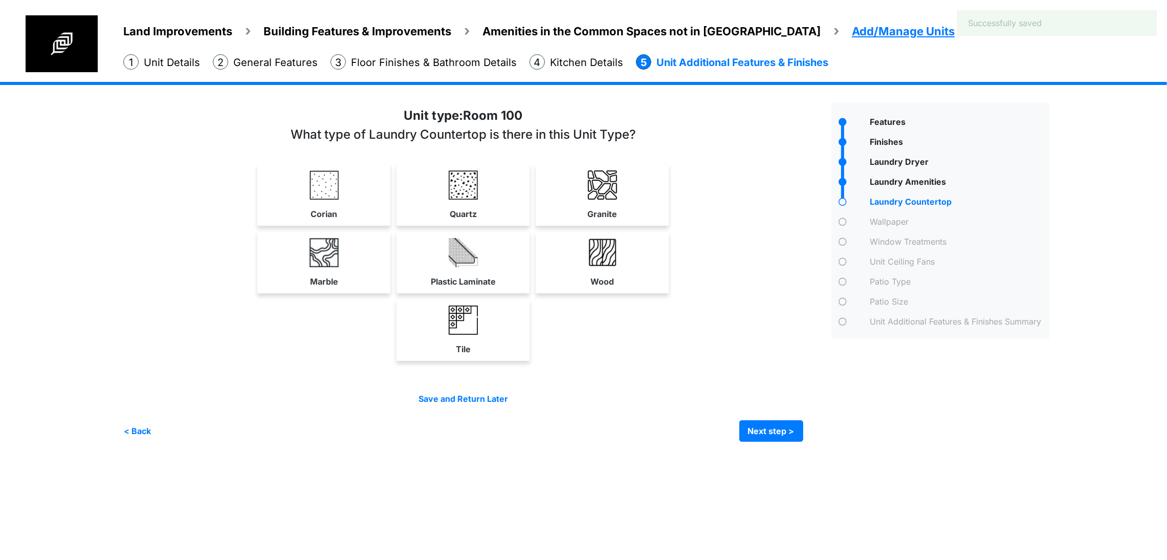
click at [786, 361] on div "Tile" at bounding box center [463, 329] width 680 height 61
click at [323, 293] on link "Marble" at bounding box center [323, 262] width 129 height 61
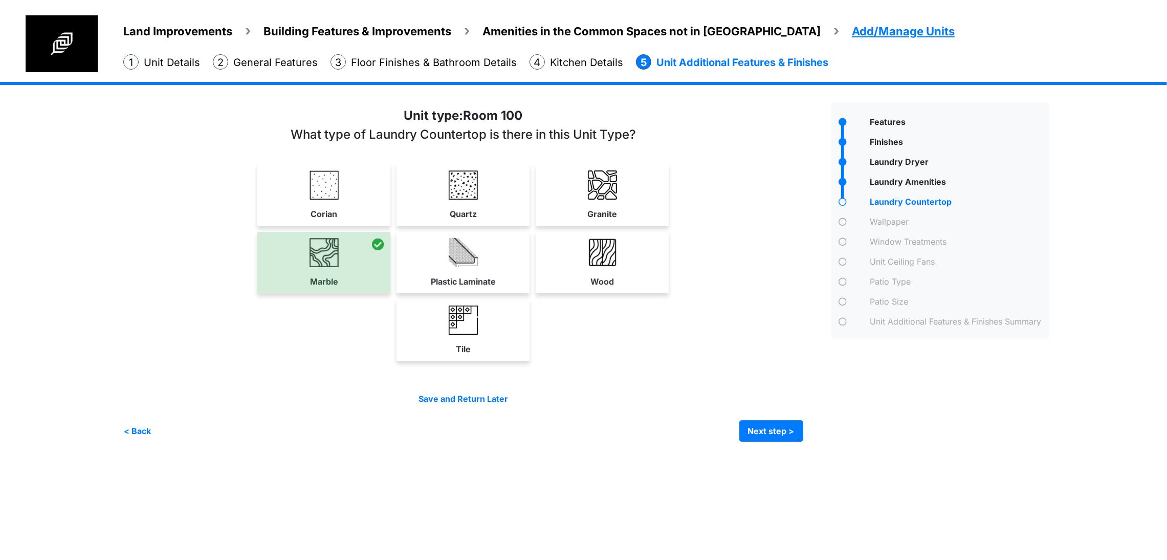
scroll to position [32, 0]
click at [803, 441] on button "Next step >" at bounding box center [771, 430] width 64 height 21
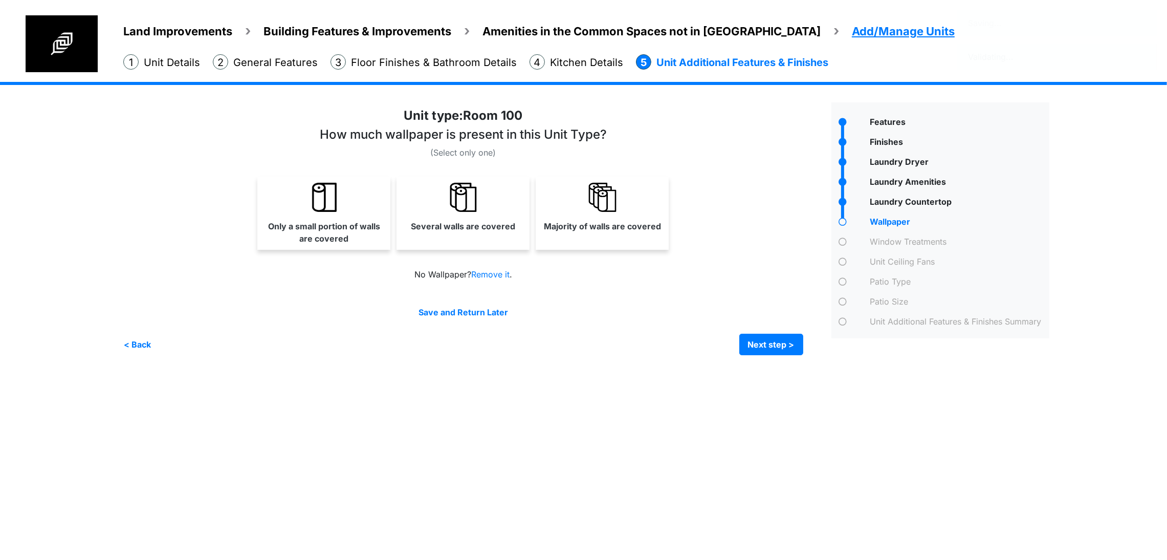
scroll to position [0, 0]
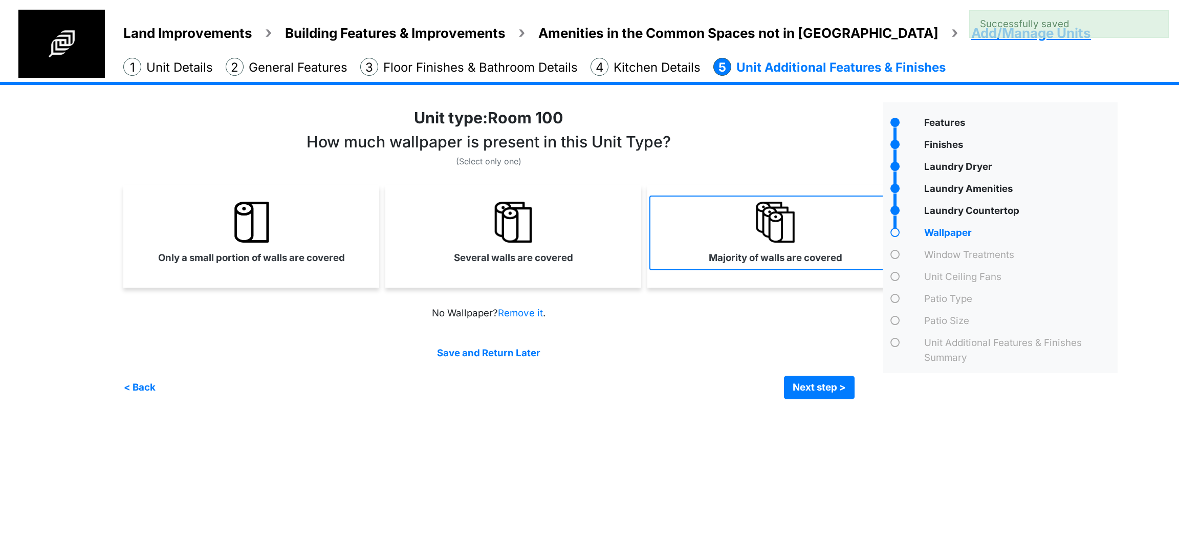
click at [689, 252] on link "Majority of walls are covered" at bounding box center [775, 232] width 252 height 75
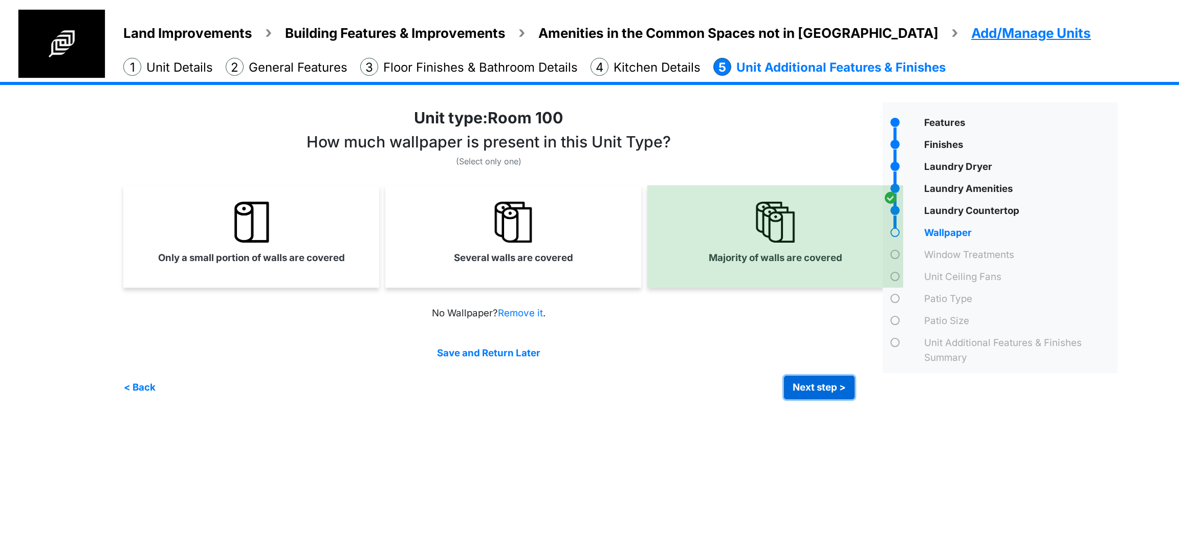
click at [819, 394] on button "Next step >" at bounding box center [819, 387] width 71 height 24
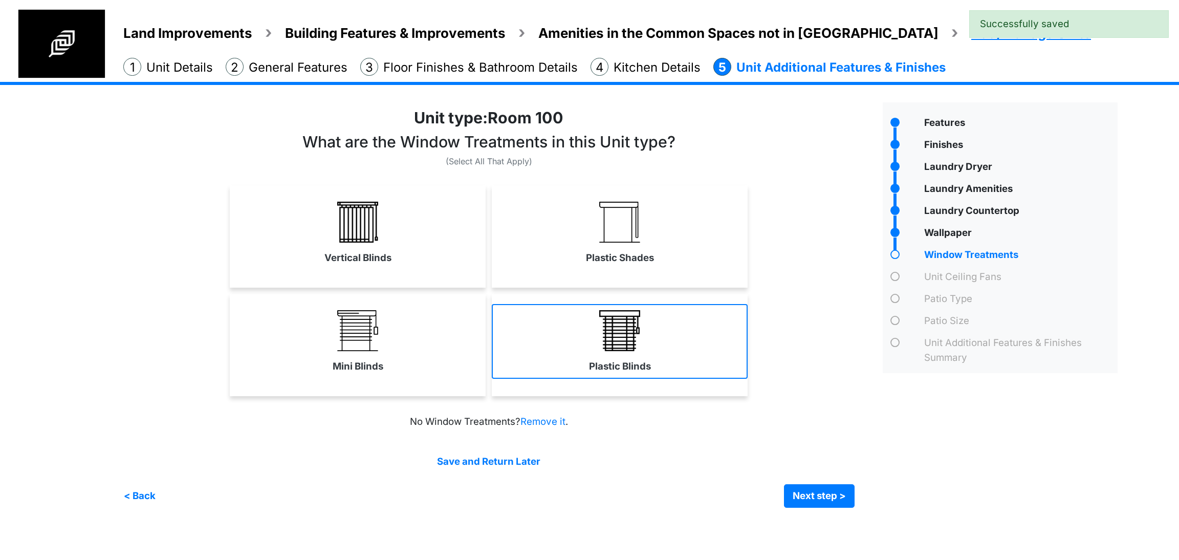
click at [649, 335] on link "Plastic Blinds" at bounding box center [620, 341] width 256 height 75
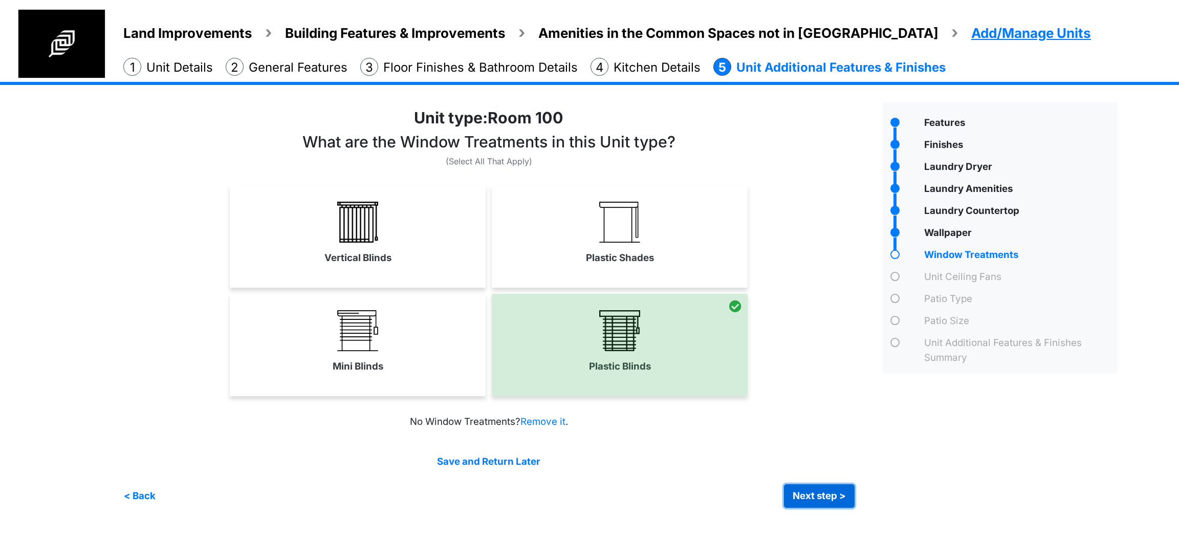
click at [797, 497] on button "Next step >" at bounding box center [819, 496] width 71 height 24
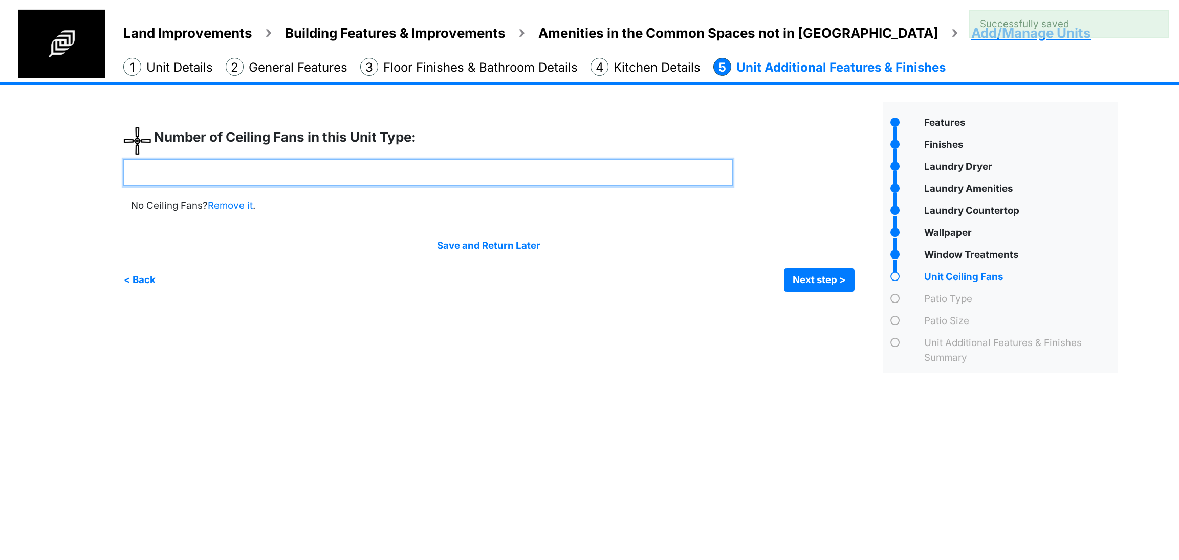
click at [294, 175] on input "number" at bounding box center [427, 172] width 609 height 27
type input "*"
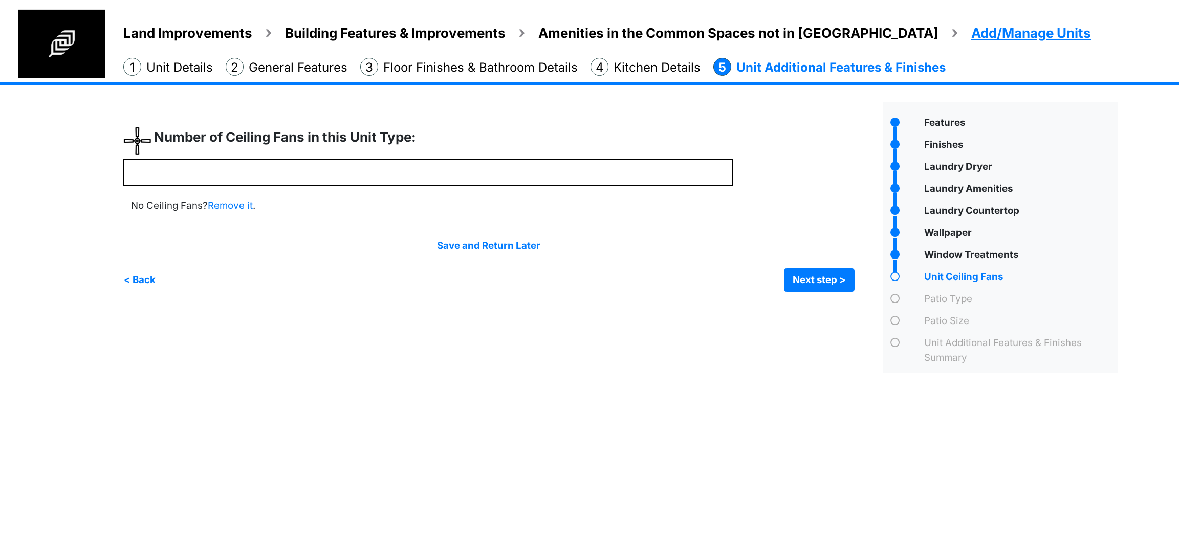
click at [812, 293] on div "*" at bounding box center [498, 237] width 751 height 271
click at [811, 282] on button "Next step >" at bounding box center [819, 280] width 71 height 24
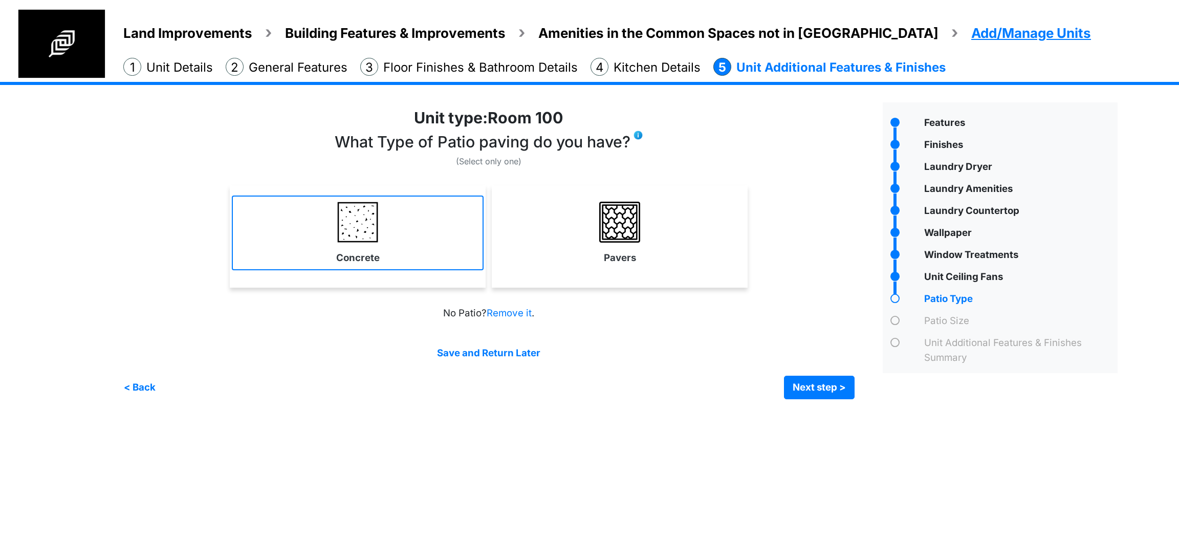
click at [481, 259] on link "Concrete" at bounding box center [358, 232] width 252 height 75
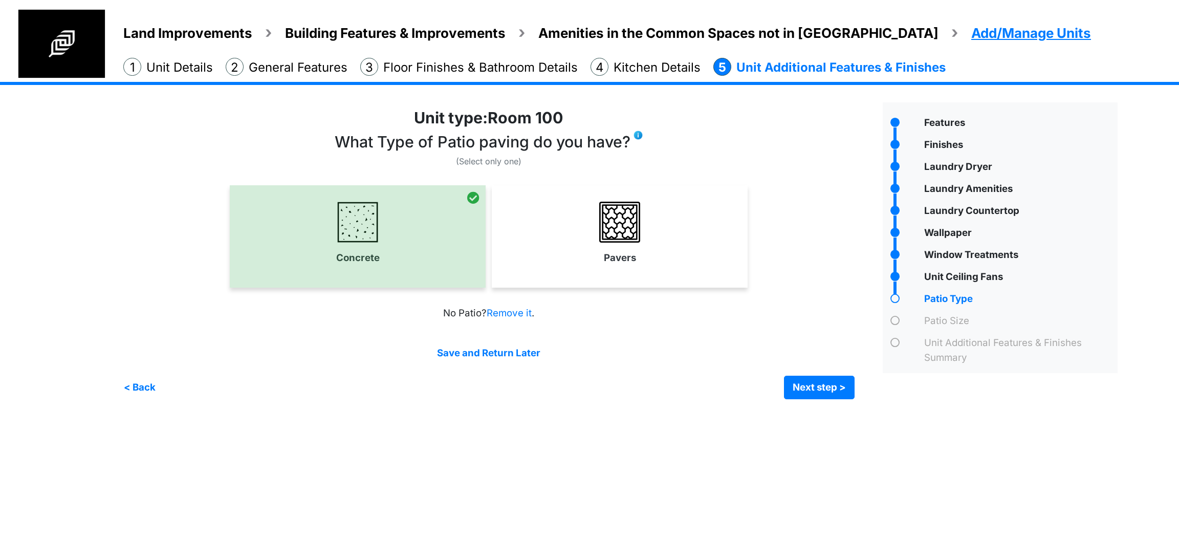
click at [935, 121] on div "Features" at bounding box center [1019, 124] width 196 height 17
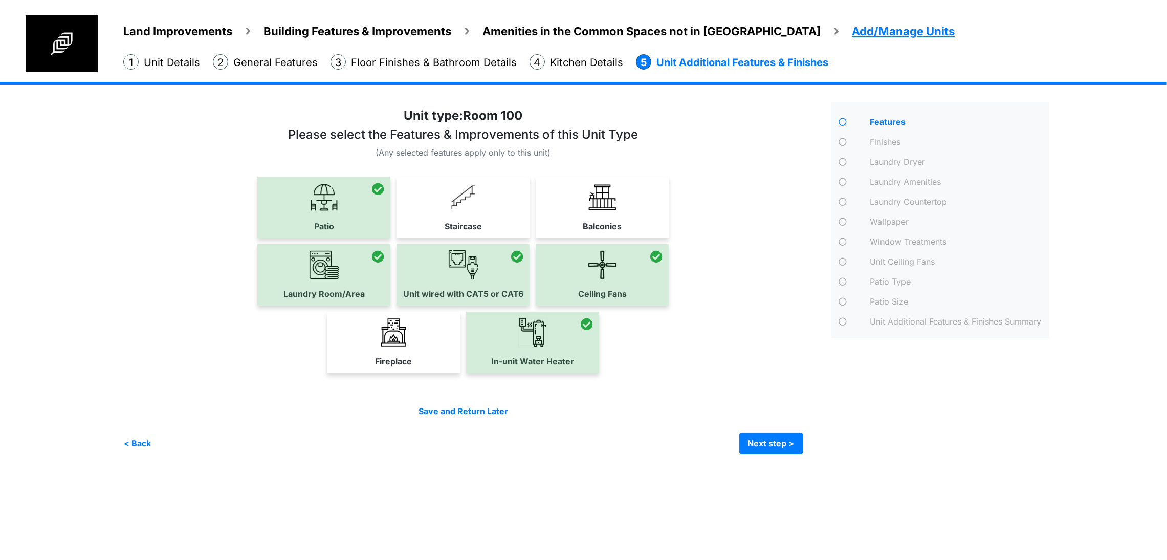
click at [952, 290] on div "Patio Type" at bounding box center [959, 282] width 182 height 15
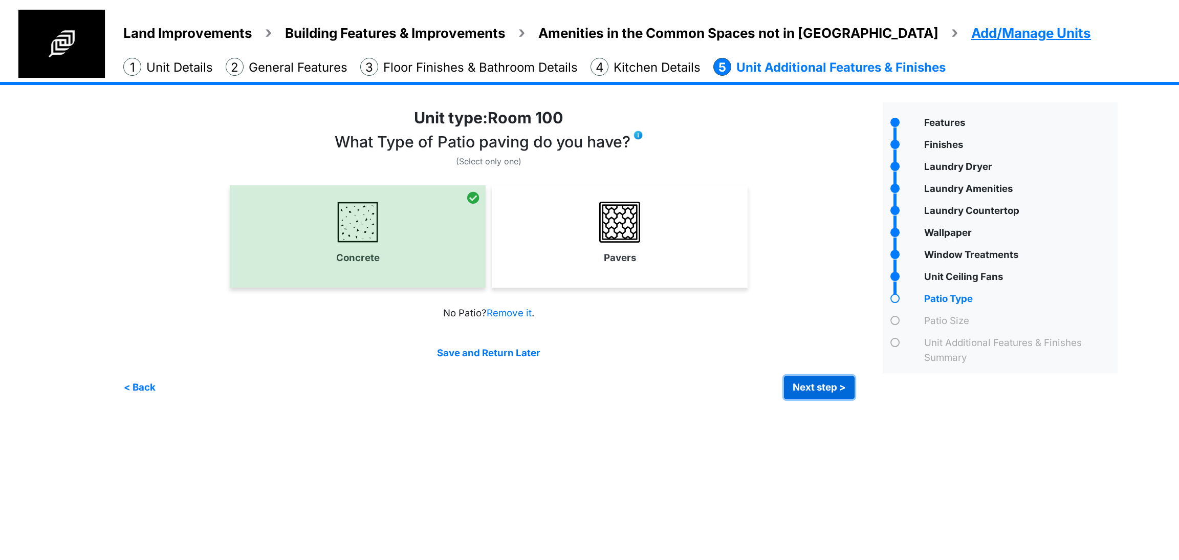
click at [825, 390] on button "Next step >" at bounding box center [819, 387] width 71 height 24
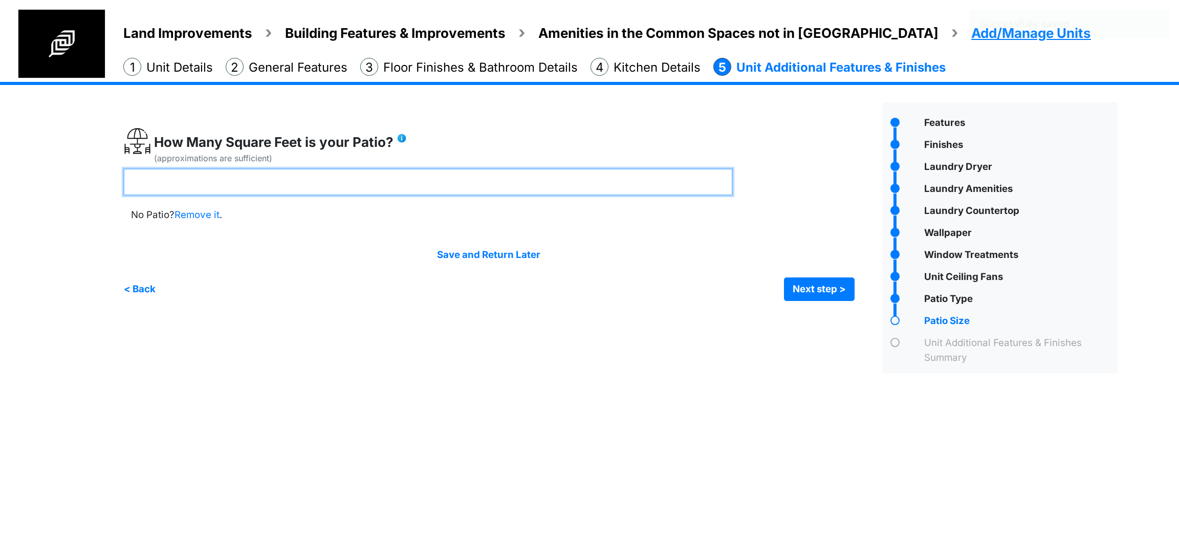
click at [291, 170] on input "number" at bounding box center [427, 181] width 609 height 27
type input "**"
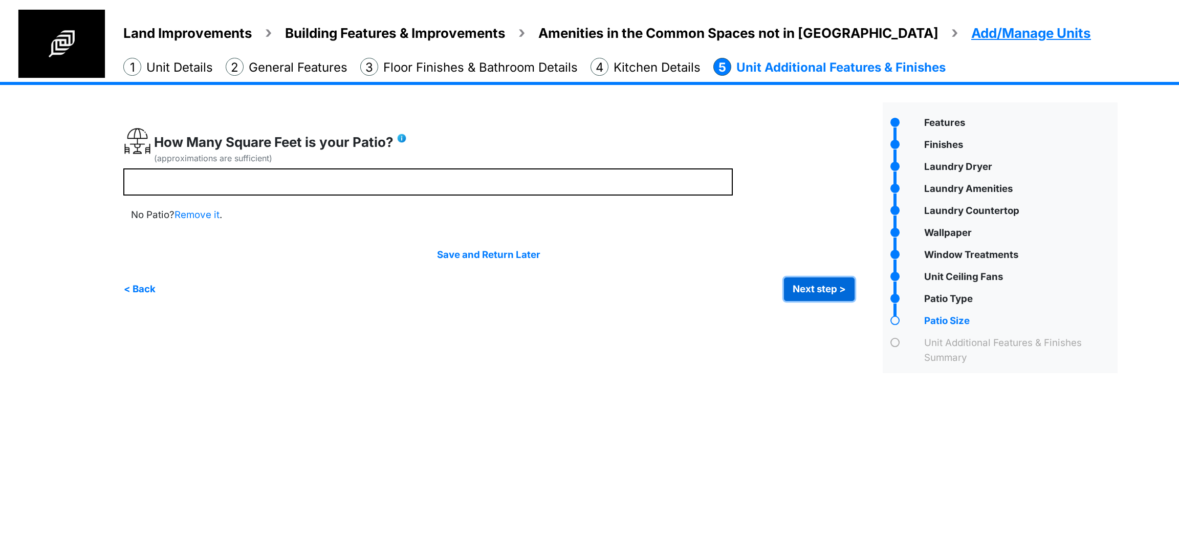
type input "**"
click at [814, 290] on button "Next step >" at bounding box center [819, 289] width 71 height 24
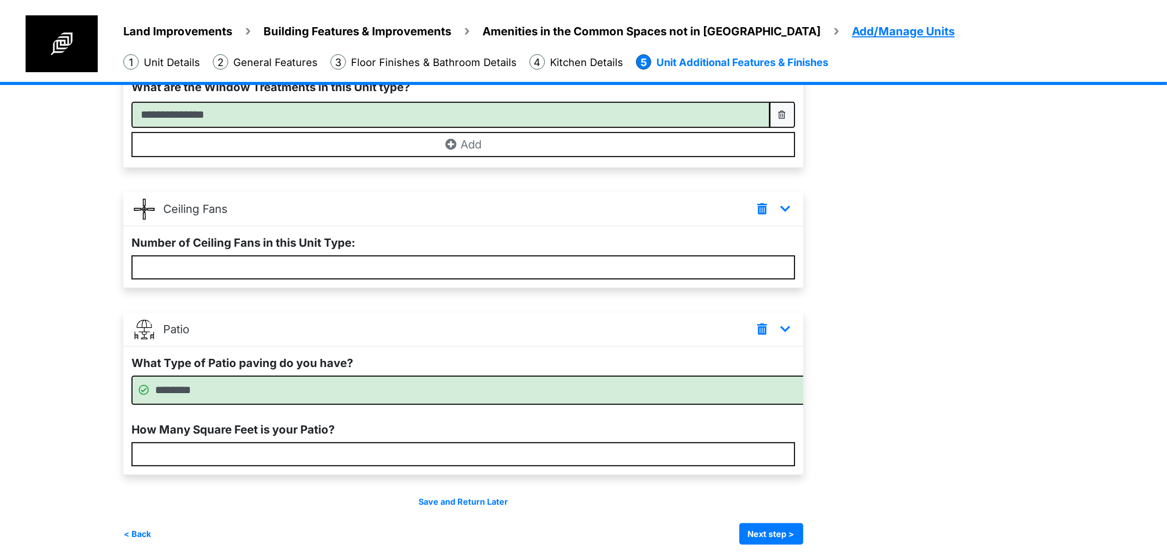
scroll to position [985, 0]
click at [802, 529] on button "Next step >" at bounding box center [771, 533] width 64 height 21
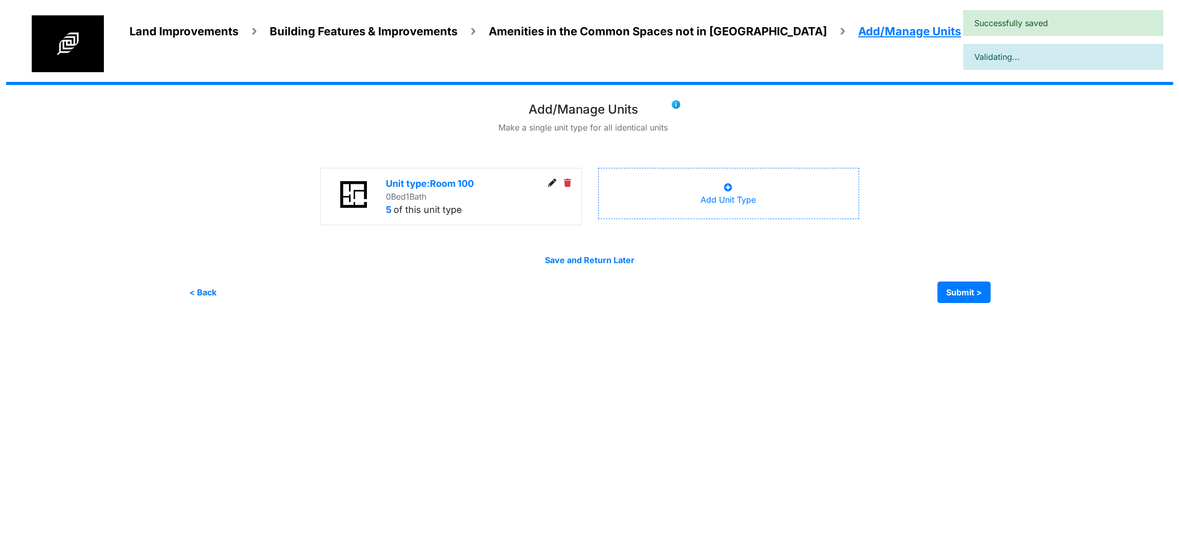
scroll to position [0, 0]
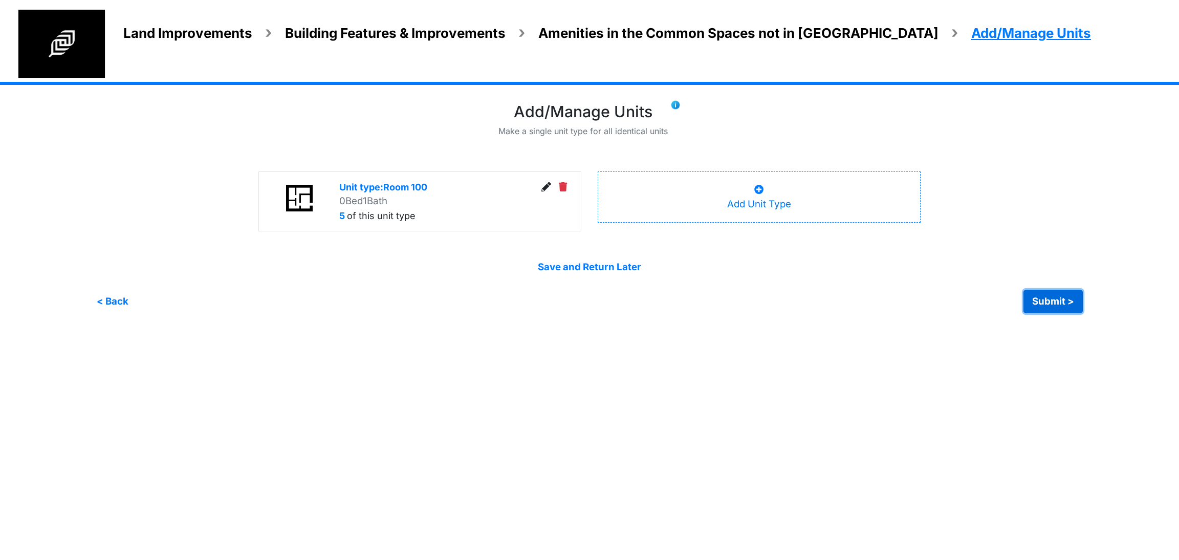
click at [1056, 302] on button "Submit >" at bounding box center [1052, 302] width 59 height 24
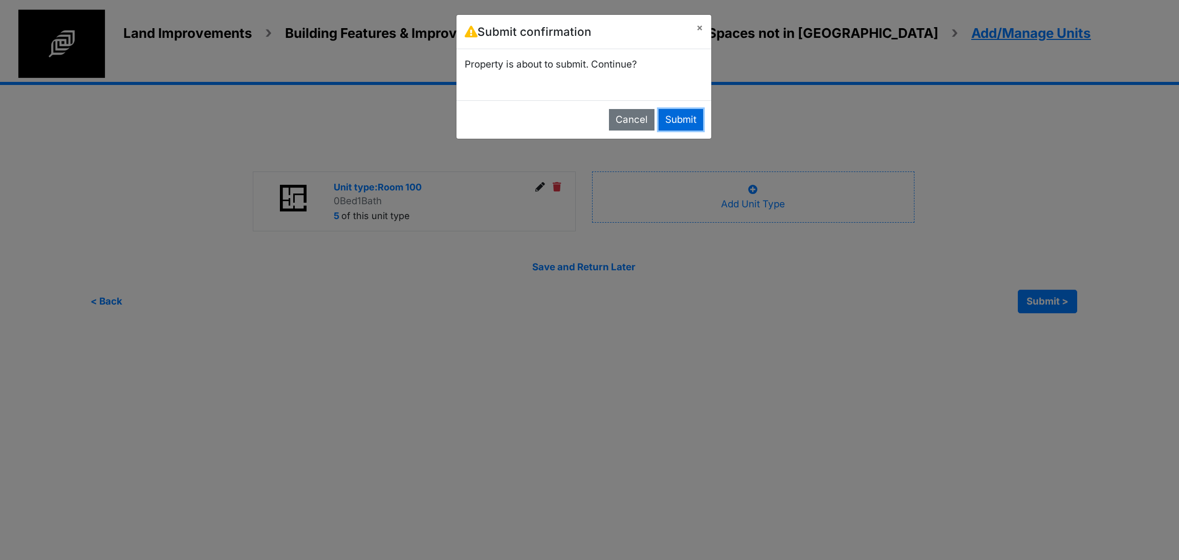
click at [663, 118] on button "Submit" at bounding box center [680, 119] width 45 height 21
